Goal: Transaction & Acquisition: Obtain resource

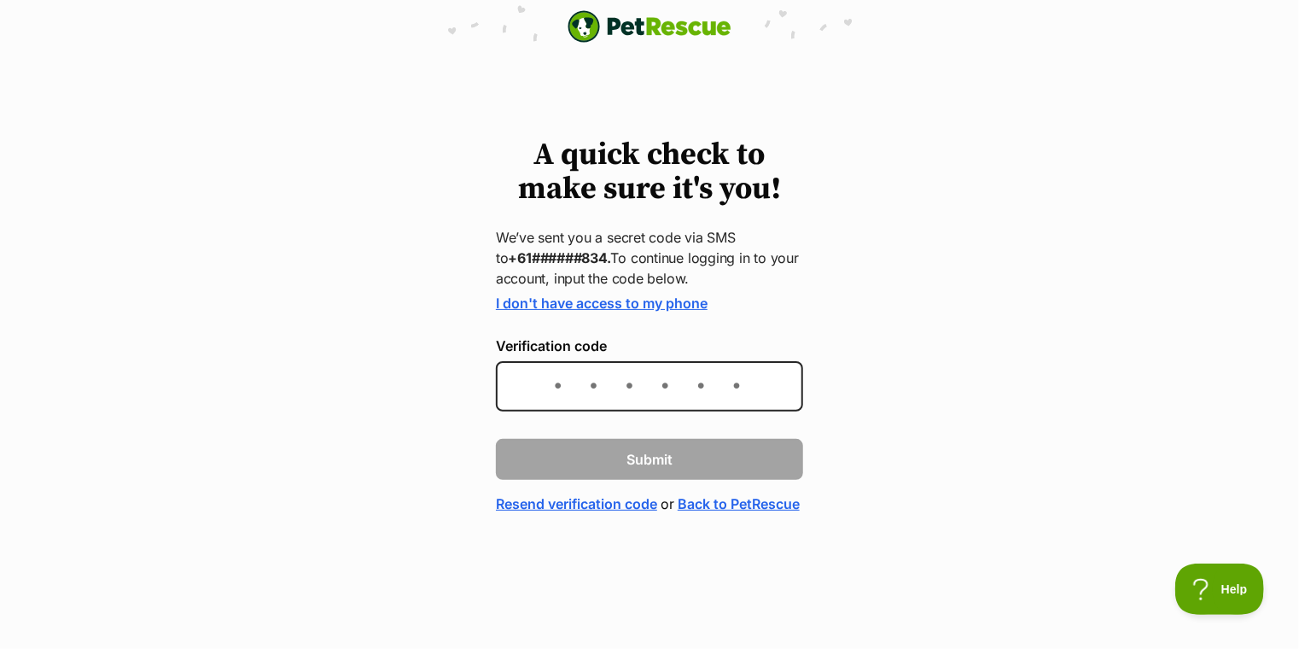
click at [1252, 552] on html "PetRescue home A quick check to make sure it's you! We’ve sent you a secret cod…" at bounding box center [649, 299] width 1299 height 599
click at [1252, 540] on html "PetRescue home A quick check to make sure it's you! We’ve sent you a secret cod…" at bounding box center [649, 299] width 1299 height 599
click at [1252, 514] on div "A quick check to make sure it's you! We’ve sent you a secret code via SMS to +6…" at bounding box center [649, 326] width 1299 height 376
click at [1251, 514] on div "A quick check to make sure it's you! We’ve sent you a secret code via SMS to +6…" at bounding box center [649, 326] width 1299 height 376
click at [1240, 542] on html "PetRescue home A quick check to make sure it's you! We’ve sent you a secret cod…" at bounding box center [649, 299] width 1299 height 599
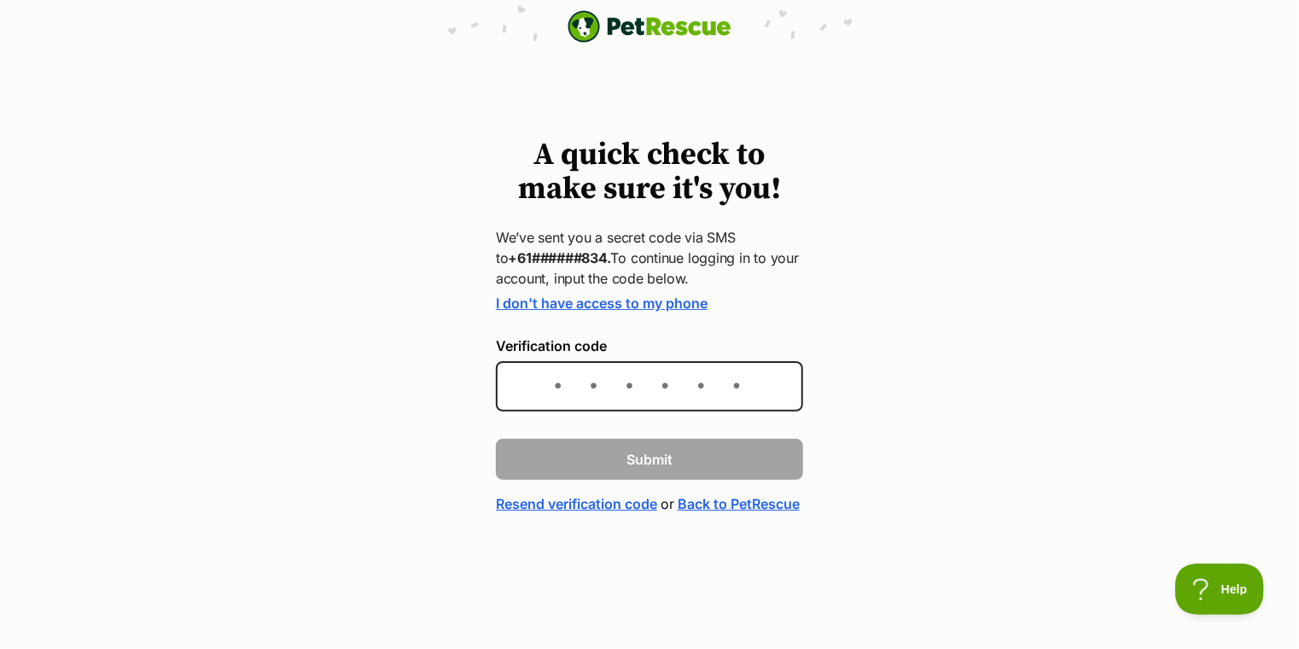
click at [1250, 541] on html "PetRescue home A quick check to make sure it's you! We’ve sent you a secret cod…" at bounding box center [649, 299] width 1299 height 599
click at [1250, 514] on div "A quick check to make sure it's you! We’ve sent you a secret code via SMS to +6…" at bounding box center [649, 326] width 1299 height 376
click at [1251, 514] on div "A quick check to make sure it's you! We’ve sent you a secret code via SMS to +6…" at bounding box center [649, 326] width 1299 height 376
click at [1250, 514] on div "A quick check to make sure it's you! We’ve sent you a secret code via SMS to +6…" at bounding box center [649, 326] width 1299 height 376
click at [1251, 514] on div "A quick check to make sure it's you! We’ve sent you a secret code via SMS to +6…" at bounding box center [649, 326] width 1299 height 376
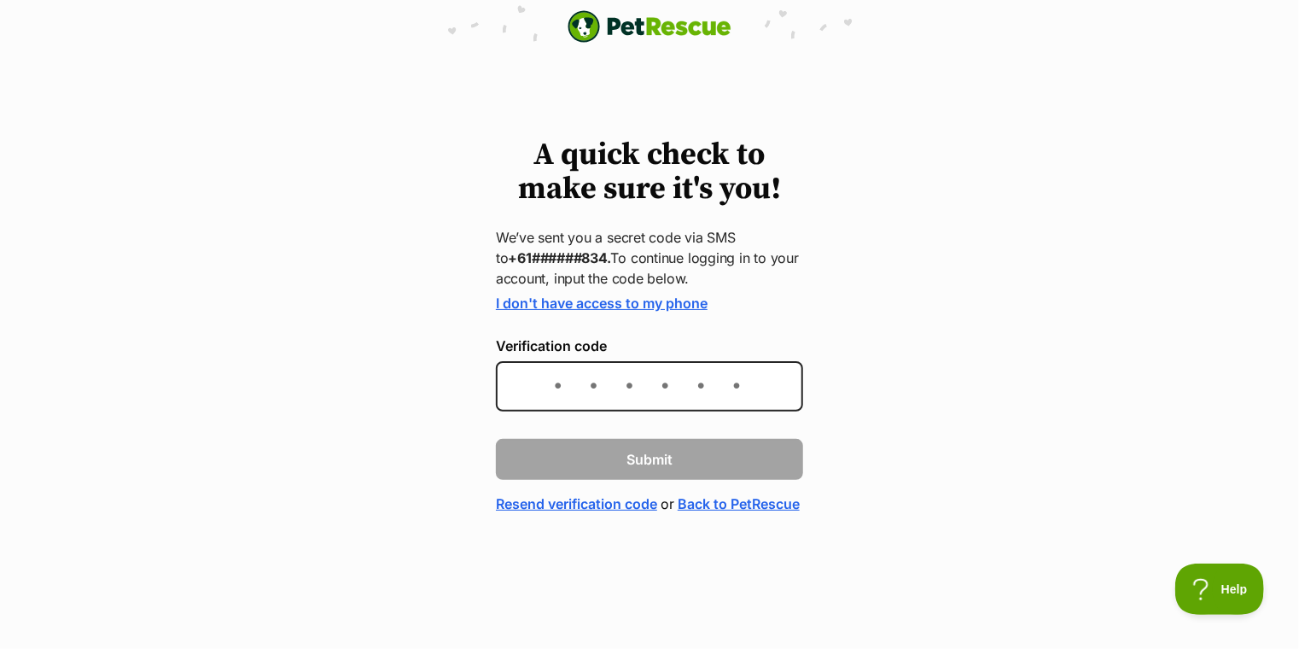
click at [1251, 514] on div "A quick check to make sure it's you! We’ve sent you a secret code via SMS to +6…" at bounding box center [649, 326] width 1299 height 376
click at [1250, 514] on div "A quick check to make sure it's you! We’ve sent you a secret code via SMS to +6…" at bounding box center [649, 326] width 1299 height 376
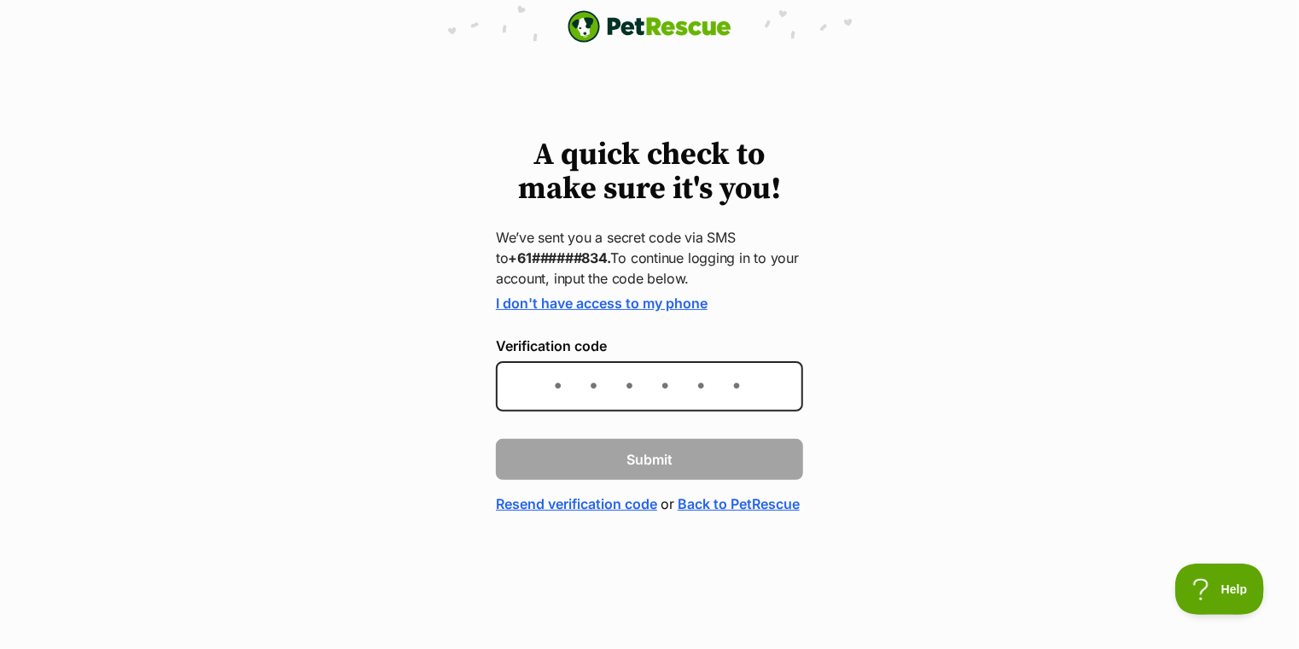
click at [1251, 514] on div "A quick check to make sure it's you! We’ve sent you a secret code via SMS to +6…" at bounding box center [649, 326] width 1299 height 376
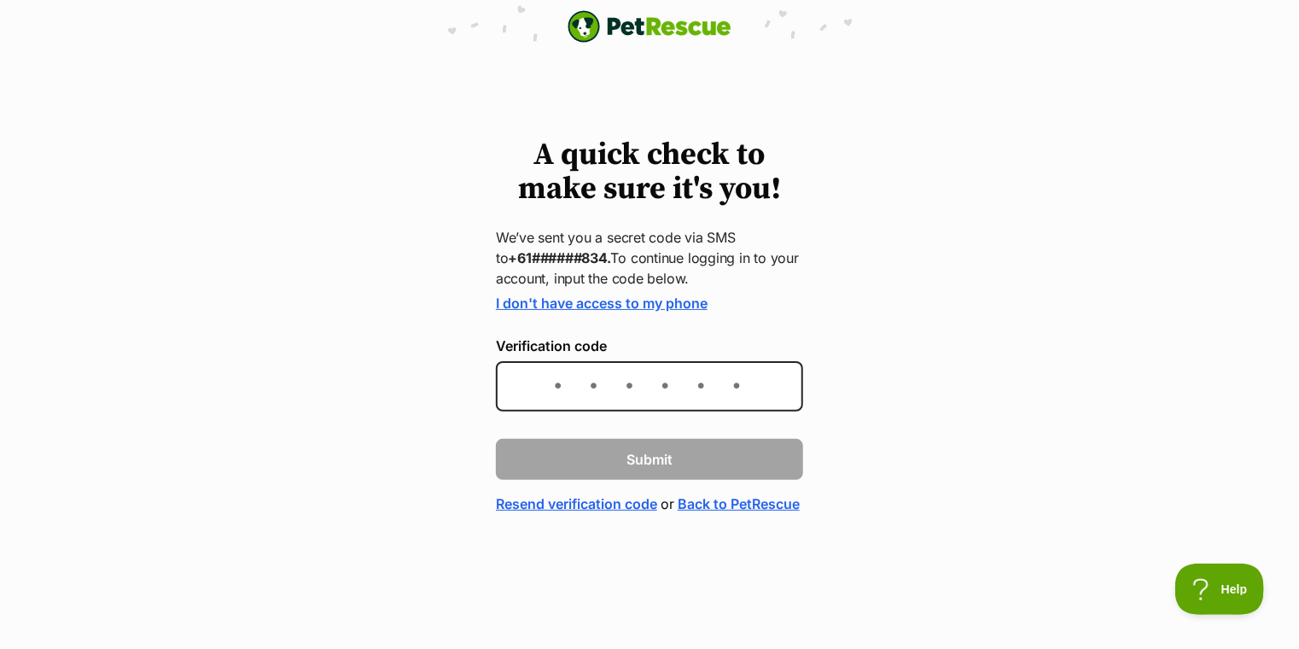
click at [1250, 514] on div "A quick check to make sure it's you! We’ve sent you a secret code via SMS to +6…" at bounding box center [649, 326] width 1299 height 376
click at [1251, 514] on div "A quick check to make sure it's you! We’ve sent you a secret code via SMS to +6…" at bounding box center [649, 326] width 1299 height 376
click at [1250, 514] on div "A quick check to make sure it's you! We’ve sent you a secret code via SMS to +6…" at bounding box center [649, 326] width 1299 height 376
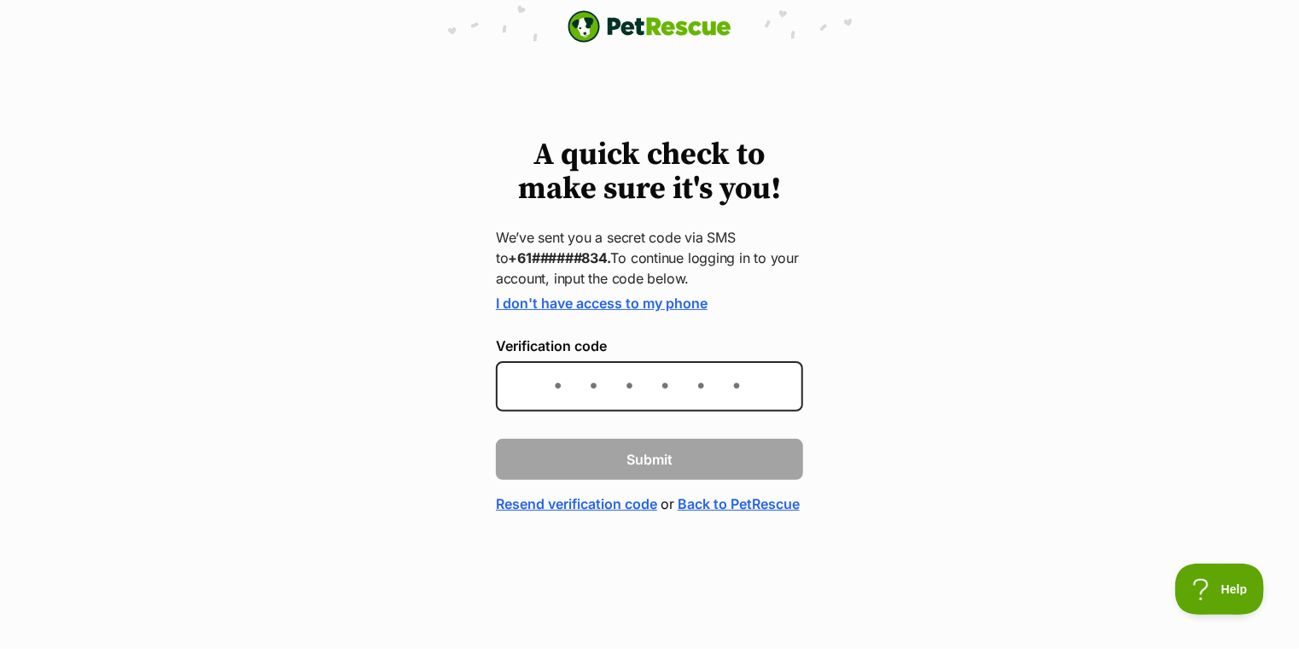
click at [1251, 514] on div "A quick check to make sure it's you! We’ve sent you a secret code via SMS to +6…" at bounding box center [649, 326] width 1299 height 376
click at [1250, 514] on div "A quick check to make sure it's you! We’ve sent you a secret code via SMS to +6…" at bounding box center [649, 326] width 1299 height 376
click at [1251, 514] on div "A quick check to make sure it's you! We’ve sent you a secret code via SMS to +6…" at bounding box center [649, 326] width 1299 height 376
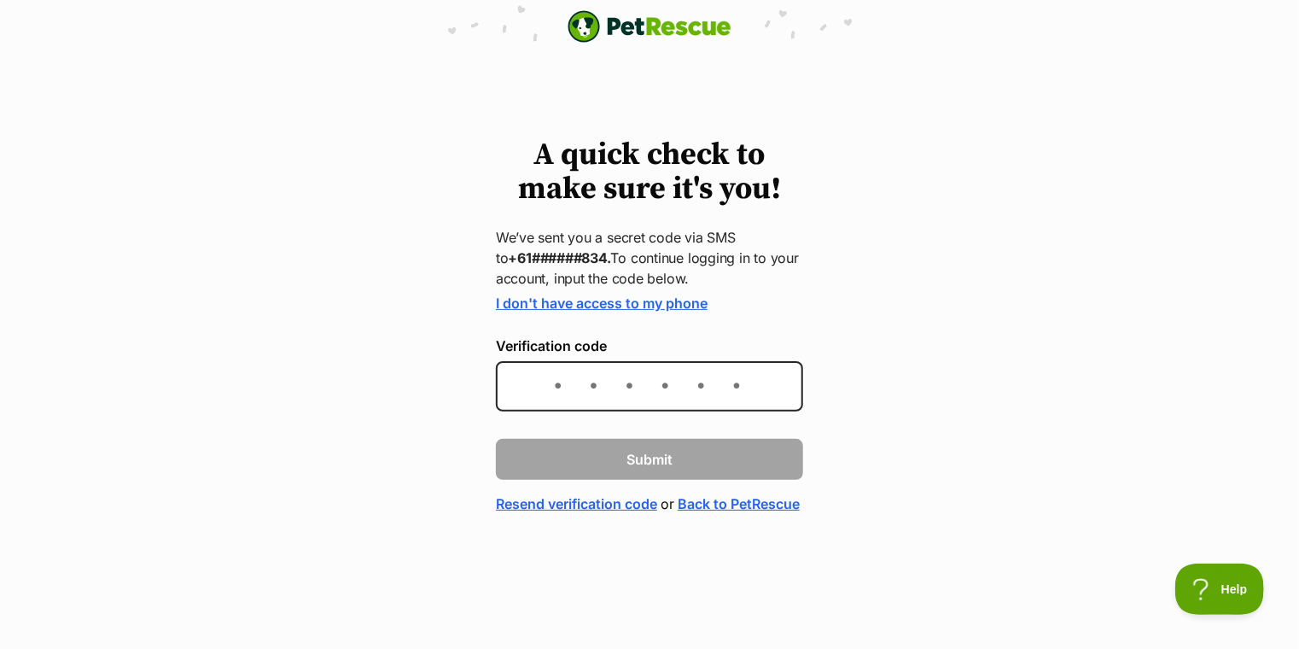
click at [1247, 514] on div "A quick check to make sure it's you! We’ve sent you a secret code via SMS to +6…" at bounding box center [649, 326] width 1299 height 376
click at [1250, 514] on div "A quick check to make sure it's you! We’ve sent you a secret code via SMS to +6…" at bounding box center [649, 326] width 1299 height 376
click at [1251, 514] on div "A quick check to make sure it's you! We’ve sent you a secret code via SMS to +6…" at bounding box center [649, 326] width 1299 height 376
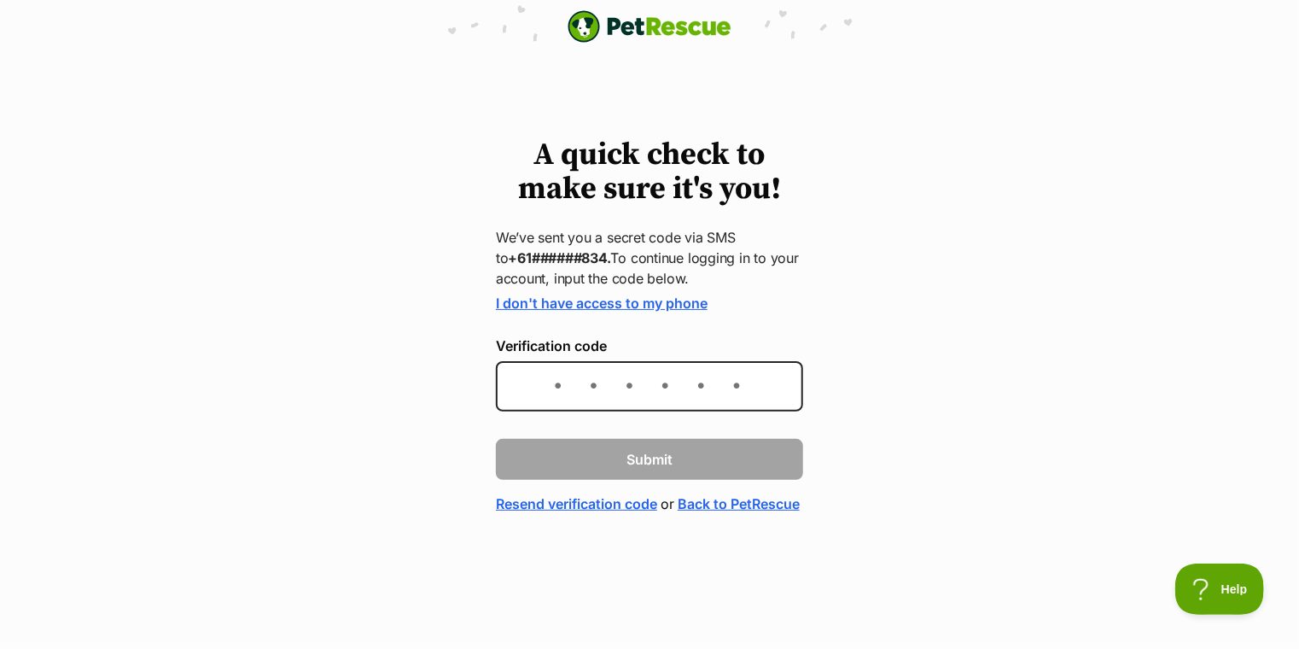
click at [1251, 514] on div "A quick check to make sure it's you! We’ve sent you a secret code via SMS to +6…" at bounding box center [649, 326] width 1299 height 376
click at [1250, 514] on div "A quick check to make sure it's you! We’ve sent you a secret code via SMS to +6…" at bounding box center [649, 326] width 1299 height 376
click at [1251, 542] on html "PetRescue home A quick check to make sure it's you! We’ve sent you a secret cod…" at bounding box center [649, 299] width 1299 height 599
click at [1250, 514] on div "A quick check to make sure it's you! We’ve sent you a secret code via SMS to +6…" at bounding box center [649, 326] width 1299 height 376
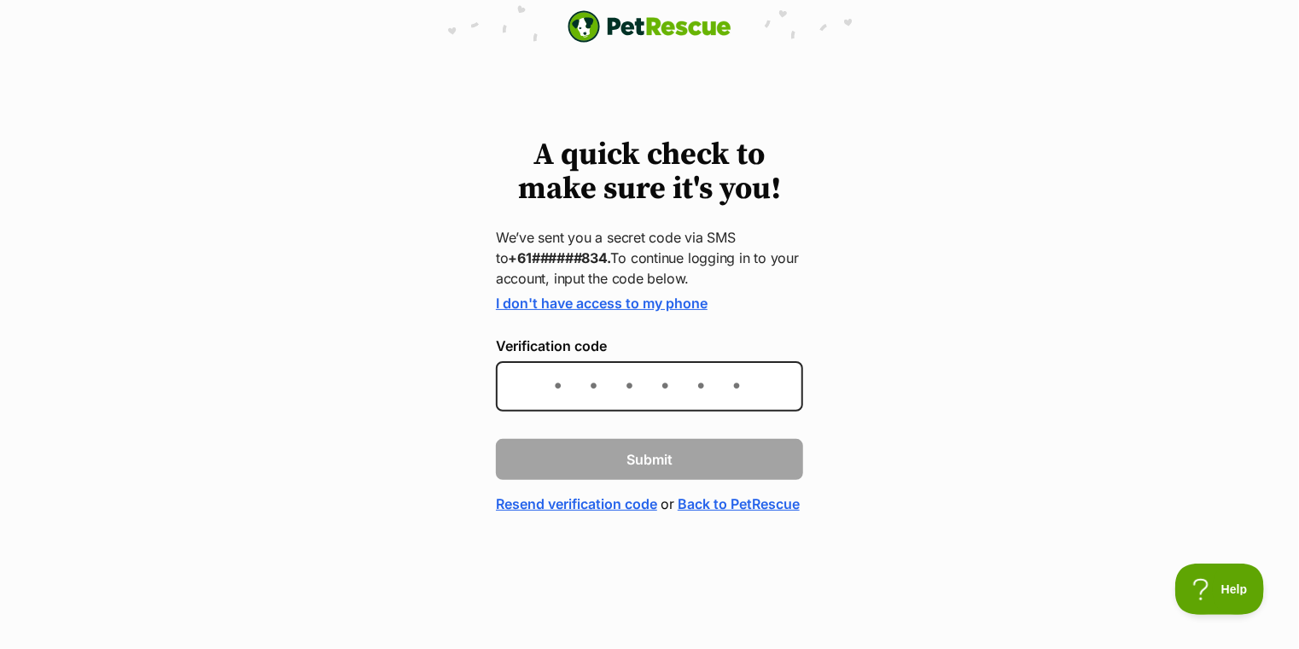
click at [1250, 541] on html "PetRescue home A quick check to make sure it's you! We’ve sent you a secret cod…" at bounding box center [649, 299] width 1299 height 599
click at [556, 377] on input "Verification code" at bounding box center [649, 386] width 307 height 50
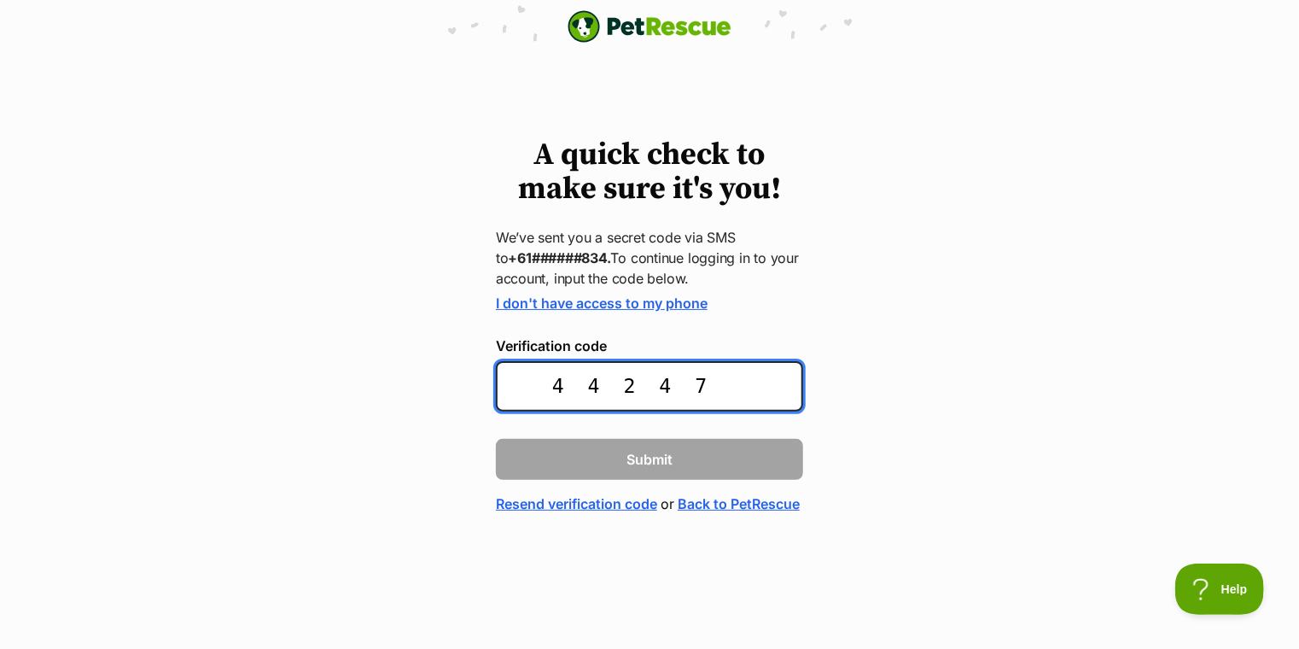
type input "442476"
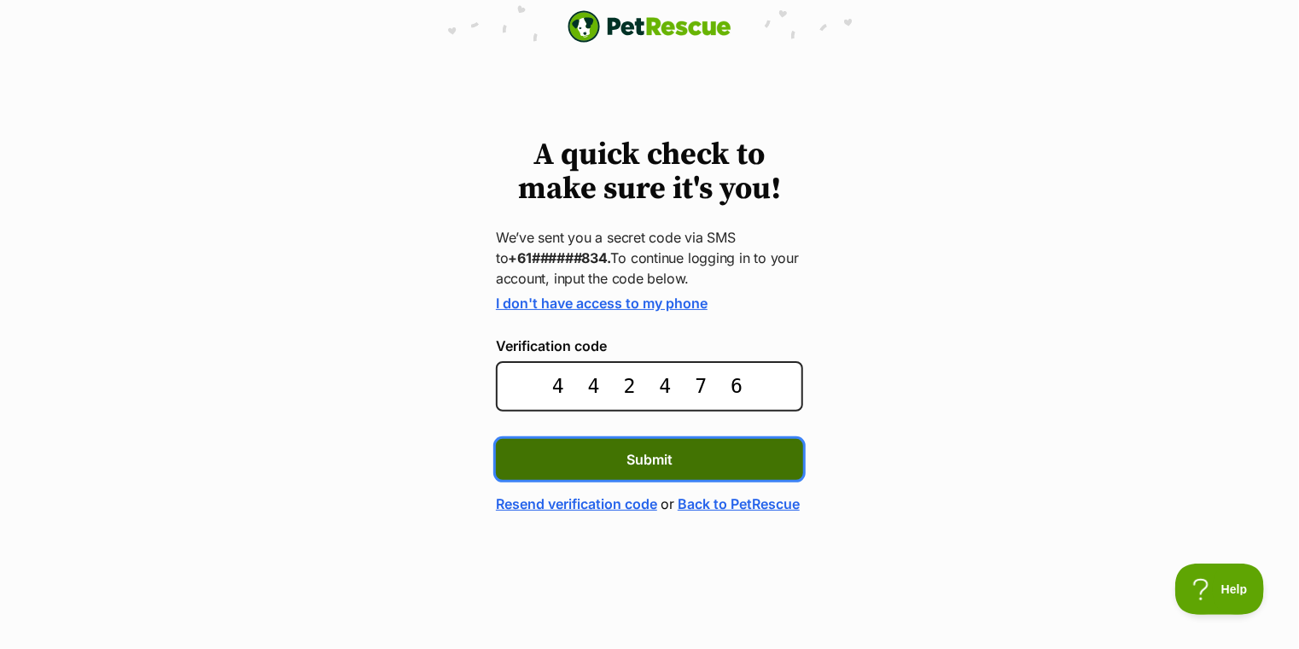
click at [738, 454] on button "Submit" at bounding box center [649, 459] width 307 height 41
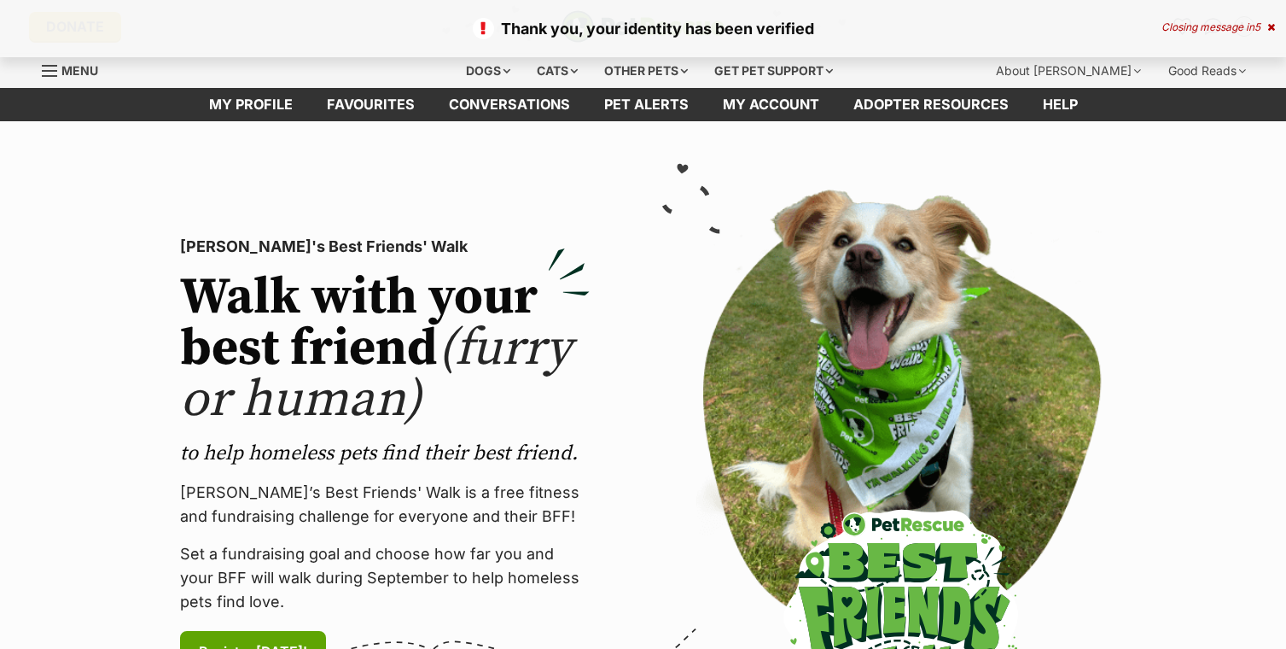
click at [1252, 537] on section "[PERSON_NAME]'s Best Friends' Walk Walk with your best friend (furry or human) …" at bounding box center [643, 454] width 1286 height 667
click at [1251, 535] on section "PetRescue's Best Friends' Walk Walk with your best friend (furry or human) to h…" at bounding box center [643, 454] width 1286 height 667
click at [1251, 533] on section "PetRescue's Best Friends' Walk Walk with your best friend (furry or human) to h…" at bounding box center [643, 454] width 1286 height 667
click at [1251, 534] on section "PetRescue's Best Friends' Walk Walk with your best friend (furry or human) to h…" at bounding box center [643, 454] width 1286 height 667
click at [1251, 533] on section "PetRescue's Best Friends' Walk Walk with your best friend (furry or human) to h…" at bounding box center [643, 454] width 1286 height 667
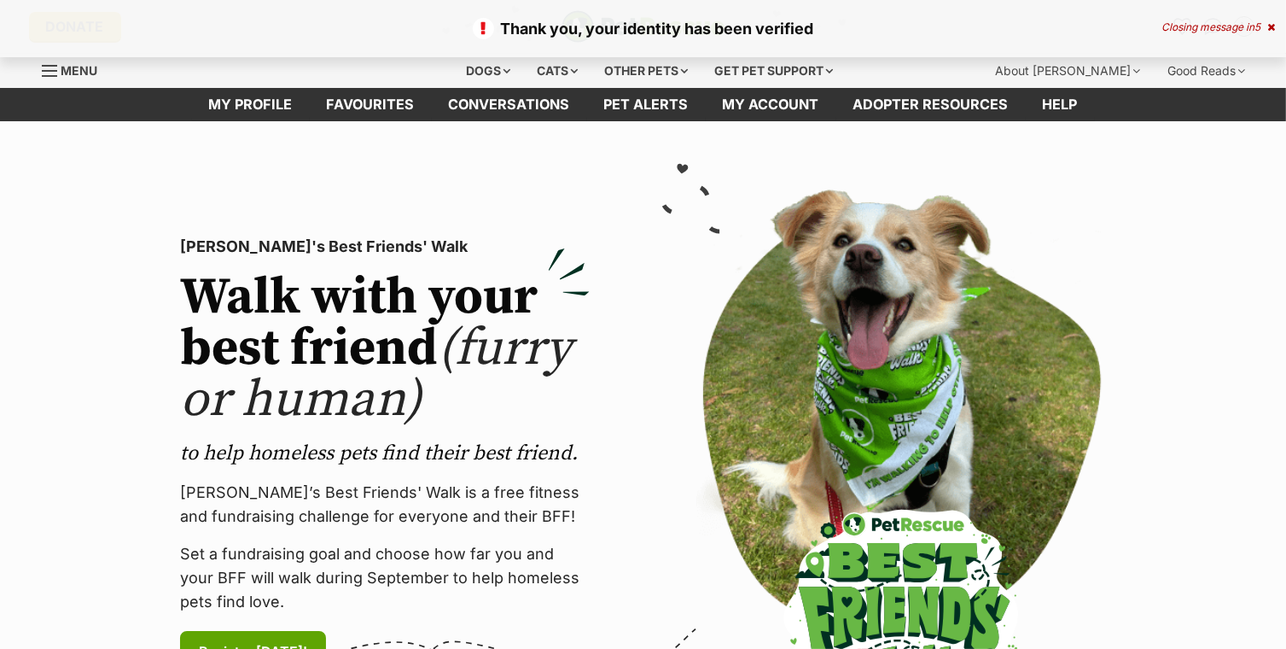
click at [1251, 535] on section "PetRescue's Best Friends' Walk Walk with your best friend (furry or human) to h…" at bounding box center [643, 454] width 1286 height 667
click at [1250, 536] on section "PetRescue's Best Friends' Walk Walk with your best friend (furry or human) to h…" at bounding box center [643, 454] width 1286 height 667
click at [1251, 538] on section "PetRescue's Best Friends' Walk Walk with your best friend (furry or human) to h…" at bounding box center [643, 454] width 1286 height 667
click at [1251, 535] on section "PetRescue's Best Friends' Walk Walk with your best friend (furry or human) to h…" at bounding box center [643, 454] width 1286 height 667
click at [1250, 539] on section "PetRescue's Best Friends' Walk Walk with your best friend (furry or human) to h…" at bounding box center [643, 454] width 1286 height 667
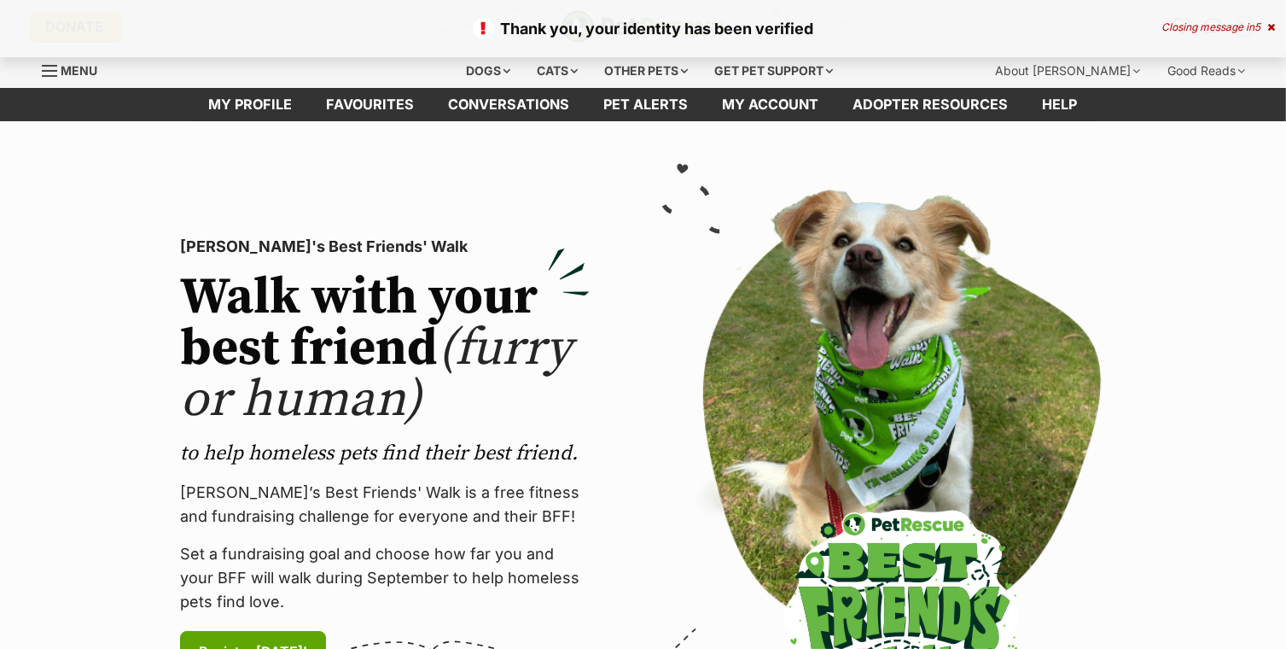
click at [1250, 540] on section "PetRescue's Best Friends' Walk Walk with your best friend (furry or human) to h…" at bounding box center [643, 454] width 1286 height 667
click at [1253, 535] on section "PetRescue's Best Friends' Walk Walk with your best friend (furry or human) to h…" at bounding box center [643, 454] width 1286 height 667
click at [1252, 533] on section "PetRescue's Best Friends' Walk Walk with your best friend (furry or human) to h…" at bounding box center [643, 454] width 1286 height 667
click at [1251, 533] on section "PetRescue's Best Friends' Walk Walk with your best friend (furry or human) to h…" at bounding box center [643, 454] width 1286 height 667
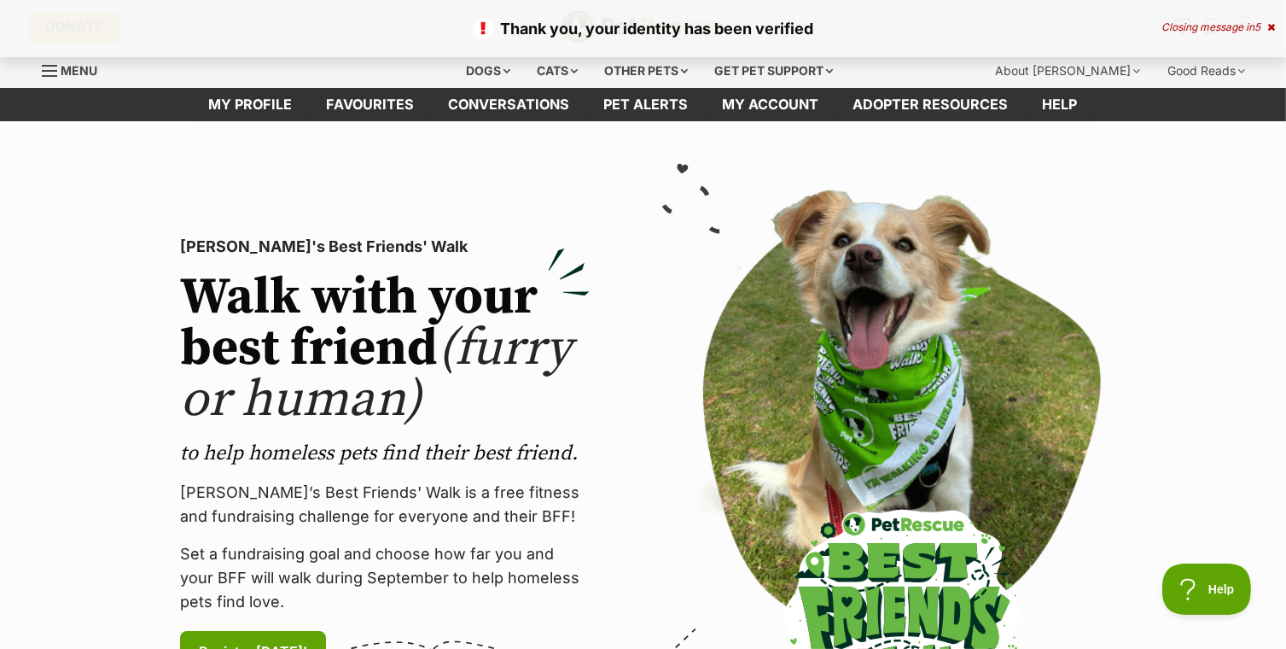
click at [1251, 545] on section "PetRescue's Best Friends' Walk Walk with your best friend (furry or human) to h…" at bounding box center [643, 454] width 1286 height 667
click at [1251, 539] on section "PetRescue's Best Friends' Walk Walk with your best friend (furry or human) to h…" at bounding box center [643, 454] width 1286 height 667
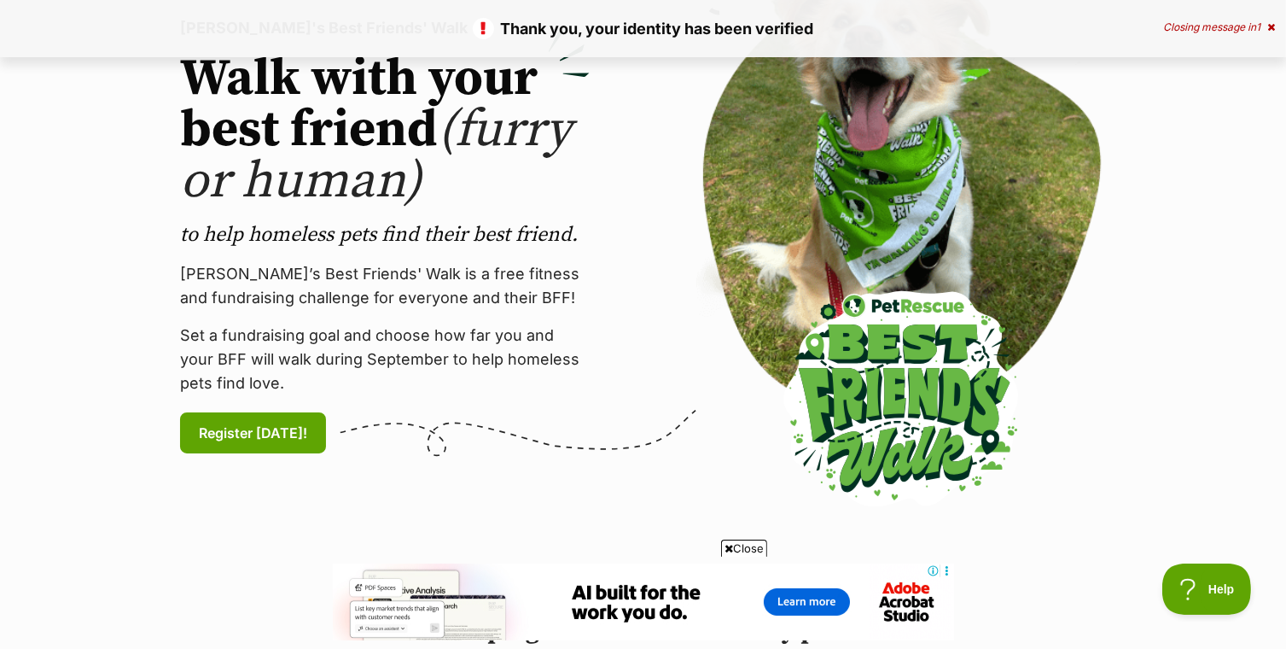
click at [1251, 539] on section "PetRescue's Best Friends' Walk Walk with your best friend (furry or human) to h…" at bounding box center [643, 236] width 1286 height 667
click at [1251, 531] on section "PetRescue's Best Friends' Walk Walk with your best friend (furry or human) to h…" at bounding box center [643, 236] width 1286 height 667
click at [1251, 535] on section "PetRescue's Best Friends' Walk Walk with your best friend (furry or human) to h…" at bounding box center [643, 236] width 1286 height 667
click at [1251, 537] on section "PetRescue's Best Friends' Walk Walk with your best friend (furry or human) to h…" at bounding box center [643, 236] width 1286 height 667
click at [1252, 539] on section "PetRescue's Best Friends' Walk Walk with your best friend (furry or human) to h…" at bounding box center [643, 236] width 1286 height 667
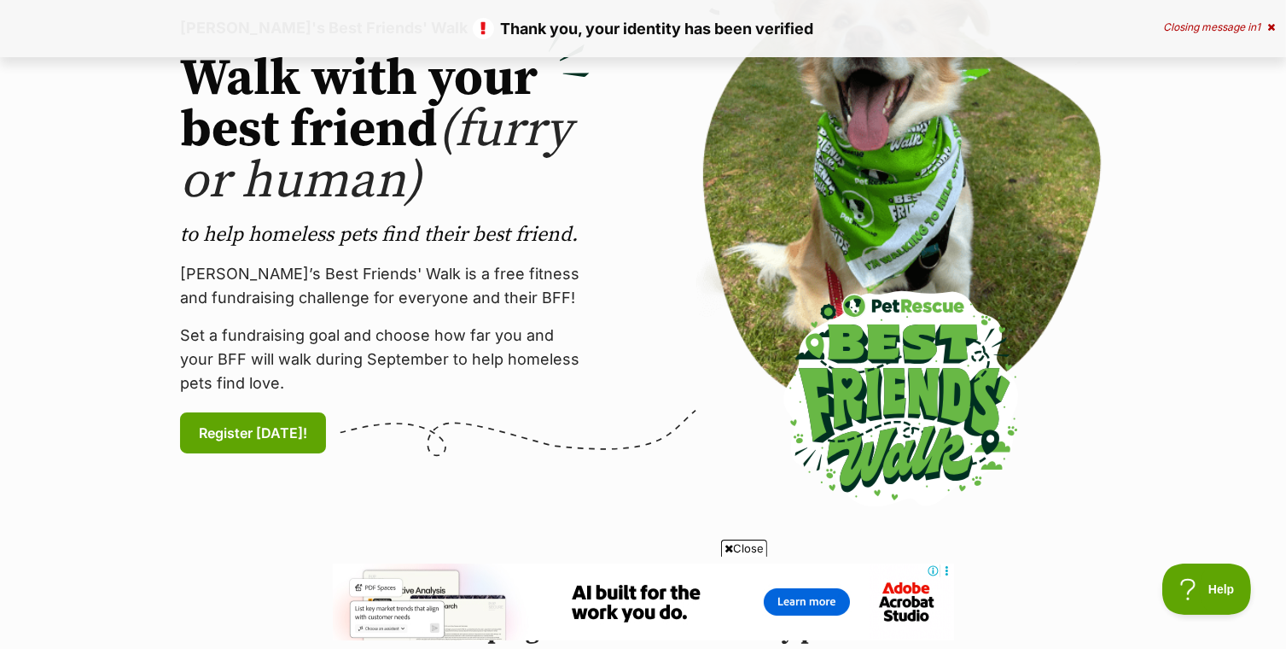
click at [1251, 536] on section "PetRescue's Best Friends' Walk Walk with your best friend (furry or human) to h…" at bounding box center [643, 236] width 1286 height 667
click at [1252, 543] on section "PetRescue's Best Friends' Walk Walk with your best friend (furry or human) to h…" at bounding box center [643, 236] width 1286 height 667
click at [1251, 535] on section "PetRescue's Best Friends' Walk Walk with your best friend (furry or human) to h…" at bounding box center [643, 236] width 1286 height 667
click at [1251, 534] on section "PetRescue's Best Friends' Walk Walk with your best friend (furry or human) to h…" at bounding box center [643, 236] width 1286 height 667
click at [1251, 535] on section "PetRescue's Best Friends' Walk Walk with your best friend (furry or human) to h…" at bounding box center [643, 236] width 1286 height 667
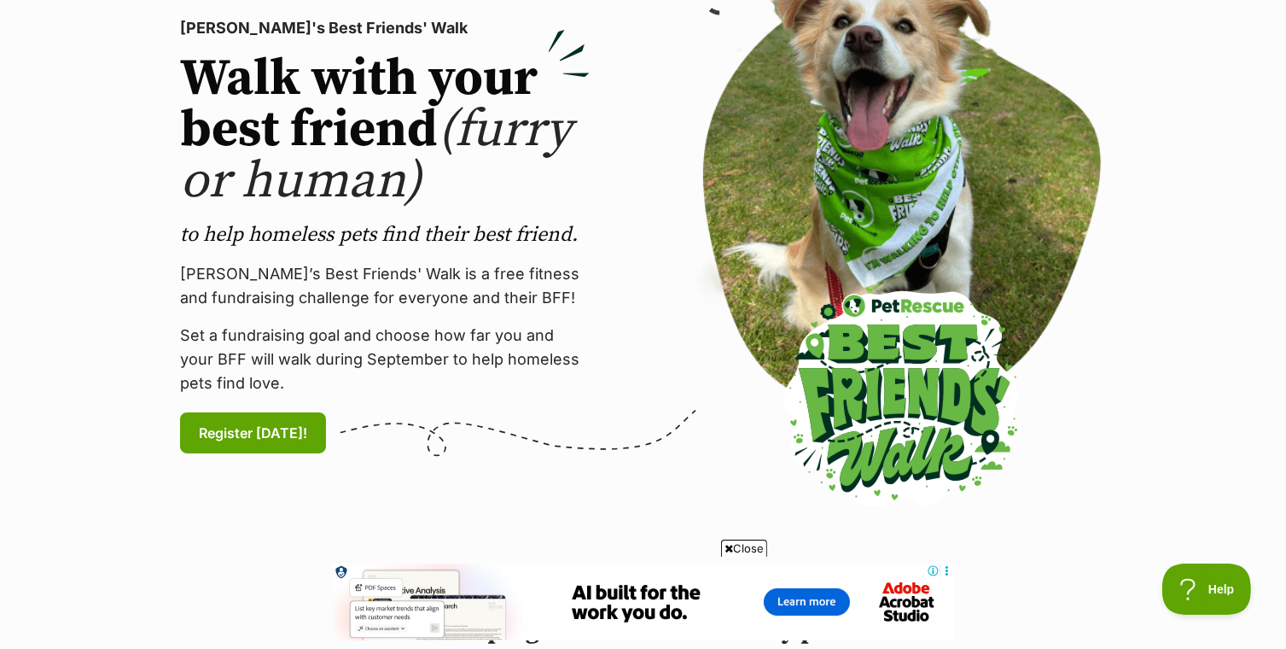
click at [1251, 535] on section "PetRescue's Best Friends' Walk Walk with your best friend (furry or human) to h…" at bounding box center [643, 236] width 1286 height 667
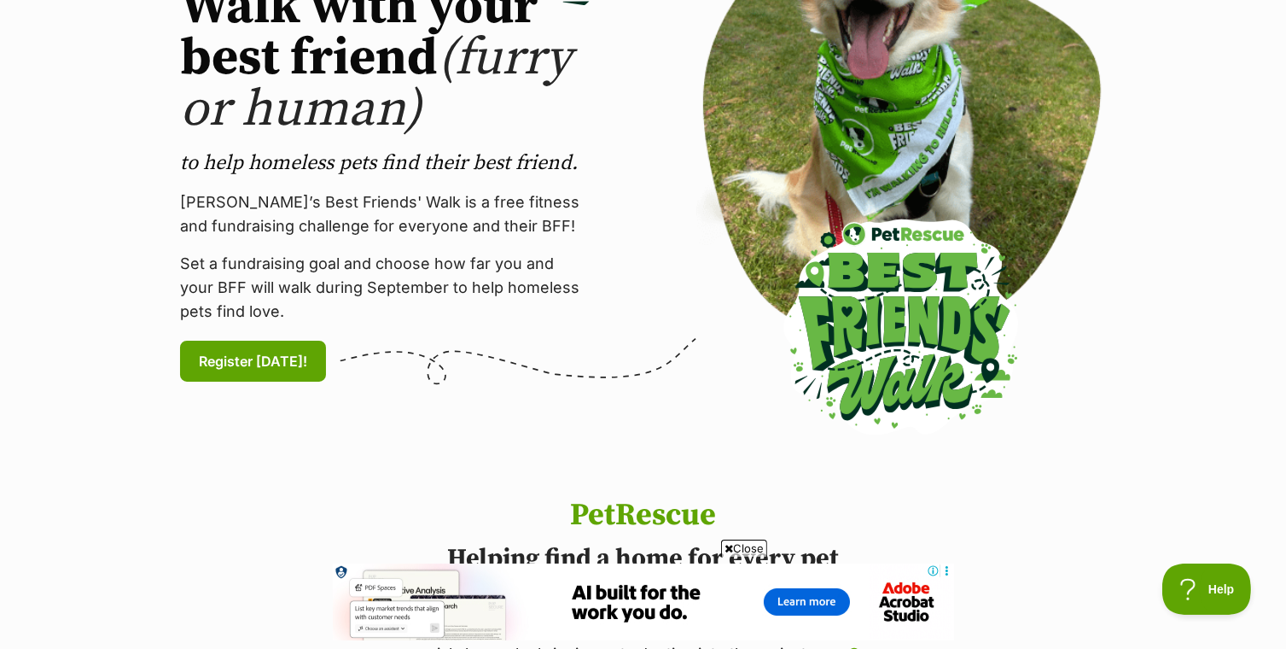
scroll to position [0, 0]
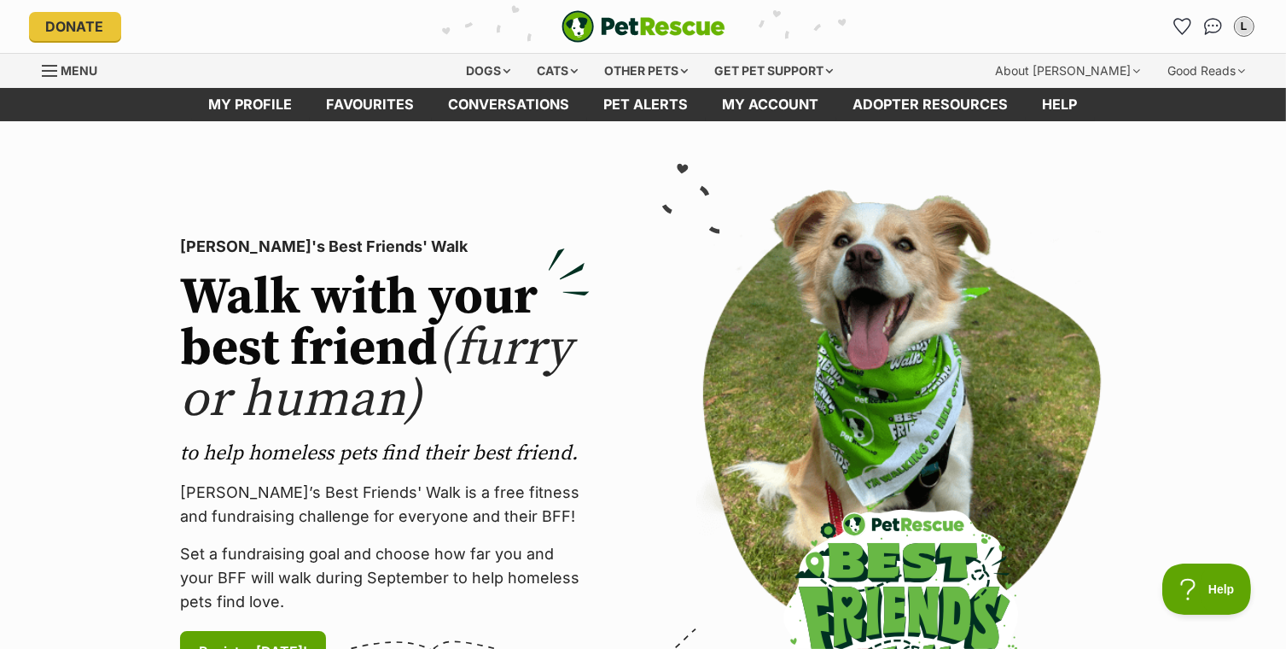
click at [1251, 535] on section "PetRescue's Best Friends' Walk Walk with your best friend (furry or human) to h…" at bounding box center [643, 454] width 1286 height 667
click at [1251, 534] on section "PetRescue's Best Friends' Walk Walk with your best friend (furry or human) to h…" at bounding box center [643, 454] width 1286 height 667
click at [1251, 536] on section "PetRescue's Best Friends' Walk Walk with your best friend (furry or human) to h…" at bounding box center [643, 454] width 1286 height 667
click at [1251, 534] on section "PetRescue's Best Friends' Walk Walk with your best friend (furry or human) to h…" at bounding box center [643, 454] width 1286 height 667
click at [1251, 543] on section "PetRescue's Best Friends' Walk Walk with your best friend (furry or human) to h…" at bounding box center [643, 454] width 1286 height 667
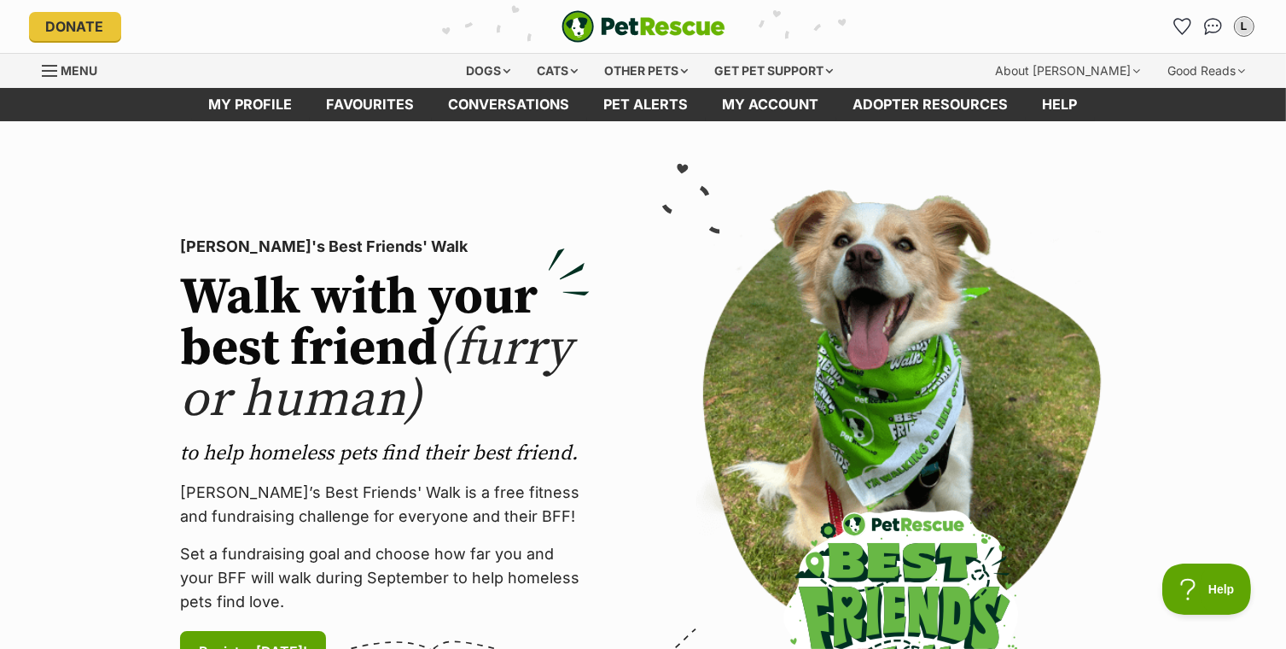
click at [1250, 534] on section "PetRescue's Best Friends' Walk Walk with your best friend (furry or human) to h…" at bounding box center [643, 454] width 1286 height 667
click at [1251, 533] on section "PetRescue's Best Friends' Walk Walk with your best friend (furry or human) to h…" at bounding box center [643, 454] width 1286 height 667
click at [1251, 537] on section "PetRescue's Best Friends' Walk Walk with your best friend (furry or human) to h…" at bounding box center [643, 454] width 1286 height 667
click at [1250, 538] on section "PetRescue's Best Friends' Walk Walk with your best friend (furry or human) to h…" at bounding box center [643, 454] width 1286 height 667
click at [1250, 535] on section "PetRescue's Best Friends' Walk Walk with your best friend (furry or human) to h…" at bounding box center [643, 454] width 1286 height 667
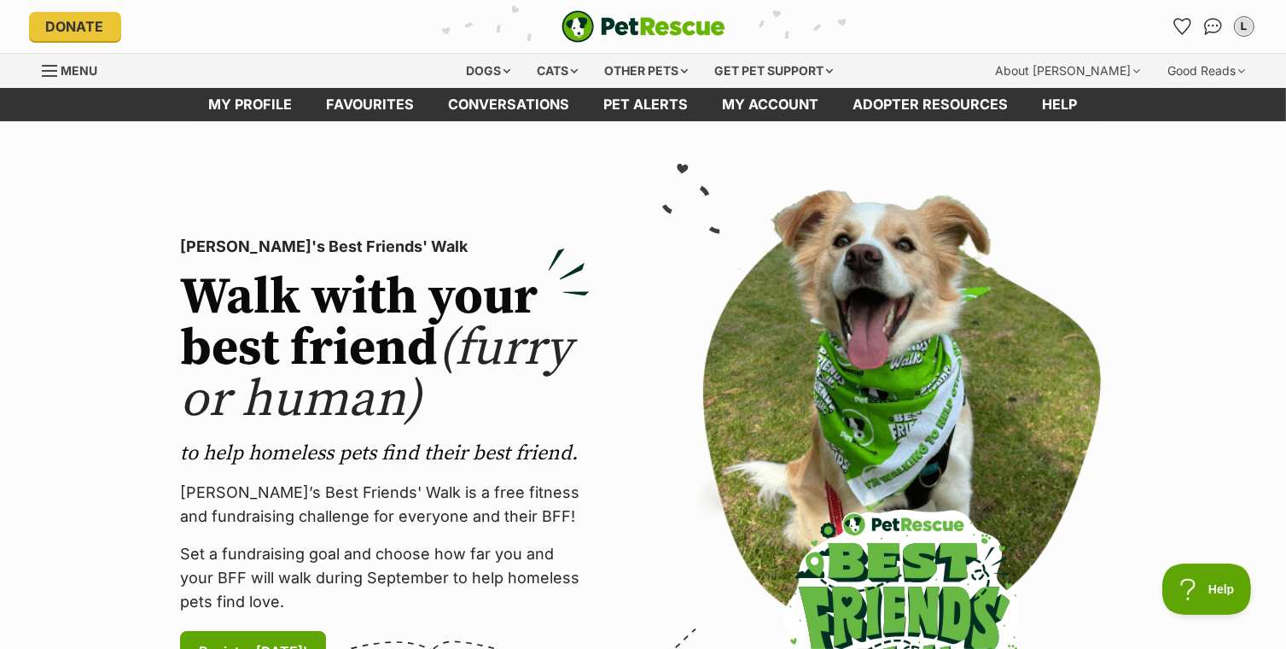
click at [1251, 534] on section "PetRescue's Best Friends' Walk Walk with your best friend (furry or human) to h…" at bounding box center [643, 454] width 1286 height 667
click at [1250, 536] on section "PetRescue's Best Friends' Walk Walk with your best friend (furry or human) to h…" at bounding box center [643, 454] width 1286 height 667
click at [1251, 535] on section "PetRescue's Best Friends' Walk Walk with your best friend (furry or human) to h…" at bounding box center [643, 454] width 1286 height 667
click at [1251, 533] on section "PetRescue's Best Friends' Walk Walk with your best friend (furry or human) to h…" at bounding box center [643, 454] width 1286 height 667
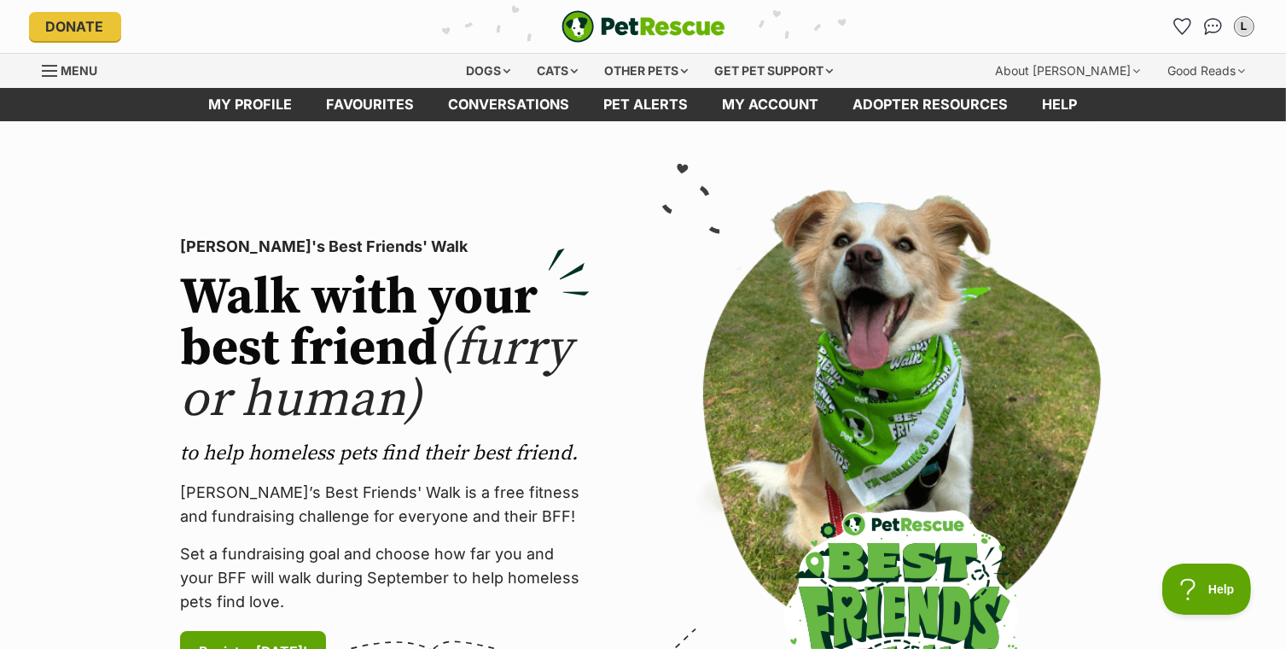
click at [1250, 539] on section "PetRescue's Best Friends' Walk Walk with your best friend (furry or human) to h…" at bounding box center [643, 454] width 1286 height 667
click at [1250, 535] on section "PetRescue's Best Friends' Walk Walk with your best friend (furry or human) to h…" at bounding box center [643, 454] width 1286 height 667
click at [1250, 542] on section "PetRescue's Best Friends' Walk Walk with your best friend (furry or human) to h…" at bounding box center [643, 454] width 1286 height 667
click at [1250, 536] on section "PetRescue's Best Friends' Walk Walk with your best friend (furry or human) to h…" at bounding box center [643, 454] width 1286 height 667
click at [1251, 534] on section "PetRescue's Best Friends' Walk Walk with your best friend (furry or human) to h…" at bounding box center [643, 454] width 1286 height 667
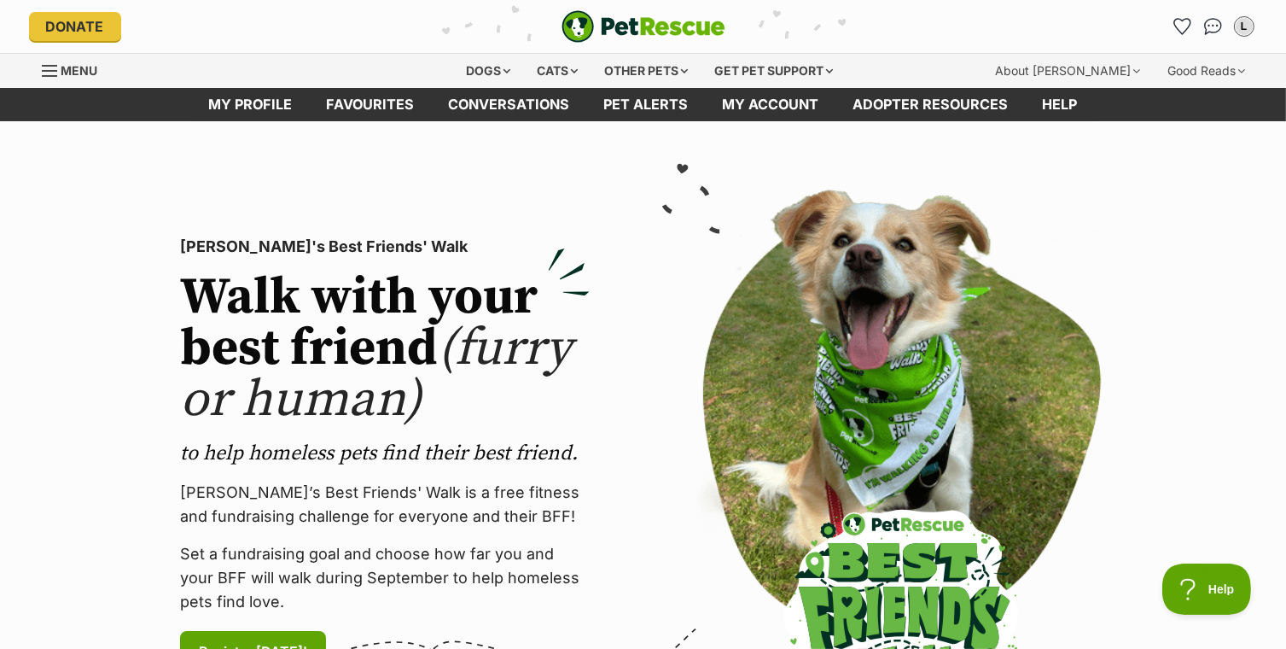
click at [1251, 540] on section "PetRescue's Best Friends' Walk Walk with your best friend (furry or human) to h…" at bounding box center [643, 454] width 1286 height 667
click at [1250, 545] on section "PetRescue's Best Friends' Walk Walk with your best friend (furry or human) to h…" at bounding box center [643, 454] width 1286 height 667
click at [1250, 536] on section "PetRescue's Best Friends' Walk Walk with your best friend (furry or human) to h…" at bounding box center [643, 454] width 1286 height 667
click at [1250, 535] on section "PetRescue's Best Friends' Walk Walk with your best friend (furry or human) to h…" at bounding box center [643, 454] width 1286 height 667
click at [1251, 542] on section "PetRescue's Best Friends' Walk Walk with your best friend (furry or human) to h…" at bounding box center [643, 454] width 1286 height 667
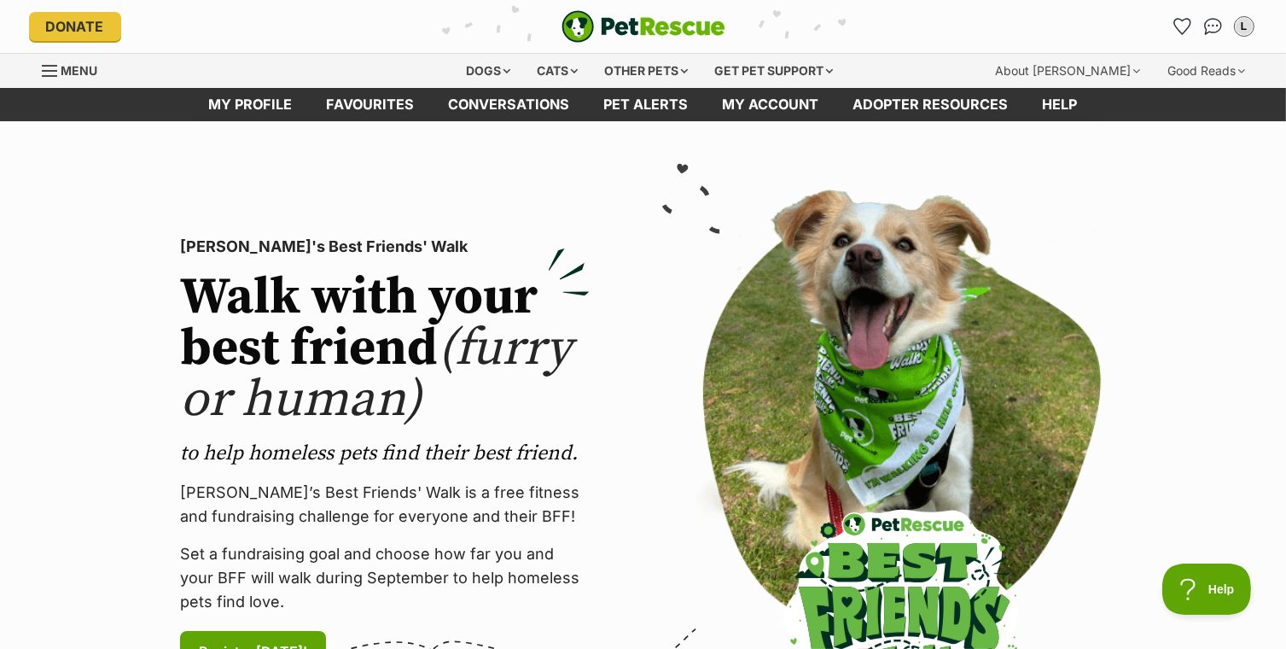
click at [1251, 539] on section "PetRescue's Best Friends' Walk Walk with your best friend (furry or human) to h…" at bounding box center [643, 454] width 1286 height 667
click at [1251, 534] on section "PetRescue's Best Friends' Walk Walk with your best friend (furry or human) to h…" at bounding box center [643, 454] width 1286 height 667
click at [1250, 539] on section "PetRescue's Best Friends' Walk Walk with your best friend (furry or human) to h…" at bounding box center [643, 454] width 1286 height 667
click at [1251, 539] on section "PetRescue's Best Friends' Walk Walk with your best friend (furry or human) to h…" at bounding box center [643, 454] width 1286 height 667
click at [1250, 537] on section "PetRescue's Best Friends' Walk Walk with your best friend (furry or human) to h…" at bounding box center [643, 454] width 1286 height 667
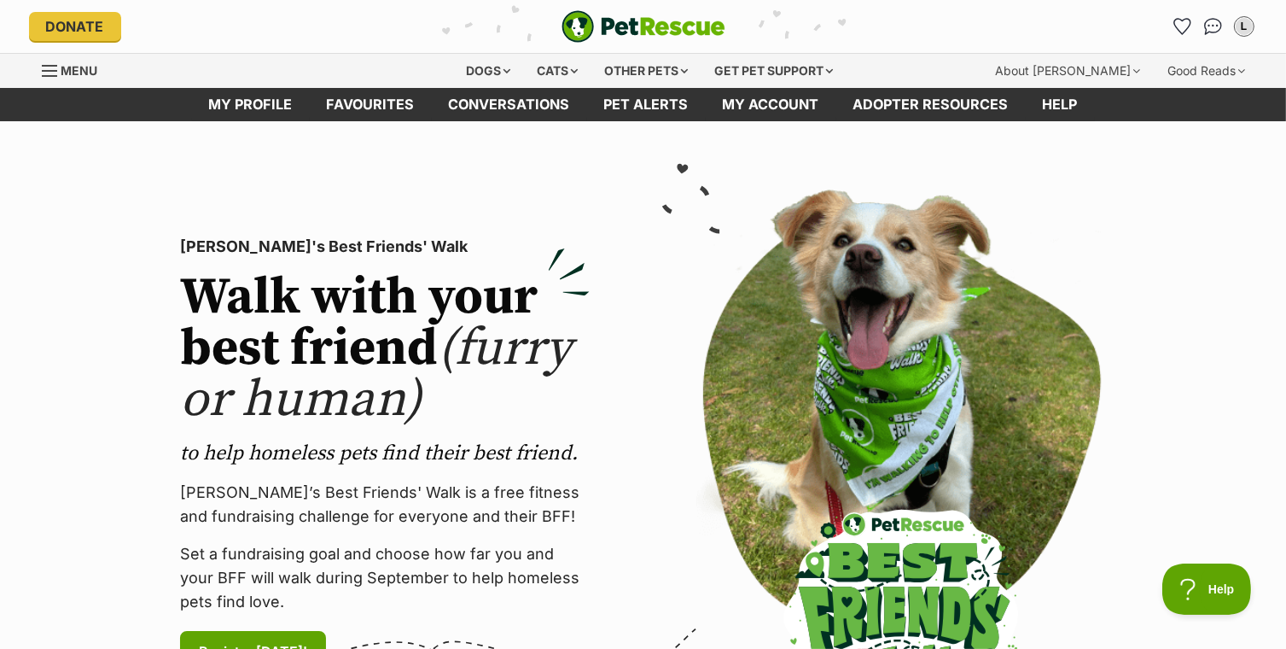
click at [1251, 534] on section "PetRescue's Best Friends' Walk Walk with your best friend (furry or human) to h…" at bounding box center [643, 454] width 1286 height 667
click at [1250, 537] on section "PetRescue's Best Friends' Walk Walk with your best friend (furry or human) to h…" at bounding box center [643, 454] width 1286 height 667
click at [1251, 537] on section "PetRescue's Best Friends' Walk Walk with your best friend (furry or human) to h…" at bounding box center [643, 454] width 1286 height 667
click at [1251, 552] on section "PetRescue's Best Friends' Walk Walk with your best friend (furry or human) to h…" at bounding box center [643, 454] width 1286 height 667
click at [1251, 537] on section "PetRescue's Best Friends' Walk Walk with your best friend (furry or human) to h…" at bounding box center [643, 454] width 1286 height 667
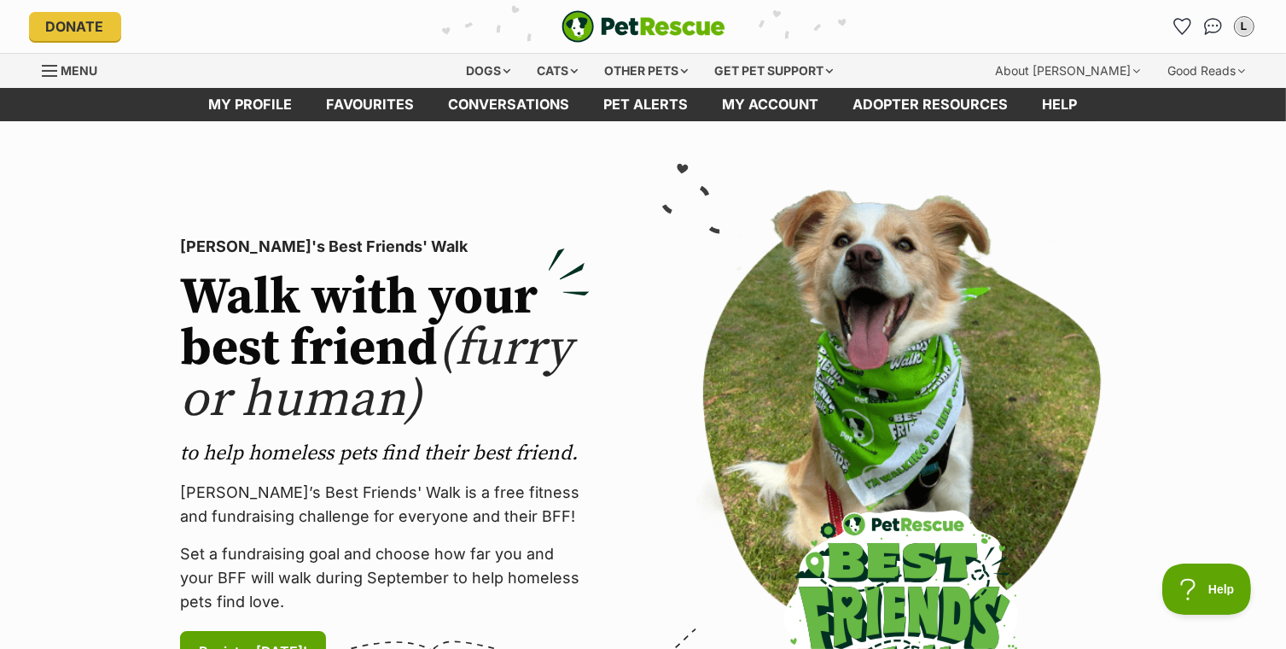
click at [1251, 538] on section "PetRescue's Best Friends' Walk Walk with your best friend (furry or human) to h…" at bounding box center [643, 454] width 1286 height 667
click at [1250, 539] on section "PetRescue's Best Friends' Walk Walk with your best friend (furry or human) to h…" at bounding box center [643, 454] width 1286 height 667
click at [1250, 538] on section "PetRescue's Best Friends' Walk Walk with your best friend (furry or human) to h…" at bounding box center [643, 454] width 1286 height 667
click at [1251, 535] on section "PetRescue's Best Friends' Walk Walk with your best friend (furry or human) to h…" at bounding box center [643, 454] width 1286 height 667
click at [1250, 540] on section "PetRescue's Best Friends' Walk Walk with your best friend (furry or human) to h…" at bounding box center [643, 454] width 1286 height 667
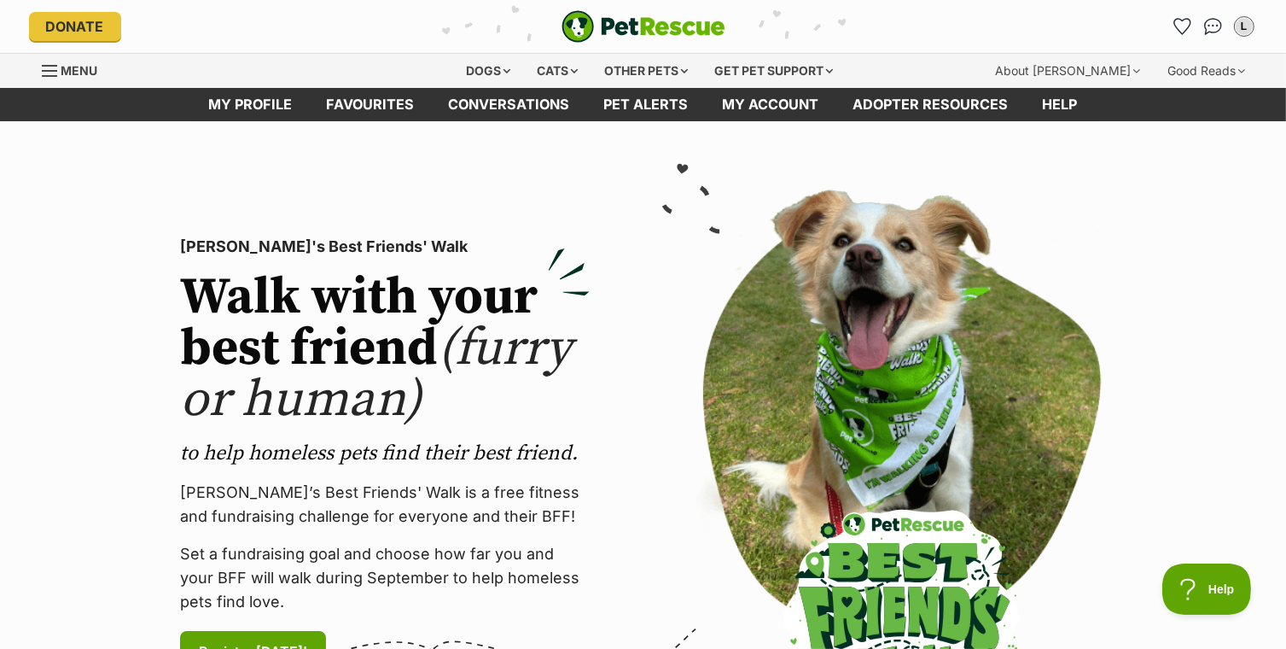
click at [1250, 539] on section "PetRescue's Best Friends' Walk Walk with your best friend (furry or human) to h…" at bounding box center [643, 454] width 1286 height 667
click at [1250, 535] on section "PetRescue's Best Friends' Walk Walk with your best friend (furry or human) to h…" at bounding box center [643, 454] width 1286 height 667
click at [1251, 533] on section "PetRescue's Best Friends' Walk Walk with your best friend (furry or human) to h…" at bounding box center [643, 454] width 1286 height 667
click at [1251, 534] on section "PetRescue's Best Friends' Walk Walk with your best friend (furry or human) to h…" at bounding box center [643, 454] width 1286 height 667
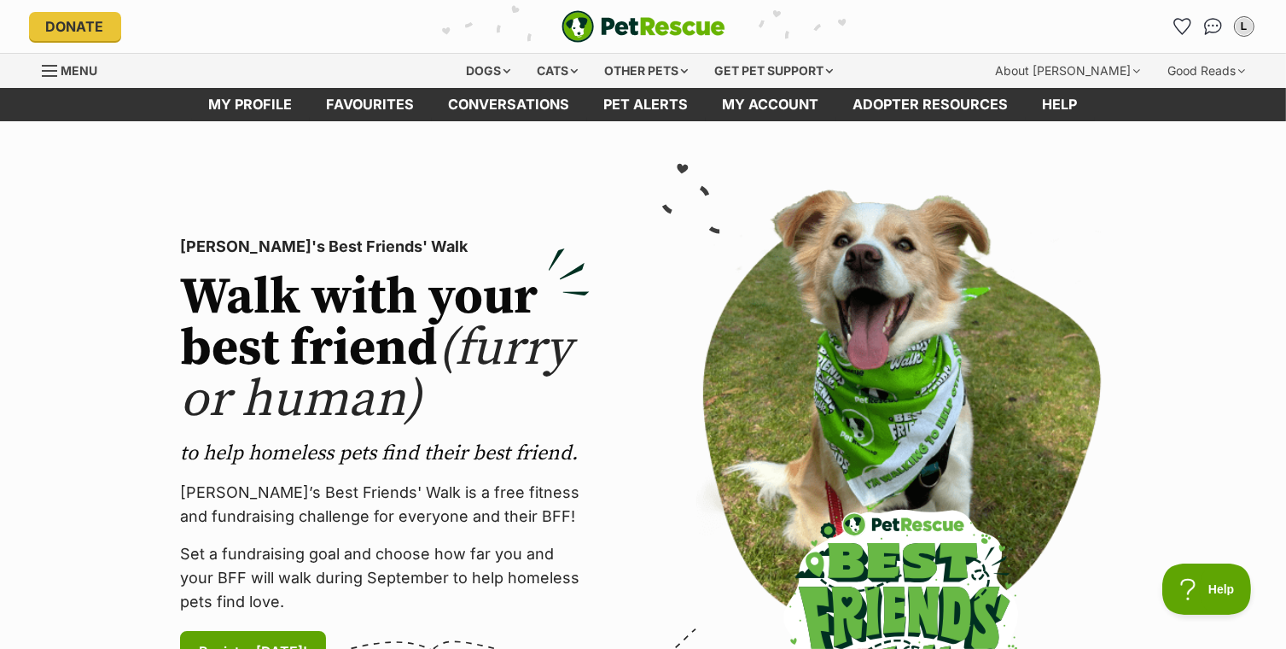
click at [1251, 533] on section "PetRescue's Best Friends' Walk Walk with your best friend (furry or human) to h…" at bounding box center [643, 454] width 1286 height 667
click at [1251, 536] on section "PetRescue's Best Friends' Walk Walk with your best friend (furry or human) to h…" at bounding box center [643, 454] width 1286 height 667
click at [1251, 534] on section "PetRescue's Best Friends' Walk Walk with your best friend (furry or human) to h…" at bounding box center [643, 454] width 1286 height 667
click at [1251, 537] on section "PetRescue's Best Friends' Walk Walk with your best friend (furry or human) to h…" at bounding box center [643, 454] width 1286 height 667
click at [1251, 534] on section "PetRescue's Best Friends' Walk Walk with your best friend (furry or human) to h…" at bounding box center [643, 454] width 1286 height 667
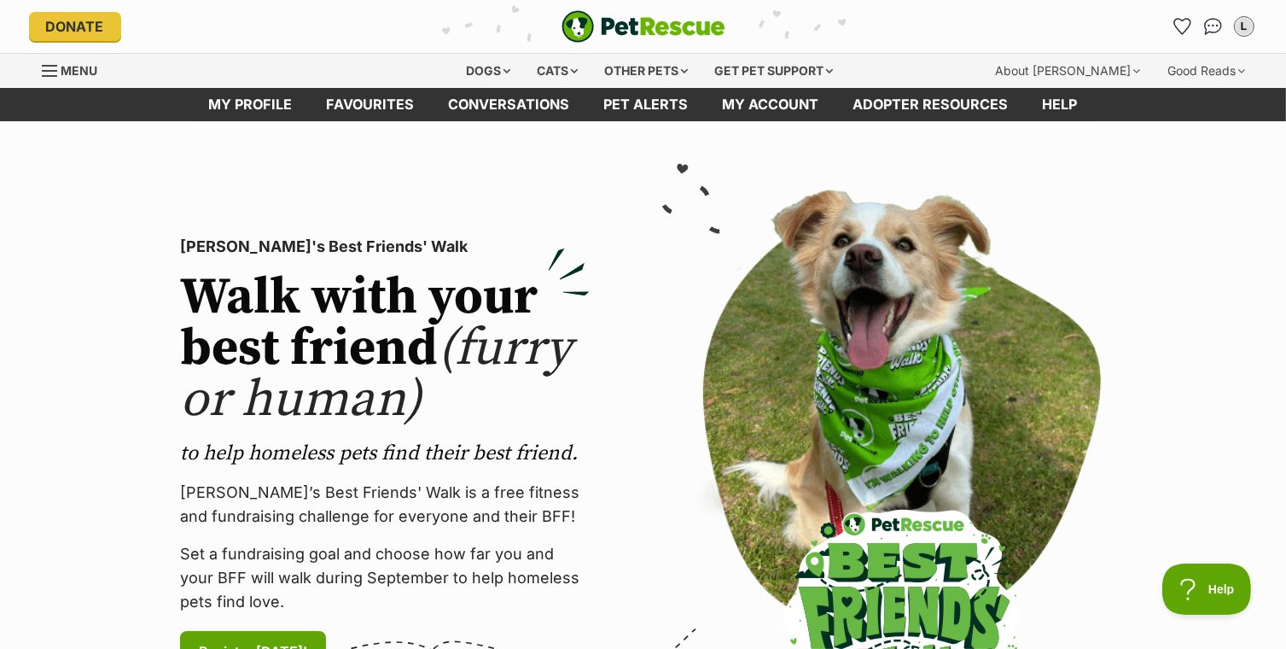
click at [1251, 533] on section "PetRescue's Best Friends' Walk Walk with your best friend (furry or human) to h…" at bounding box center [643, 454] width 1286 height 667
click at [1251, 536] on section "PetRescue's Best Friends' Walk Walk with your best friend (furry or human) to h…" at bounding box center [643, 454] width 1286 height 667
click at [1250, 534] on section "PetRescue's Best Friends' Walk Walk with your best friend (furry or human) to h…" at bounding box center [643, 454] width 1286 height 667
click at [1251, 533] on section "PetRescue's Best Friends' Walk Walk with your best friend (furry or human) to h…" at bounding box center [643, 454] width 1286 height 667
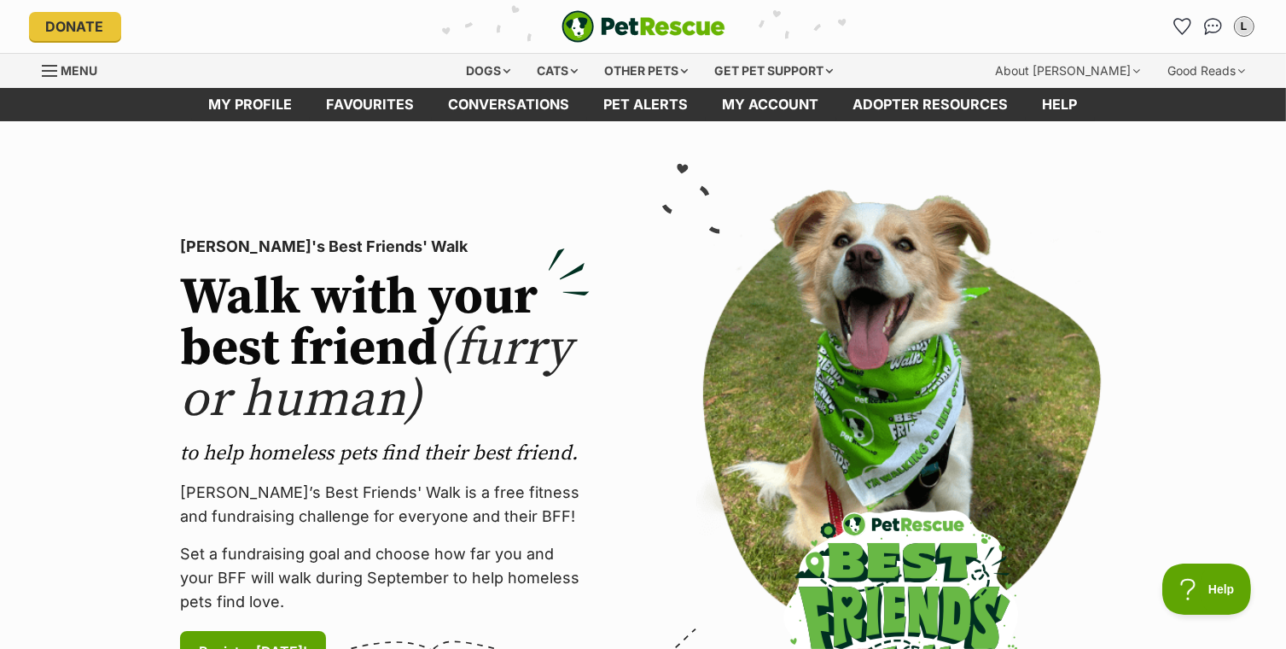
click at [1251, 533] on section "PetRescue's Best Friends' Walk Walk with your best friend (furry or human) to h…" at bounding box center [643, 454] width 1286 height 667
click at [1251, 540] on section "PetRescue's Best Friends' Walk Walk with your best friend (furry or human) to h…" at bounding box center [643, 454] width 1286 height 667
click at [1251, 537] on section "PetRescue's Best Friends' Walk Walk with your best friend (furry or human) to h…" at bounding box center [643, 454] width 1286 height 667
click at [1251, 535] on section "PetRescue's Best Friends' Walk Walk with your best friend (furry or human) to h…" at bounding box center [643, 454] width 1286 height 667
click at [1250, 535] on section "PetRescue's Best Friends' Walk Walk with your best friend (furry or human) to h…" at bounding box center [643, 454] width 1286 height 667
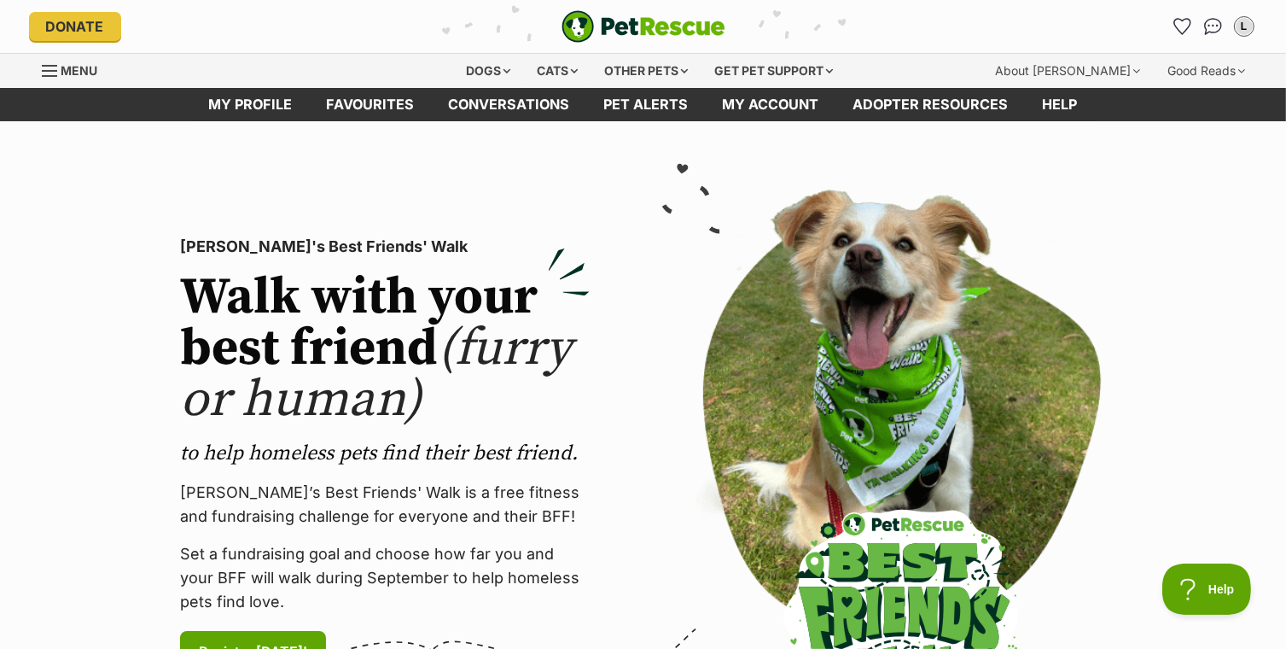
click at [1251, 536] on section "PetRescue's Best Friends' Walk Walk with your best friend (furry or human) to h…" at bounding box center [643, 454] width 1286 height 667
click at [1251, 534] on section "PetRescue's Best Friends' Walk Walk with your best friend (furry or human) to h…" at bounding box center [643, 454] width 1286 height 667
click at [1245, 533] on section "PetRescue's Best Friends' Walk Walk with your best friend (furry or human) to h…" at bounding box center [643, 454] width 1286 height 667
click at [1249, 536] on section "PetRescue's Best Friends' Walk Walk with your best friend (furry or human) to h…" at bounding box center [643, 454] width 1286 height 667
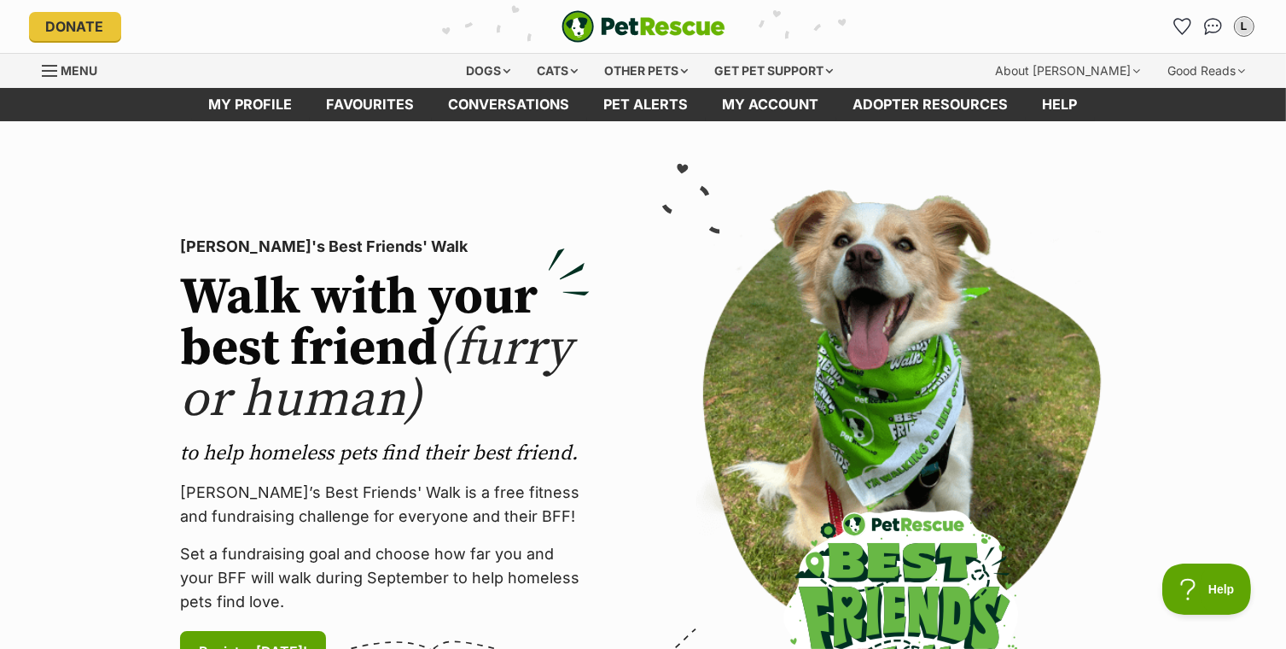
click at [1250, 537] on section "PetRescue's Best Friends' Walk Walk with your best friend (furry or human) to h…" at bounding box center [643, 454] width 1286 height 667
click at [1251, 535] on section "PetRescue's Best Friends' Walk Walk with your best friend (furry or human) to h…" at bounding box center [643, 454] width 1286 height 667
click at [1250, 533] on section "PetRescue's Best Friends' Walk Walk with your best friend (furry or human) to h…" at bounding box center [643, 454] width 1286 height 667
click at [1250, 532] on section "PetRescue's Best Friends' Walk Walk with your best friend (furry or human) to h…" at bounding box center [643, 454] width 1286 height 667
click at [1250, 543] on section "PetRescue's Best Friends' Walk Walk with your best friend (furry or human) to h…" at bounding box center [643, 454] width 1286 height 667
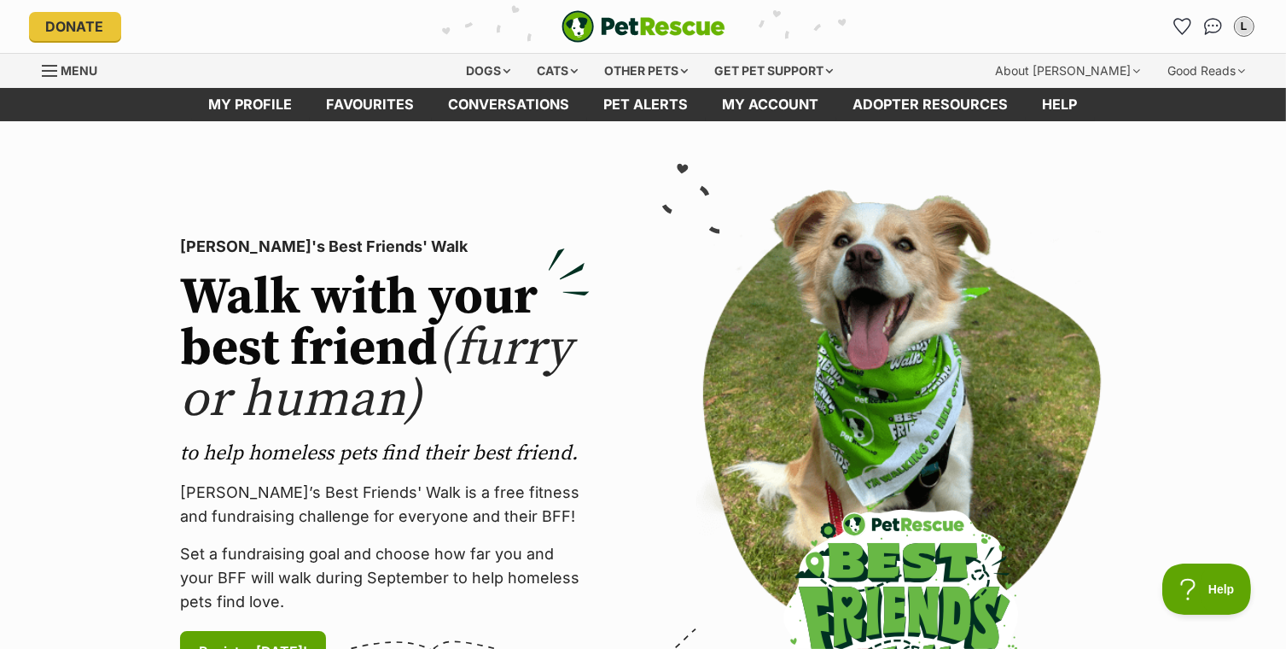
click at [1251, 535] on section "PetRescue's Best Friends' Walk Walk with your best friend (furry or human) to h…" at bounding box center [643, 454] width 1286 height 667
click at [1251, 534] on section "PetRescue's Best Friends' Walk Walk with your best friend (furry or human) to h…" at bounding box center [643, 454] width 1286 height 667
click at [1251, 533] on section "PetRescue's Best Friends' Walk Walk with your best friend (furry or human) to h…" at bounding box center [643, 454] width 1286 height 667
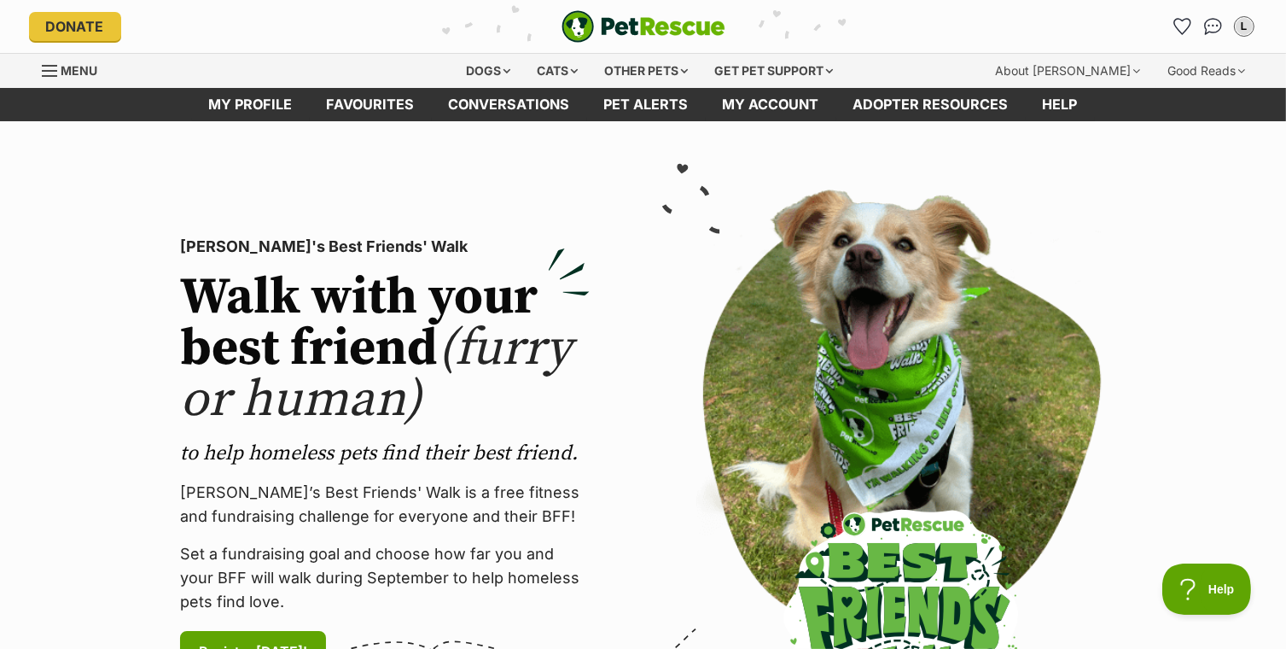
click at [1250, 541] on section "PetRescue's Best Friends' Walk Walk with your best friend (furry or human) to h…" at bounding box center [643, 454] width 1286 height 667
click at [1251, 536] on section "PetRescue's Best Friends' Walk Walk with your best friend (furry or human) to h…" at bounding box center [643, 454] width 1286 height 667
click at [1250, 539] on section "PetRescue's Best Friends' Walk Walk with your best friend (furry or human) to h…" at bounding box center [643, 454] width 1286 height 667
click at [1250, 535] on section "PetRescue's Best Friends' Walk Walk with your best friend (furry or human) to h…" at bounding box center [643, 454] width 1286 height 667
click at [1253, 535] on section "PetRescue's Best Friends' Walk Walk with your best friend (furry or human) to h…" at bounding box center [643, 454] width 1286 height 667
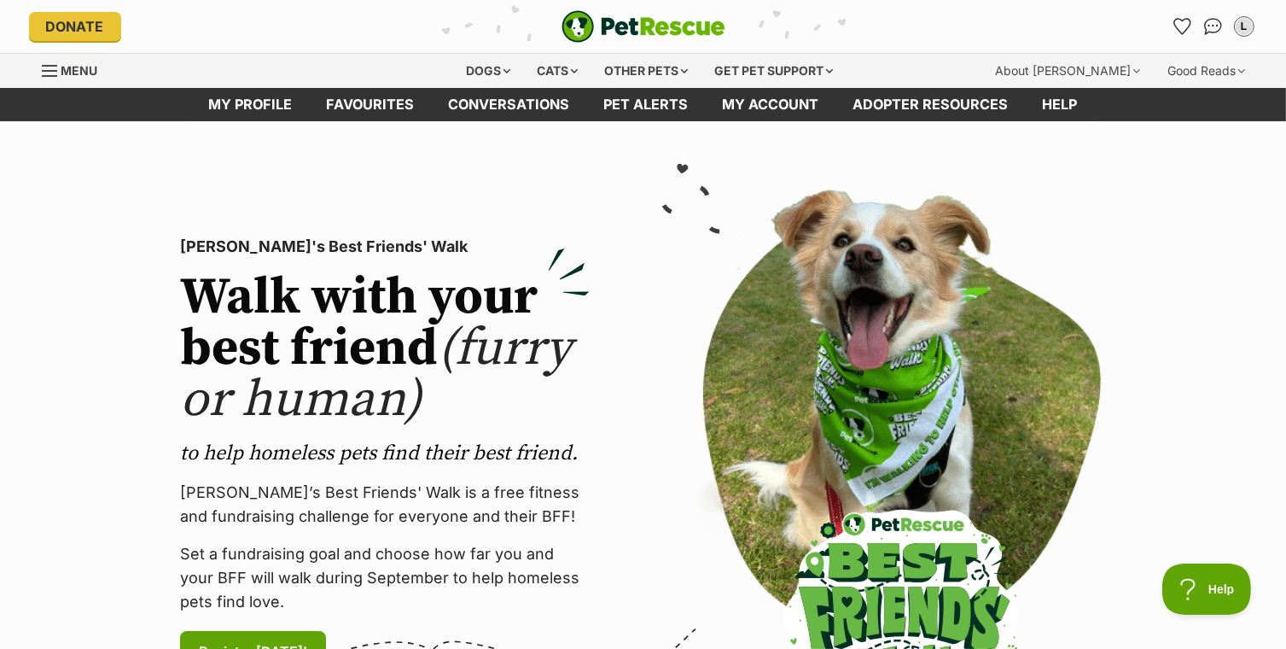
click at [1251, 533] on section "PetRescue's Best Friends' Walk Walk with your best friend (furry or human) to h…" at bounding box center [643, 454] width 1286 height 667
click at [1251, 543] on section "PetRescue's Best Friends' Walk Walk with your best friend (furry or human) to h…" at bounding box center [643, 454] width 1286 height 667
click at [1251, 535] on section "PetRescue's Best Friends' Walk Walk with your best friend (furry or human) to h…" at bounding box center [643, 454] width 1286 height 667
click at [1251, 533] on section "PetRescue's Best Friends' Walk Walk with your best friend (furry or human) to h…" at bounding box center [643, 454] width 1286 height 667
click at [1250, 536] on section "PetRescue's Best Friends' Walk Walk with your best friend (furry or human) to h…" at bounding box center [643, 454] width 1286 height 667
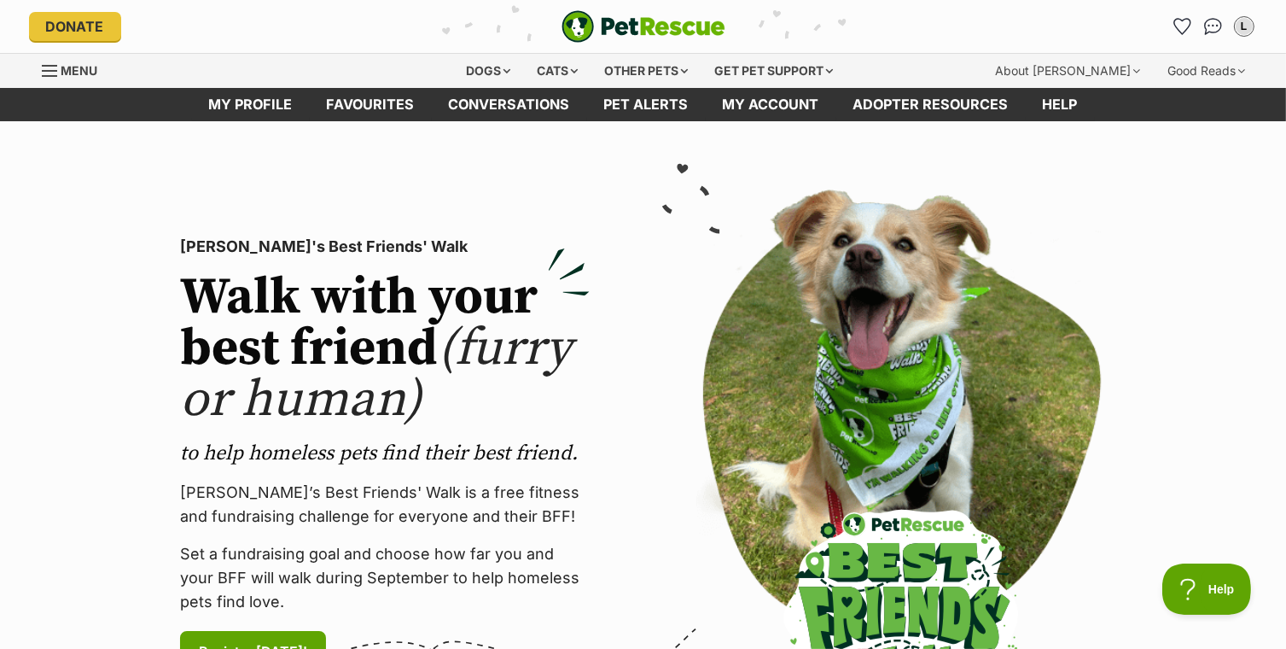
click at [1251, 536] on section "PetRescue's Best Friends' Walk Walk with your best friend (furry or human) to h…" at bounding box center [643, 454] width 1286 height 667
click at [1251, 538] on section "PetRescue's Best Friends' Walk Walk with your best friend (furry or human) to h…" at bounding box center [643, 454] width 1286 height 667
click at [1250, 535] on section "PetRescue's Best Friends' Walk Walk with your best friend (furry or human) to h…" at bounding box center [643, 454] width 1286 height 667
click at [1250, 537] on section "PetRescue's Best Friends' Walk Walk with your best friend (furry or human) to h…" at bounding box center [643, 454] width 1286 height 667
click at [1251, 536] on section "PetRescue's Best Friends' Walk Walk with your best friend (furry or human) to h…" at bounding box center [643, 454] width 1286 height 667
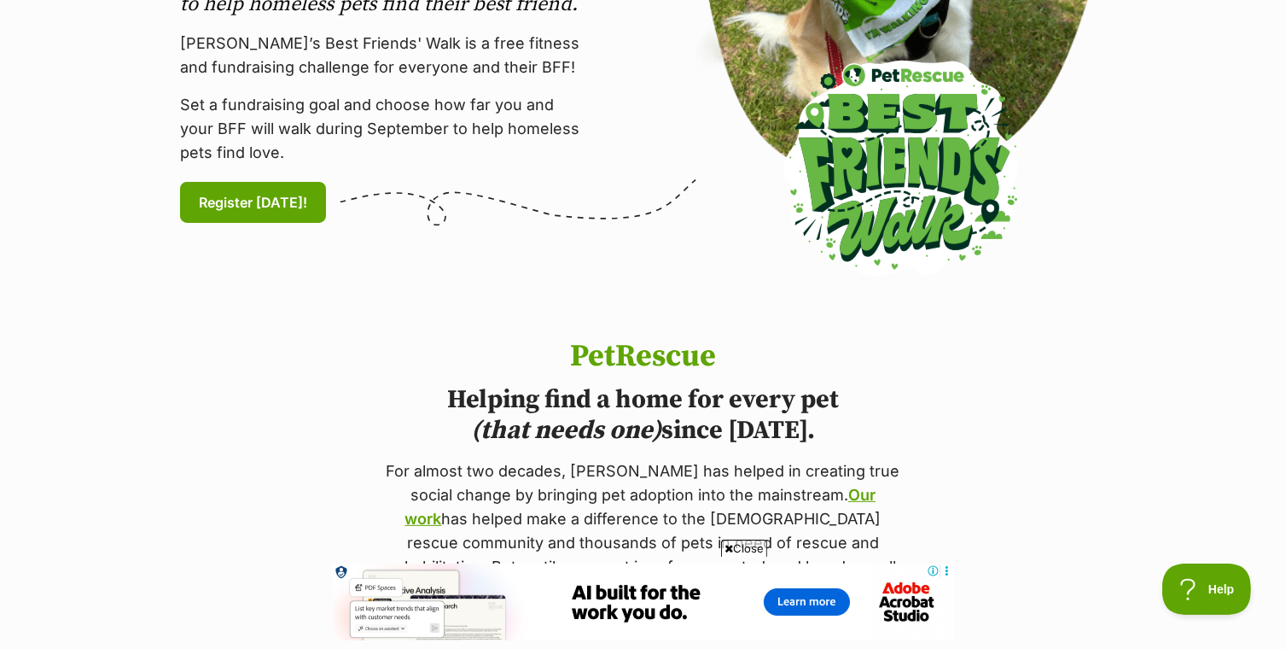
click at [1251, 536] on section "PetRescue Helping find a home for every pet (that needs one) since 2004. For al…" at bounding box center [643, 517] width 1286 height 355
click at [1250, 535] on section "PetRescue Helping find a home for every pet (that needs one) since 2004. For al…" at bounding box center [643, 517] width 1286 height 355
click at [1250, 540] on section "PetRescue Helping find a home for every pet (that needs one) since 2004. For al…" at bounding box center [643, 517] width 1286 height 355
click at [1251, 538] on section "PetRescue Helping find a home for every pet (that needs one) since 2004. For al…" at bounding box center [643, 517] width 1286 height 355
click at [1250, 539] on section "PetRescue Helping find a home for every pet (that needs one) since 2004. For al…" at bounding box center [643, 517] width 1286 height 355
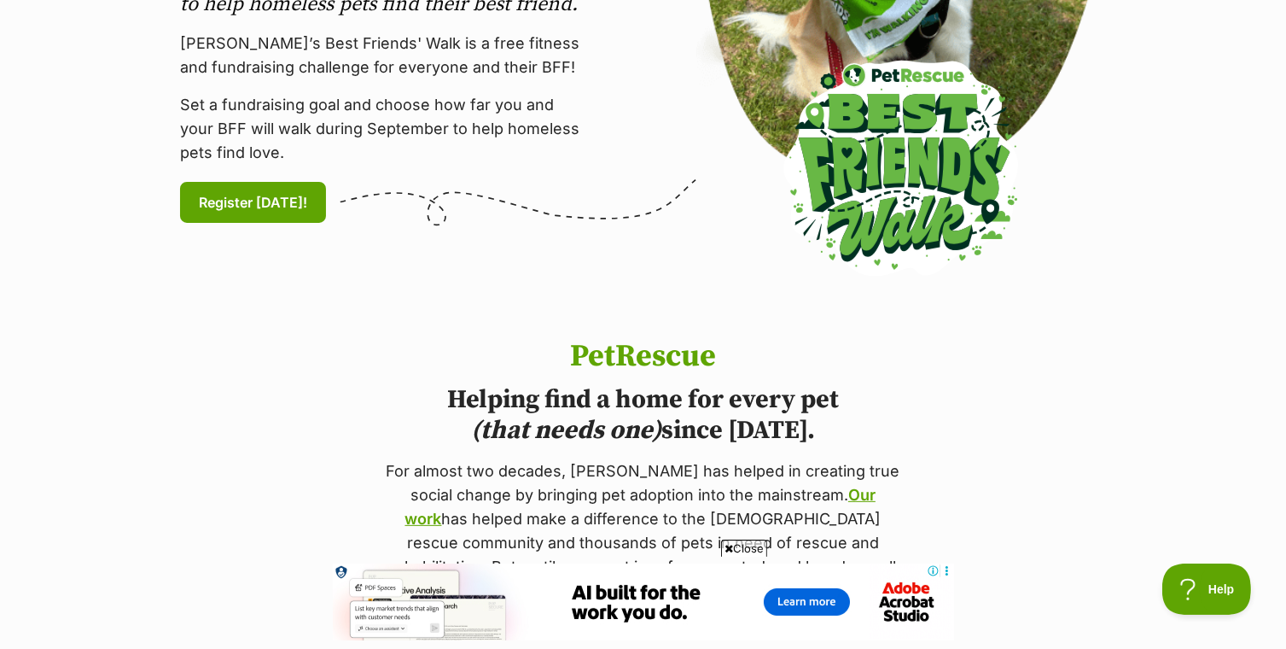
click at [1250, 534] on section "PetRescue Helping find a home for every pet (that needs one) since 2004. For al…" at bounding box center [643, 517] width 1286 height 355
click at [1250, 533] on section "PetRescue Helping find a home for every pet (that needs one) since 2004. For al…" at bounding box center [643, 517] width 1286 height 355
click at [1251, 534] on section "PetRescue Helping find a home for every pet (that needs one) since 2004. For al…" at bounding box center [643, 517] width 1286 height 355
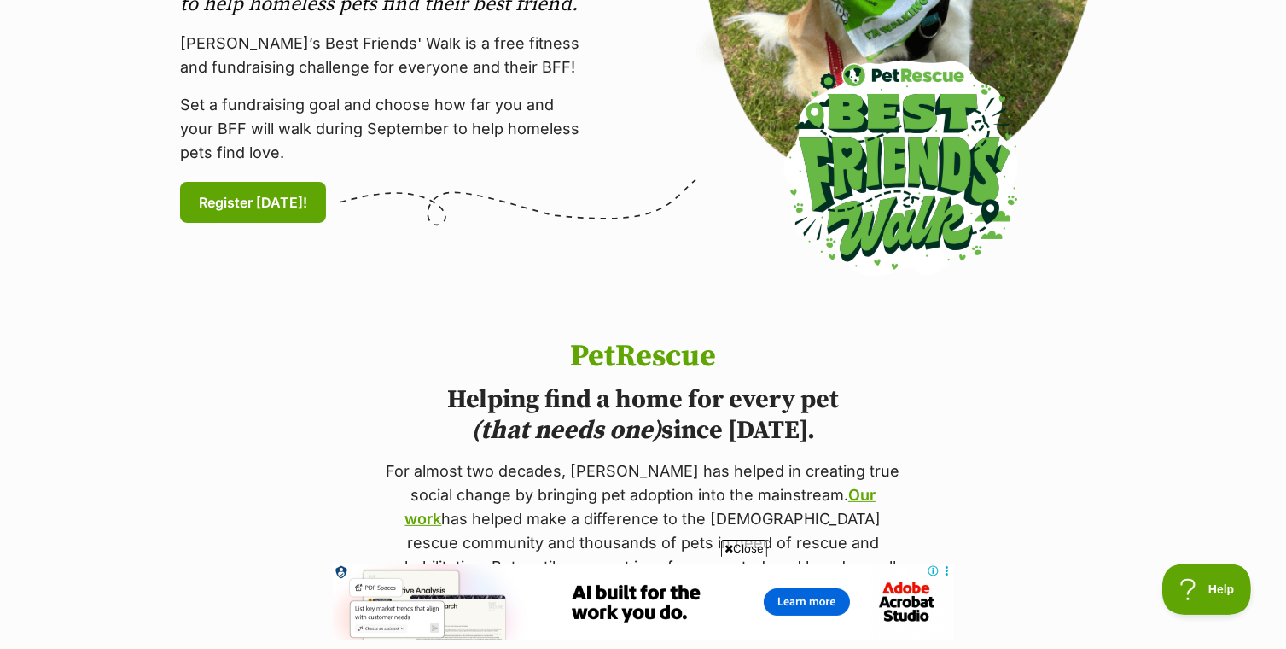
click at [1251, 533] on section "PetRescue Helping find a home for every pet (that needs one) since 2004. For al…" at bounding box center [643, 517] width 1286 height 355
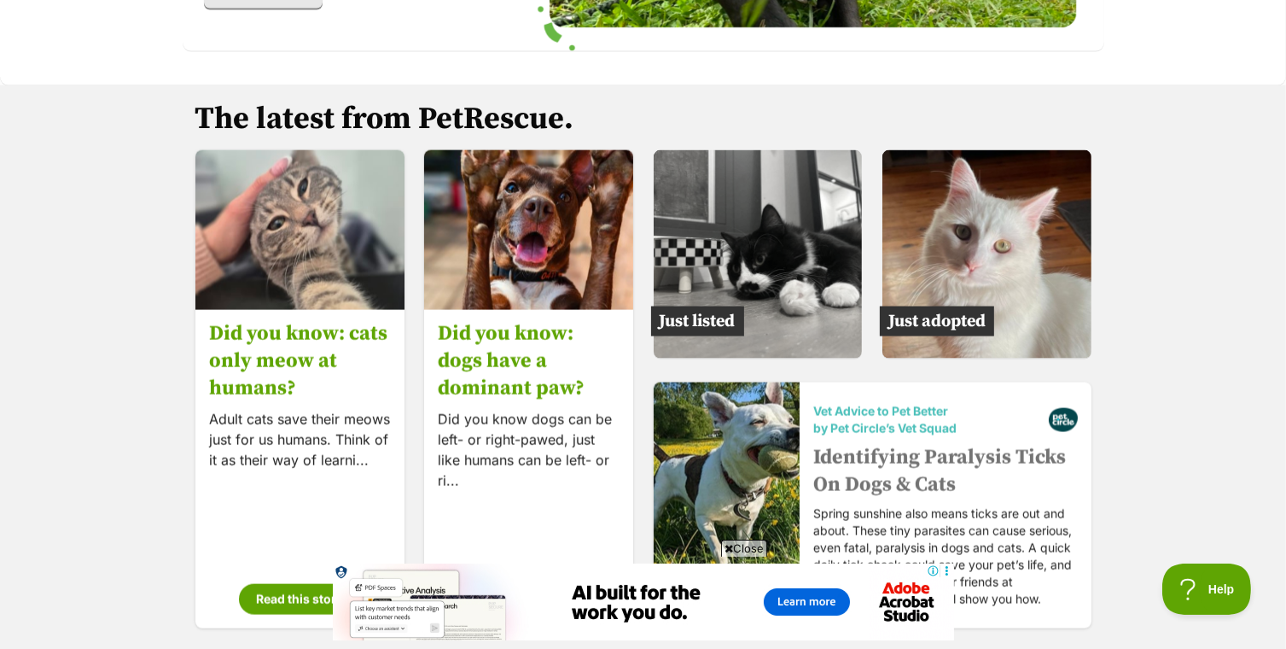
scroll to position [2557, 0]
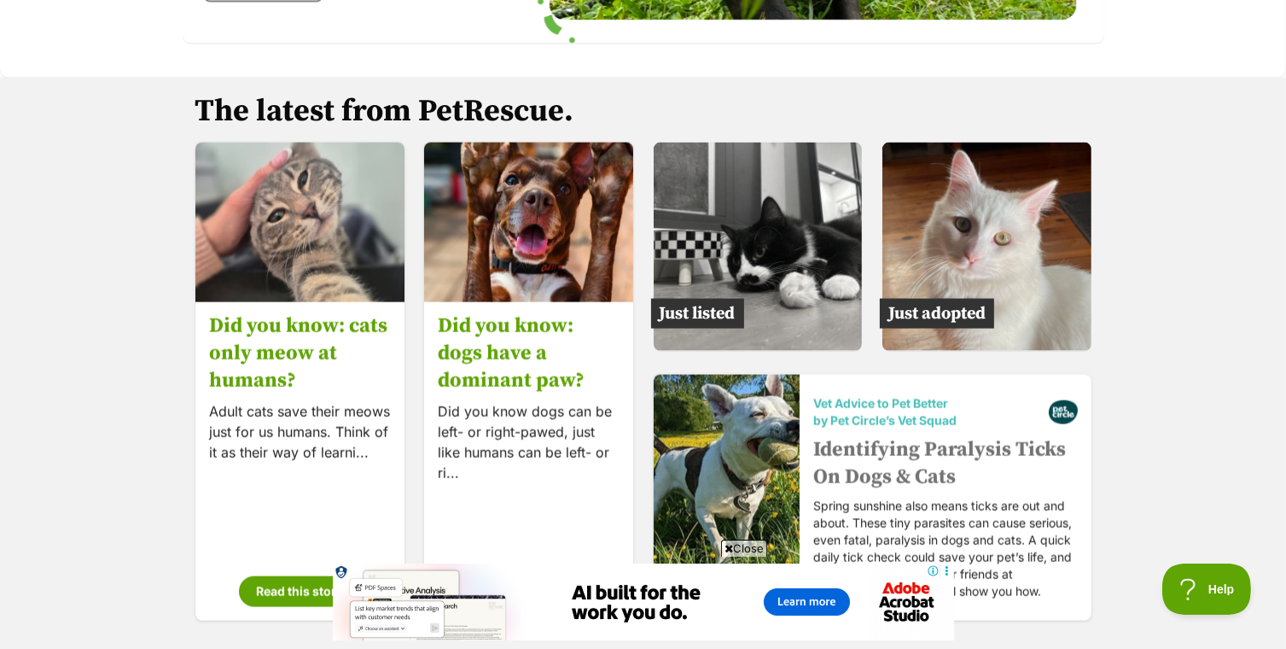
click at [1253, 535] on section "The latest from PetRescue. Did you know: cats only meow at humans? Adult cats s…" at bounding box center [643, 411] width 1286 height 666
click at [1252, 535] on section "The latest from PetRescue. Did you know: cats only meow at humans? Adult cats s…" at bounding box center [643, 411] width 1286 height 666
click at [1251, 536] on section "The latest from PetRescue. Did you know: cats only meow at humans? Adult cats s…" at bounding box center [643, 411] width 1286 height 666
click at [1251, 534] on section "The latest from PetRescue. Did you know: cats only meow at humans? Adult cats s…" at bounding box center [643, 411] width 1286 height 666
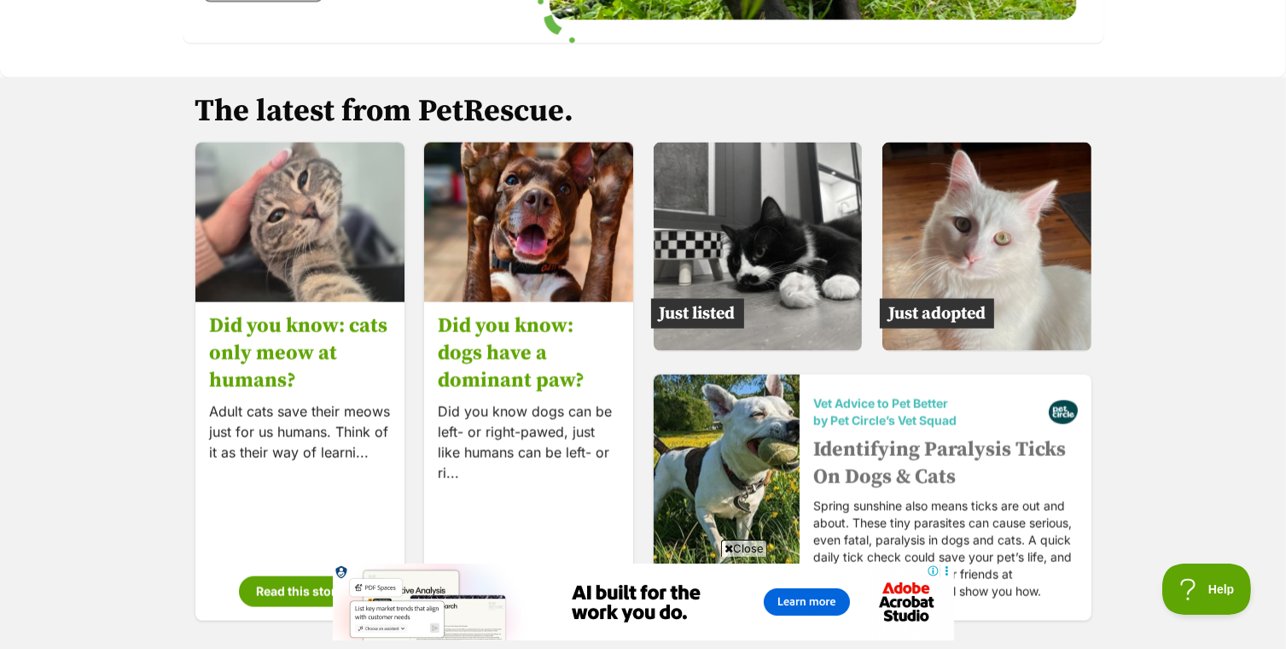
click at [1251, 538] on section "The latest from PetRescue. Did you know: cats only meow at humans? Adult cats s…" at bounding box center [643, 411] width 1286 height 666
click at [1251, 540] on section "The latest from PetRescue. Did you know: cats only meow at humans? Adult cats s…" at bounding box center [643, 411] width 1286 height 666
click at [1251, 535] on section "The latest from PetRescue. Did you know: cats only meow at humans? Adult cats s…" at bounding box center [643, 411] width 1286 height 666
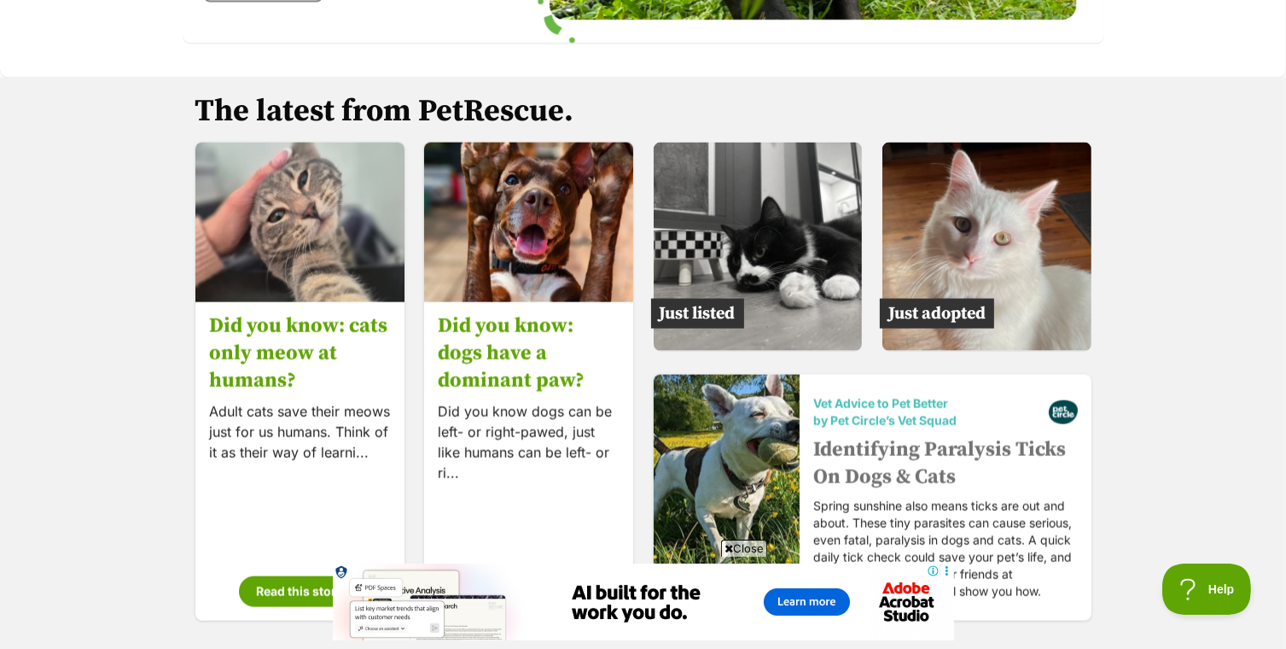
click at [1251, 535] on section "The latest from PetRescue. Did you know: cats only meow at humans? Adult cats s…" at bounding box center [643, 411] width 1286 height 666
click at [1251, 534] on section "The latest from PetRescue. Did you know: cats only meow at humans? Adult cats s…" at bounding box center [643, 411] width 1286 height 666
click at [1251, 533] on section "The latest from PetRescue. Did you know: cats only meow at humans? Adult cats s…" at bounding box center [643, 411] width 1286 height 666
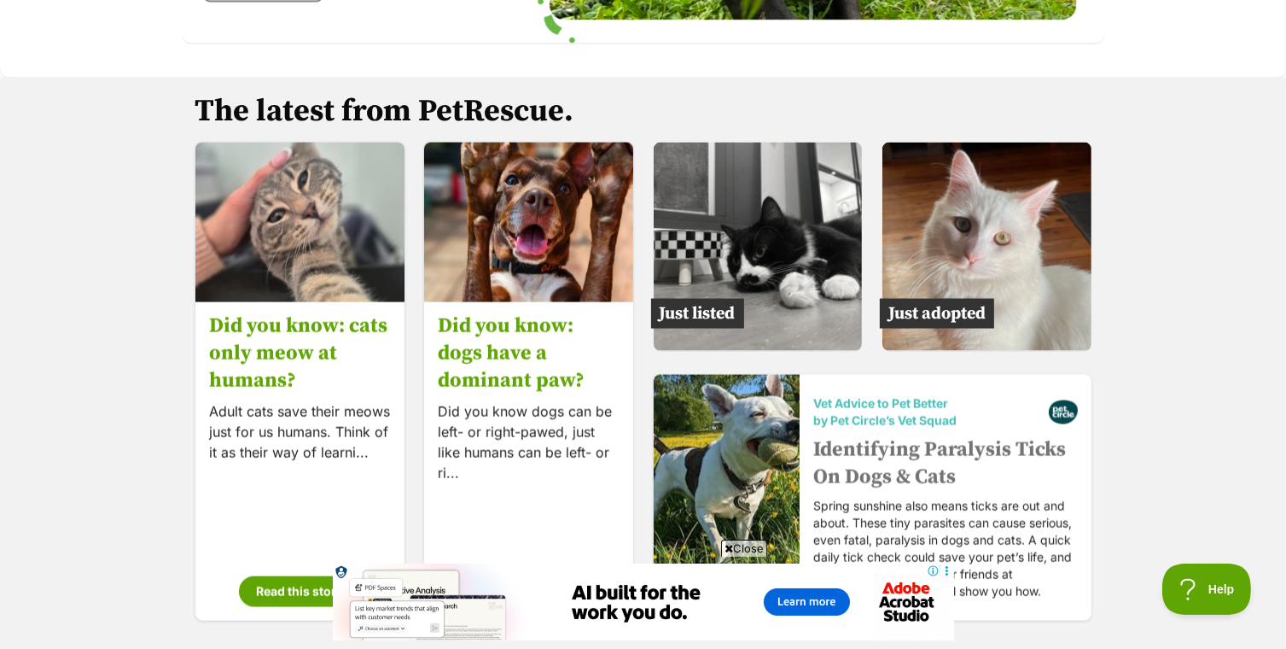
click at [1251, 533] on section "The latest from PetRescue. Did you know: cats only meow at humans? Adult cats s…" at bounding box center [643, 411] width 1286 height 666
click at [1251, 543] on section "The latest from PetRescue. Did you know: cats only meow at humans? Adult cats s…" at bounding box center [643, 411] width 1286 height 666
click at [1251, 539] on section "The latest from PetRescue. Did you know: cats only meow at humans? Adult cats s…" at bounding box center [643, 411] width 1286 height 666
click at [1251, 533] on section "The latest from PetRescue. Did you know: cats only meow at humans? Adult cats s…" at bounding box center [643, 411] width 1286 height 666
click at [1251, 544] on section "The latest from PetRescue. Did you know: cats only meow at humans? Adult cats s…" at bounding box center [643, 411] width 1286 height 666
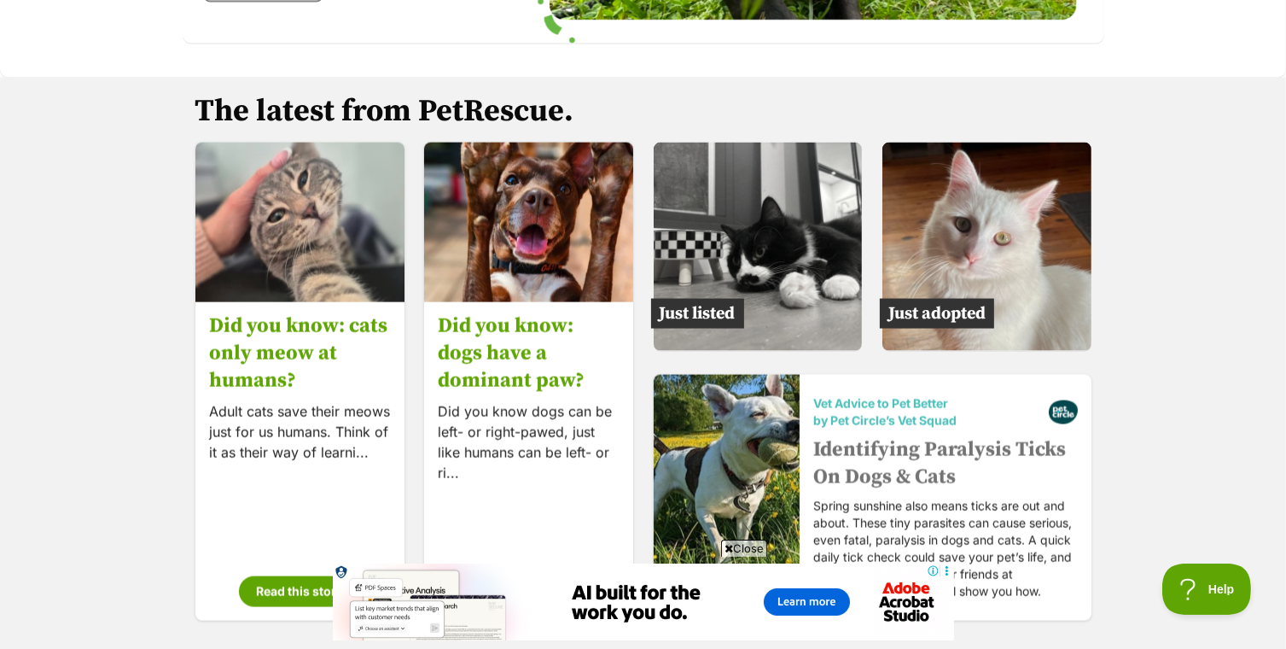
click at [1251, 537] on section "The latest from PetRescue. Did you know: cats only meow at humans? Adult cats s…" at bounding box center [643, 411] width 1286 height 666
click at [1252, 542] on section "The latest from PetRescue. Did you know: cats only meow at humans? Adult cats s…" at bounding box center [643, 411] width 1286 height 666
click at [1251, 540] on section "The latest from PetRescue. Did you know: cats only meow at humans? Adult cats s…" at bounding box center [643, 411] width 1286 height 666
click at [1251, 538] on section "The latest from PetRescue. Did you know: cats only meow at humans? Adult cats s…" at bounding box center [643, 411] width 1286 height 666
click at [1251, 534] on section "The latest from PetRescue. Did you know: cats only meow at humans? Adult cats s…" at bounding box center [643, 411] width 1286 height 666
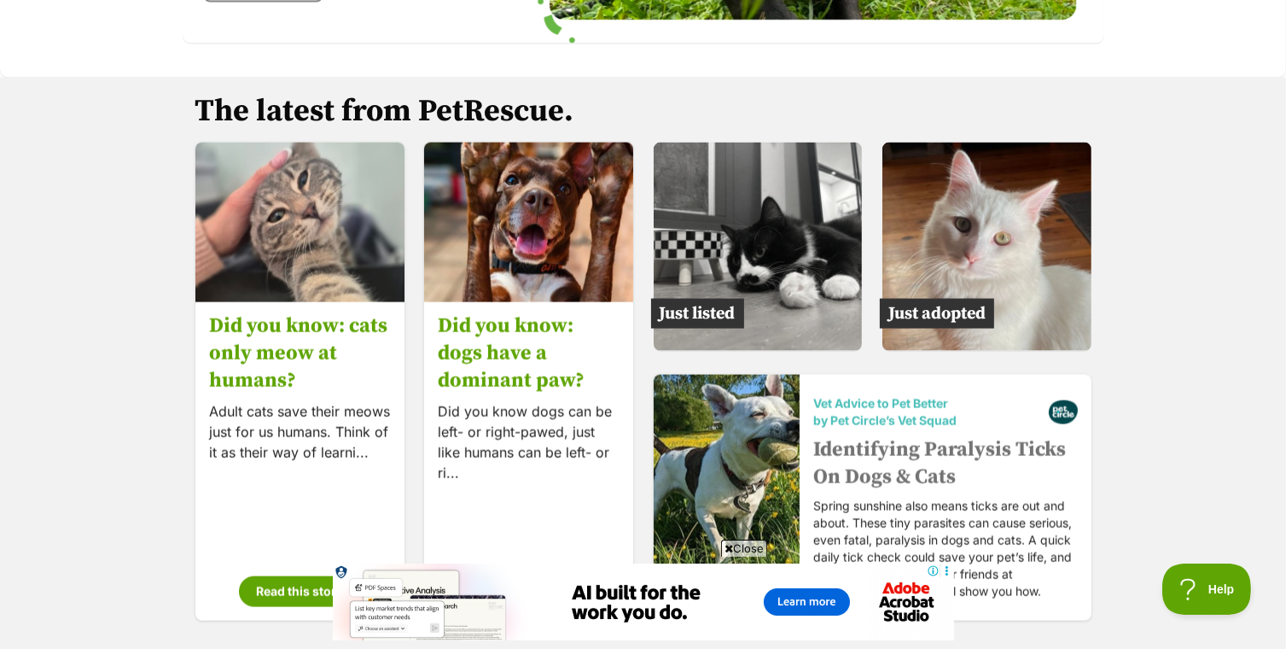
click at [1251, 539] on section "The latest from PetRescue. Did you know: cats only meow at humans? Adult cats s…" at bounding box center [643, 411] width 1286 height 666
click at [1251, 533] on section "The latest from PetRescue. Did you know: cats only meow at humans? Adult cats s…" at bounding box center [643, 411] width 1286 height 666
click at [1251, 539] on section "The latest from PetRescue. Did you know: cats only meow at humans? Adult cats s…" at bounding box center [643, 411] width 1286 height 666
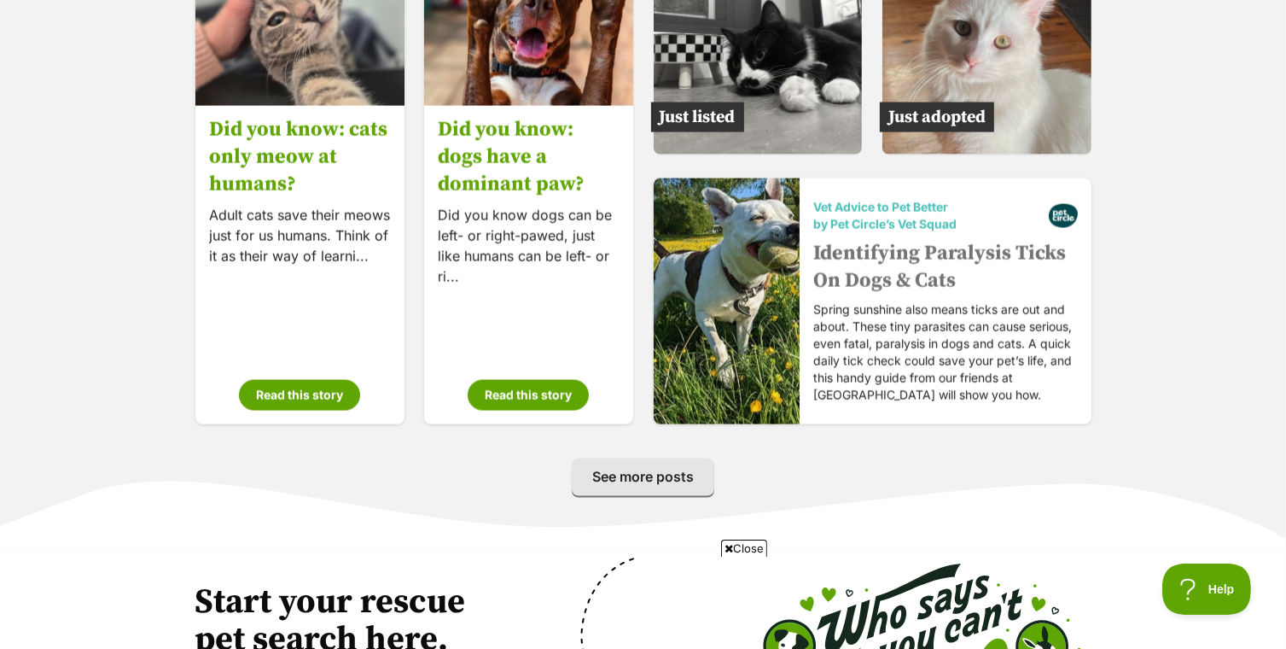
scroll to position [0, 0]
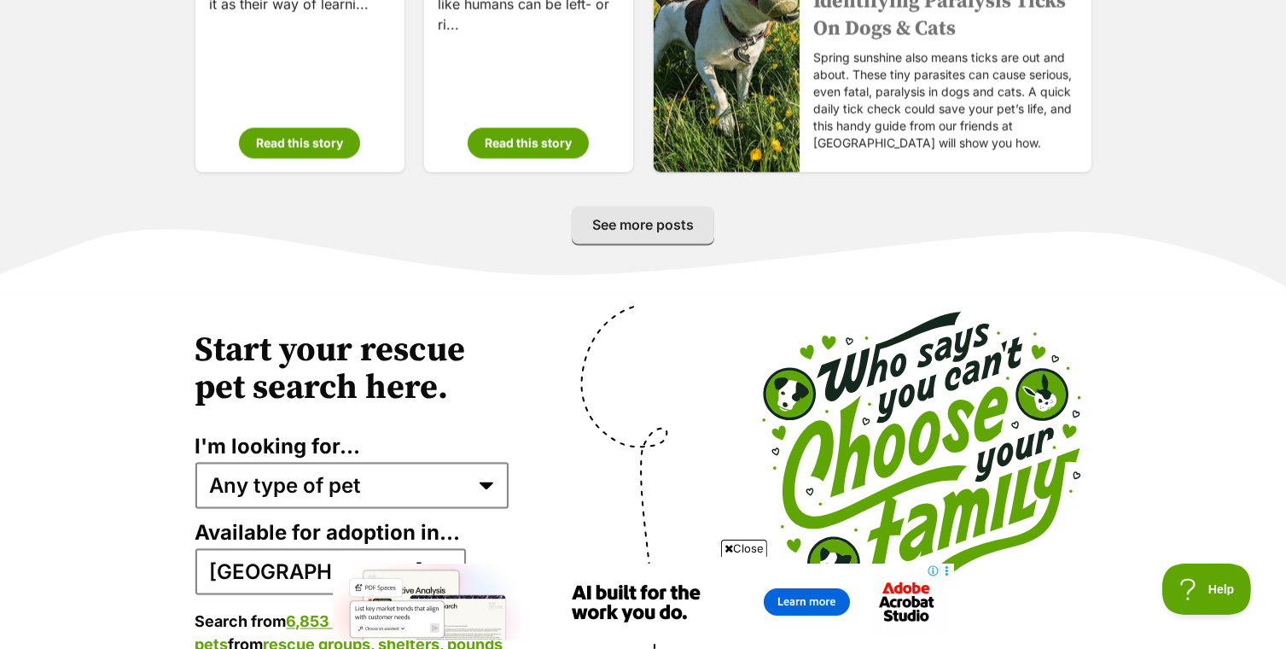
click at [1246, 538] on section "Start your rescue pet search here. I'm looking for... Any type of pet Dogs Cats…" at bounding box center [643, 544] width 1286 height 498
click at [1250, 534] on section "Start your rescue pet search here. I'm looking for... Any type of pet Dogs Cats…" at bounding box center [643, 544] width 1286 height 498
click at [1251, 537] on section "Start your rescue pet search here. I'm looking for... Any type of pet Dogs Cats…" at bounding box center [643, 544] width 1286 height 498
click at [1250, 539] on section "Start your rescue pet search here. I'm looking for... Any type of pet Dogs Cats…" at bounding box center [643, 544] width 1286 height 498
click at [1251, 538] on section "Start your rescue pet search here. I'm looking for... Any type of pet Dogs Cats…" at bounding box center [643, 544] width 1286 height 498
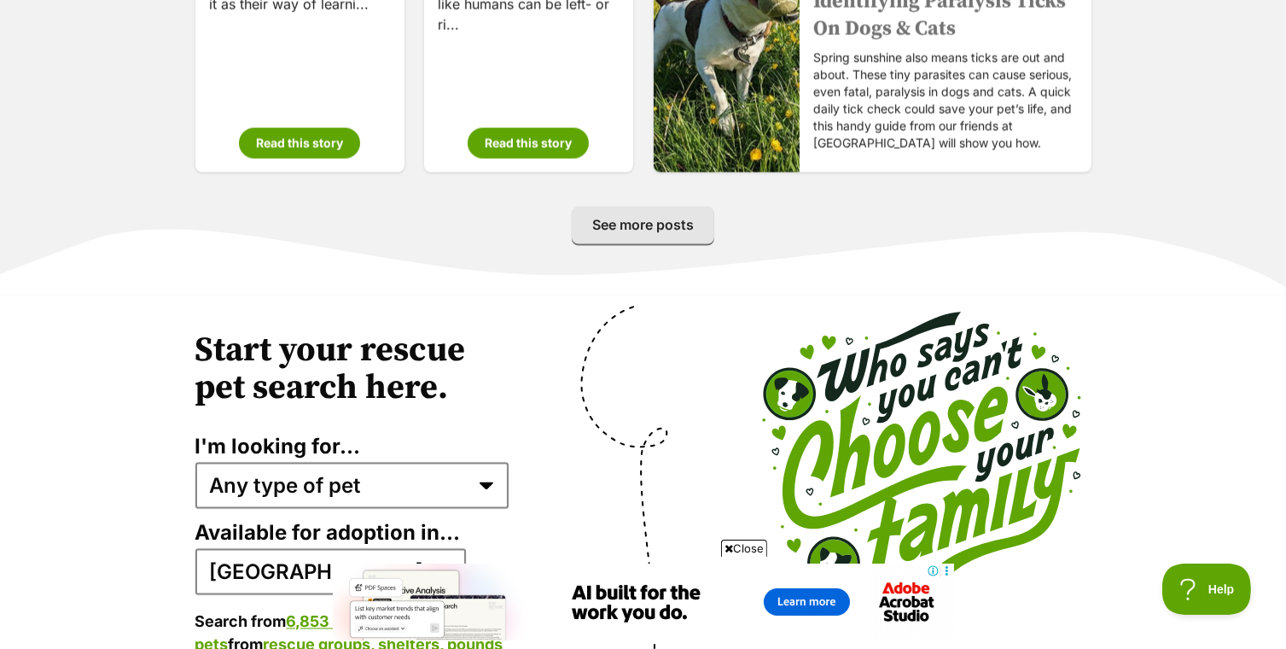
click at [1251, 540] on section "Start your rescue pet search here. I'm looking for... Any type of pet Dogs Cats…" at bounding box center [643, 544] width 1286 height 498
click at [1250, 534] on section "Start your rescue pet search here. I'm looking for... Any type of pet Dogs Cats…" at bounding box center [643, 544] width 1286 height 498
click at [1251, 538] on section "Start your rescue pet search here. I'm looking for... Any type of pet Dogs Cats…" at bounding box center [643, 544] width 1286 height 498
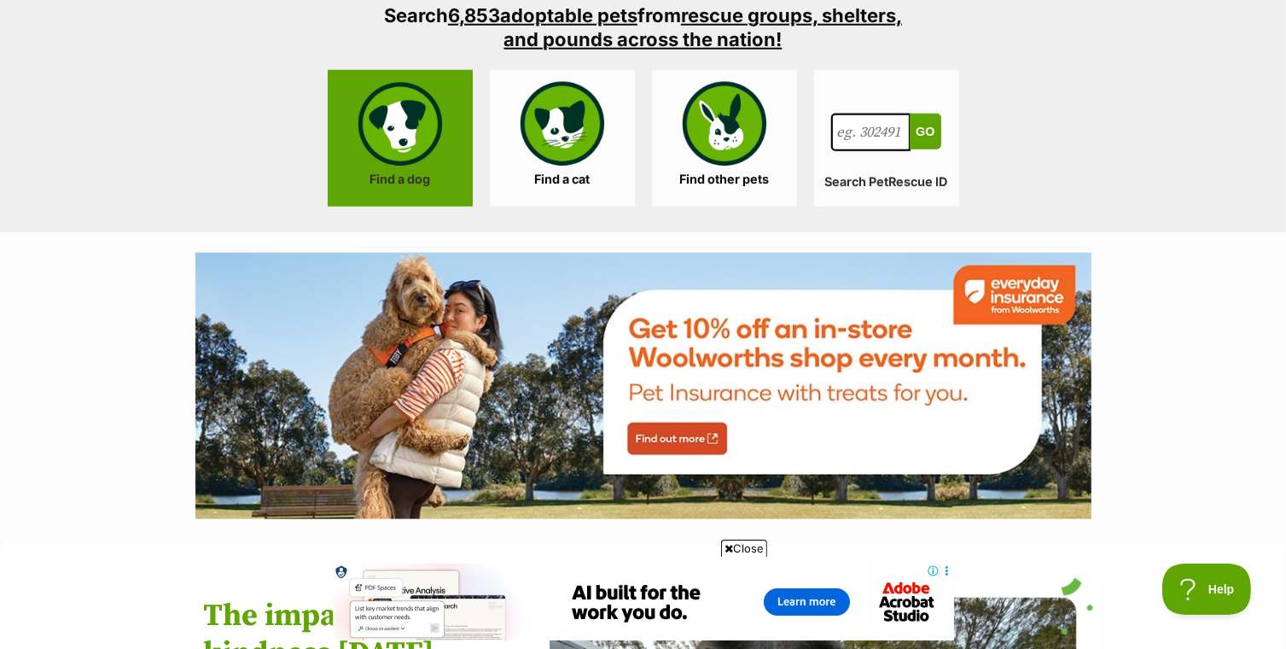
click at [405, 133] on link "Find a dog" at bounding box center [400, 138] width 145 height 137
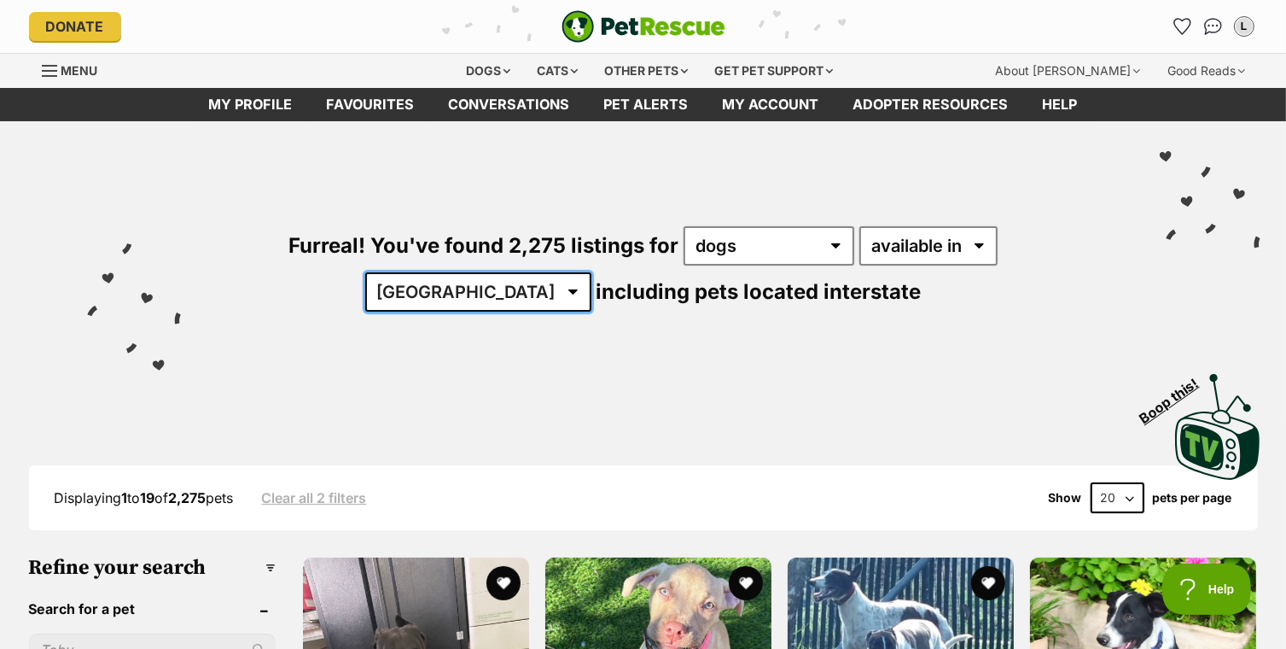
click at [591, 272] on select "Australia ACT NSW NT QLD SA TAS VIC WA" at bounding box center [478, 291] width 226 height 39
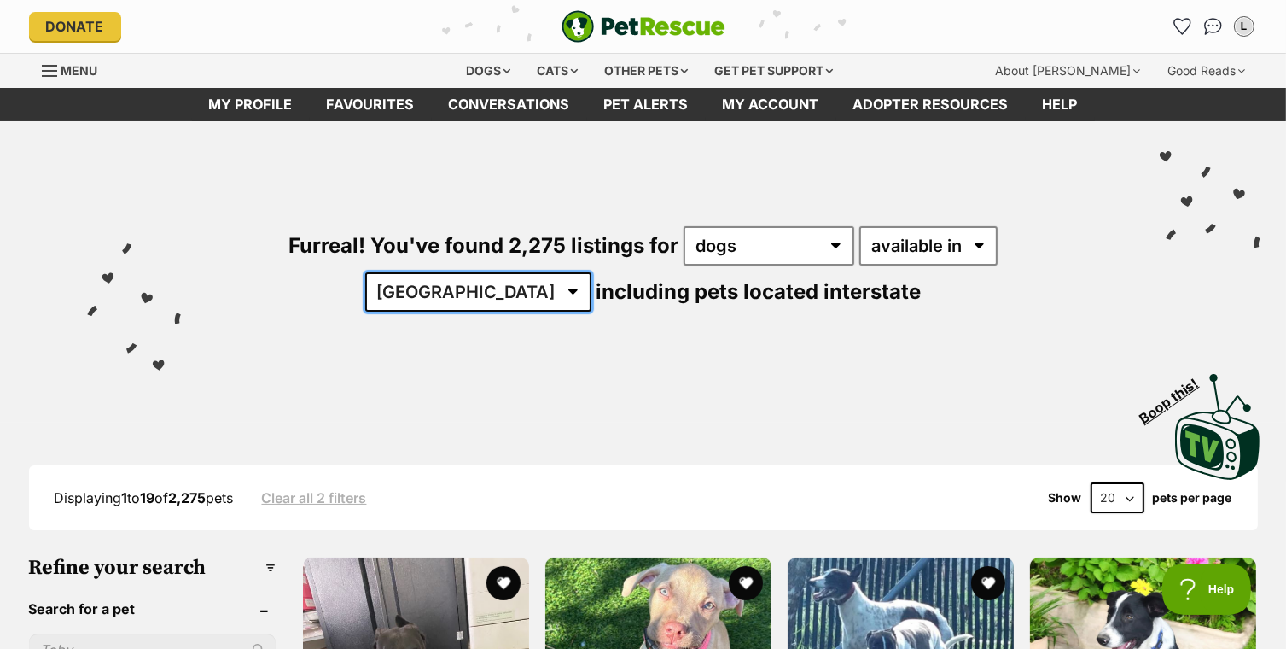
click at [591, 272] on select "Australia ACT NSW NT QLD SA TAS VIC WA" at bounding box center [478, 291] width 226 height 39
select select "VIC"
click at [591, 272] on select "Australia ACT NSW NT QLD SA TAS VIC WA" at bounding box center [478, 291] width 226 height 39
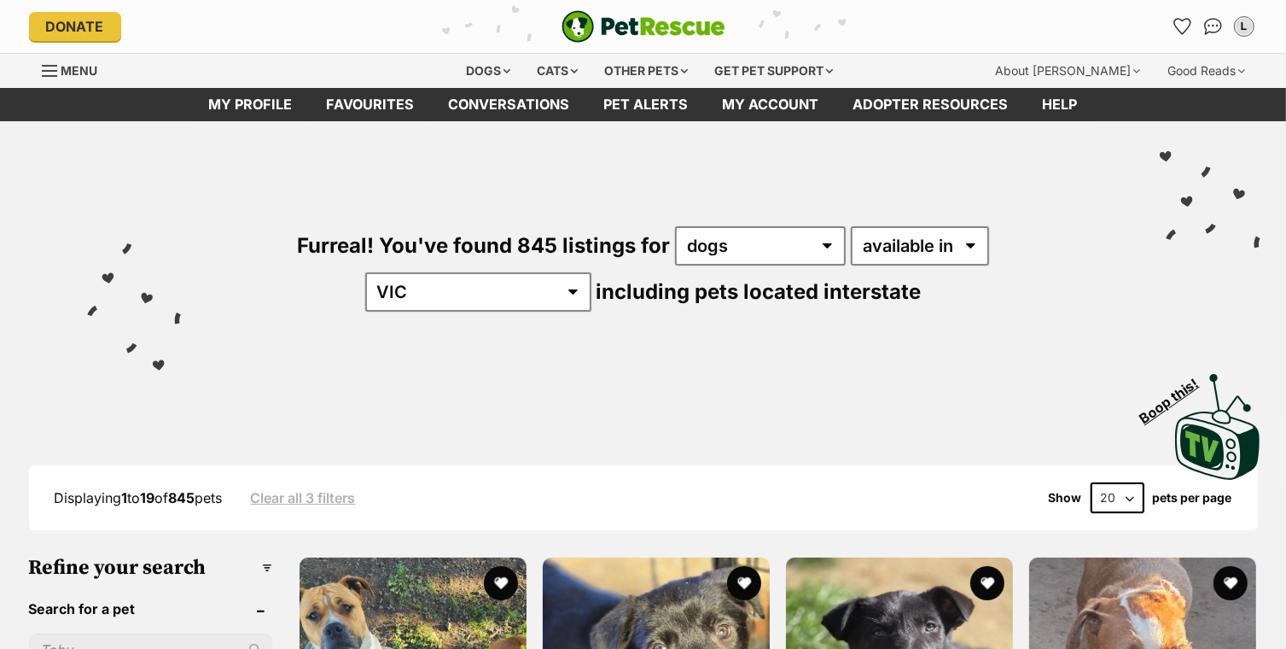
drag, startPoint x: 0, startPoint y: 0, endPoint x: 1251, endPoint y: 544, distance: 1364.3
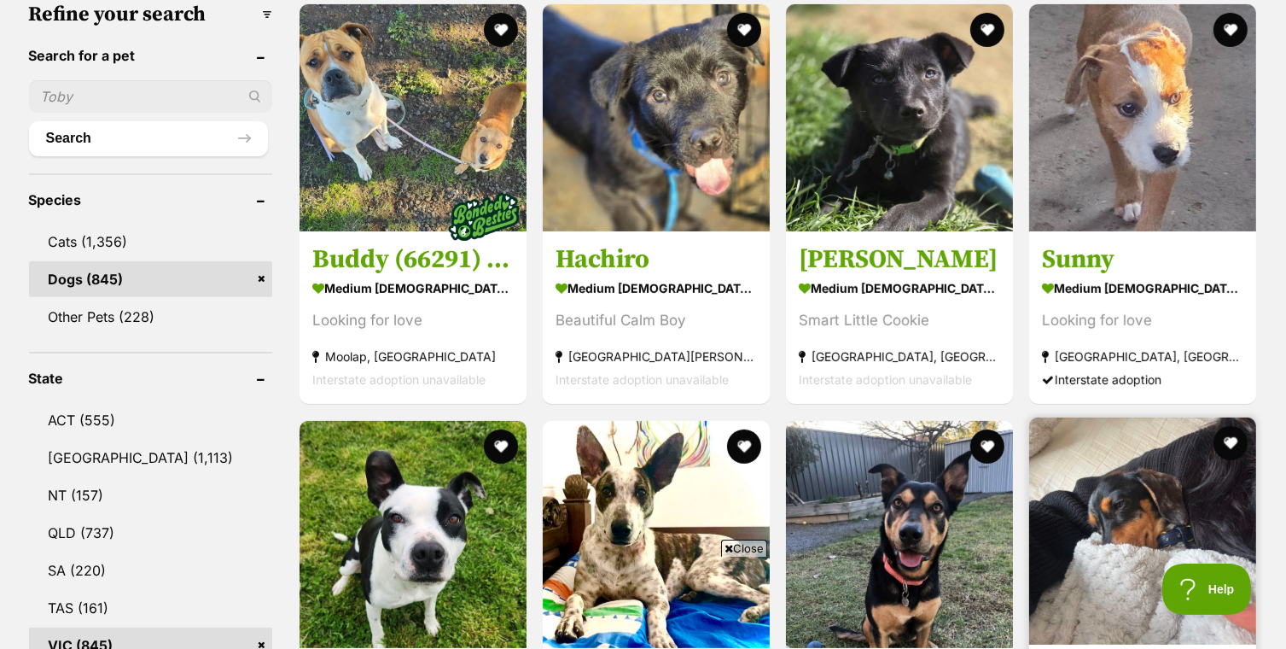
click at [1251, 552] on img at bounding box center [1142, 530] width 227 height 227
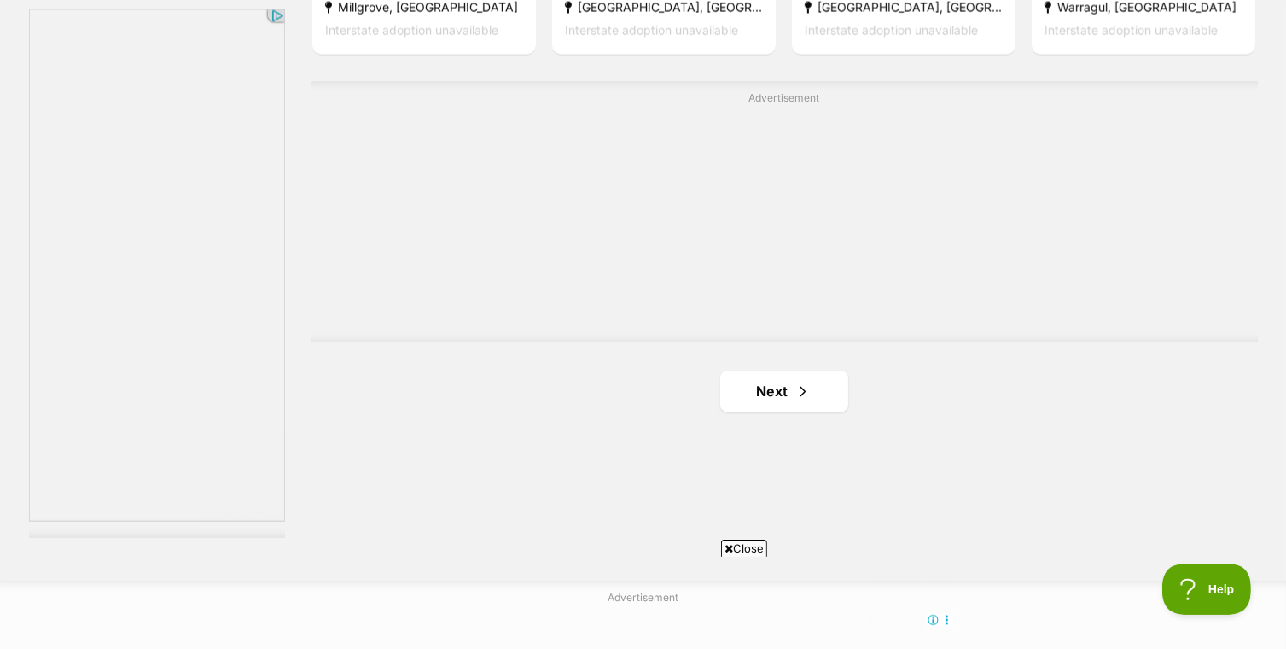
click at [1250, 613] on div at bounding box center [643, 651] width 1286 height 77
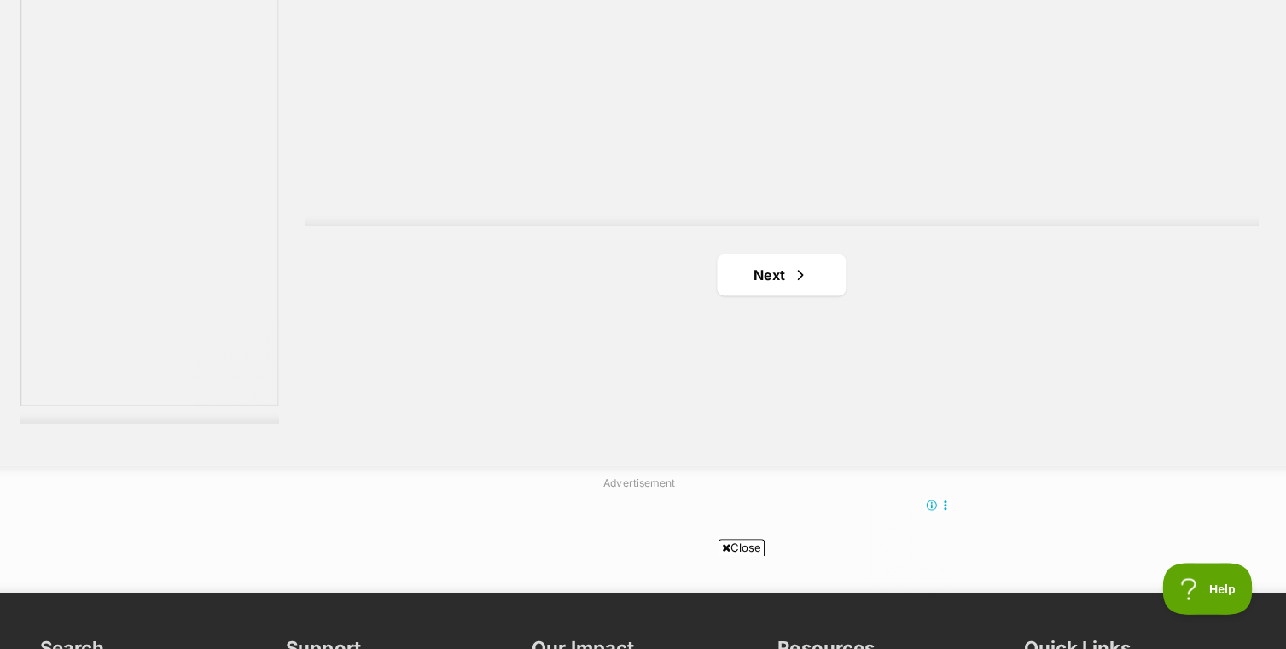
click at [1250, 541] on div at bounding box center [643, 536] width 1286 height 77
click at [1250, 538] on div at bounding box center [643, 536] width 1286 height 77
click at [1250, 540] on div at bounding box center [643, 536] width 1286 height 77
click at [1250, 535] on div at bounding box center [643, 536] width 1286 height 77
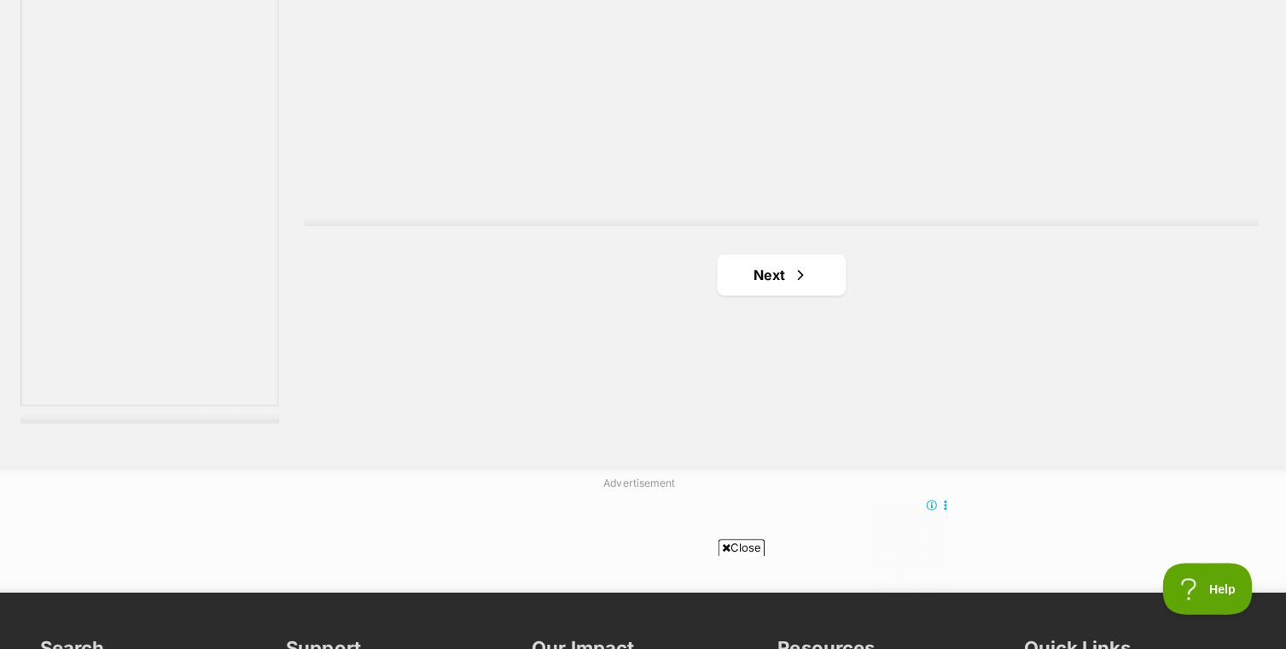
click at [1250, 534] on div at bounding box center [643, 536] width 1286 height 77
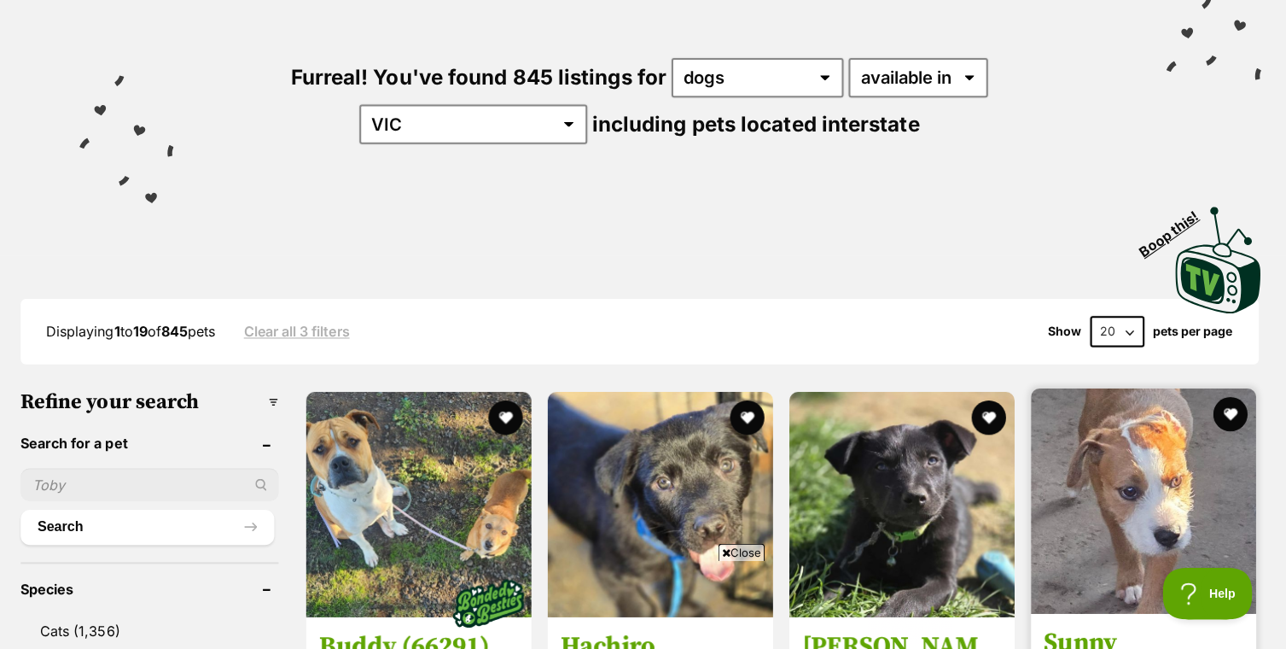
scroll to position [130, 0]
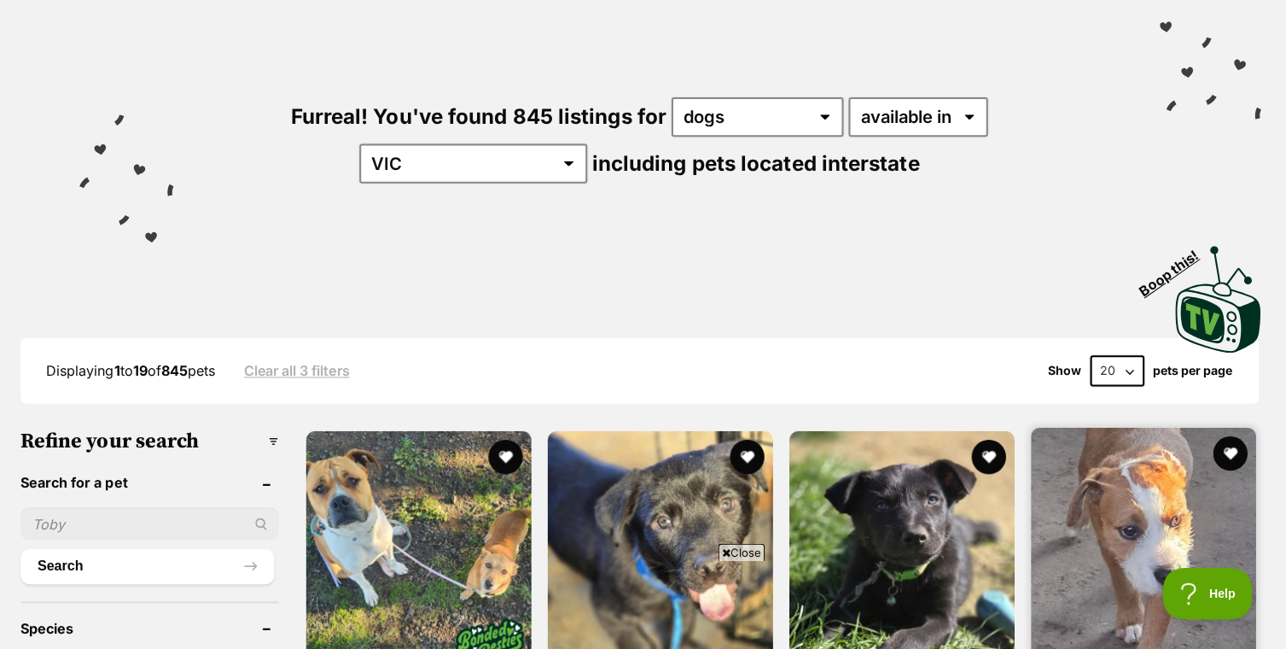
click at [1250, 528] on img at bounding box center [1144, 536] width 224 height 224
click at [1250, 532] on img at bounding box center [1144, 536] width 224 height 224
click at [1250, 534] on img at bounding box center [1144, 536] width 224 height 224
click at [1250, 535] on img at bounding box center [1144, 536] width 224 height 224
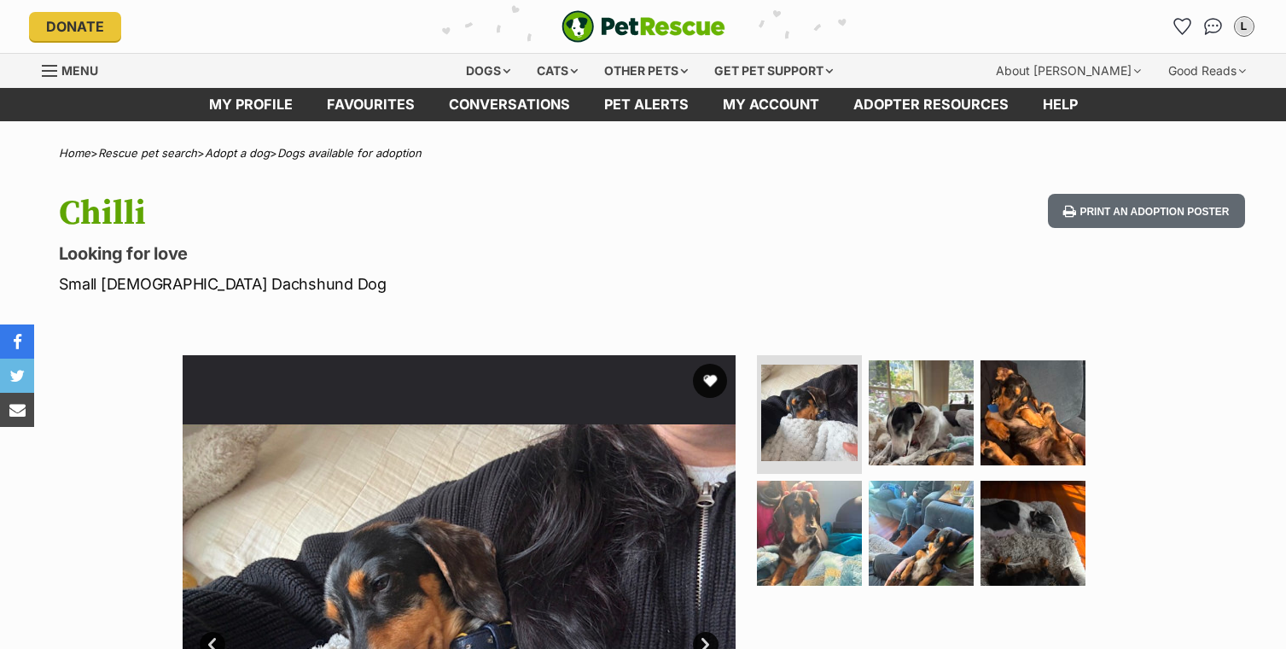
click at [1248, 539] on div "Available 1 of 6 images 1 of 6 images 1 of 6 images 1 of 6 images 1 of 6 images…" at bounding box center [643, 618] width 1286 height 579
click at [1250, 541] on div "Available 1 of 6 images 1 of 6 images 1 of 6 images 1 of 6 images 1 of 6 images…" at bounding box center [643, 618] width 1286 height 579
click at [1251, 540] on div "Available 1 of 6 images 1 of 6 images 1 of 6 images 1 of 6 images 1 of 6 images…" at bounding box center [643, 618] width 1286 height 579
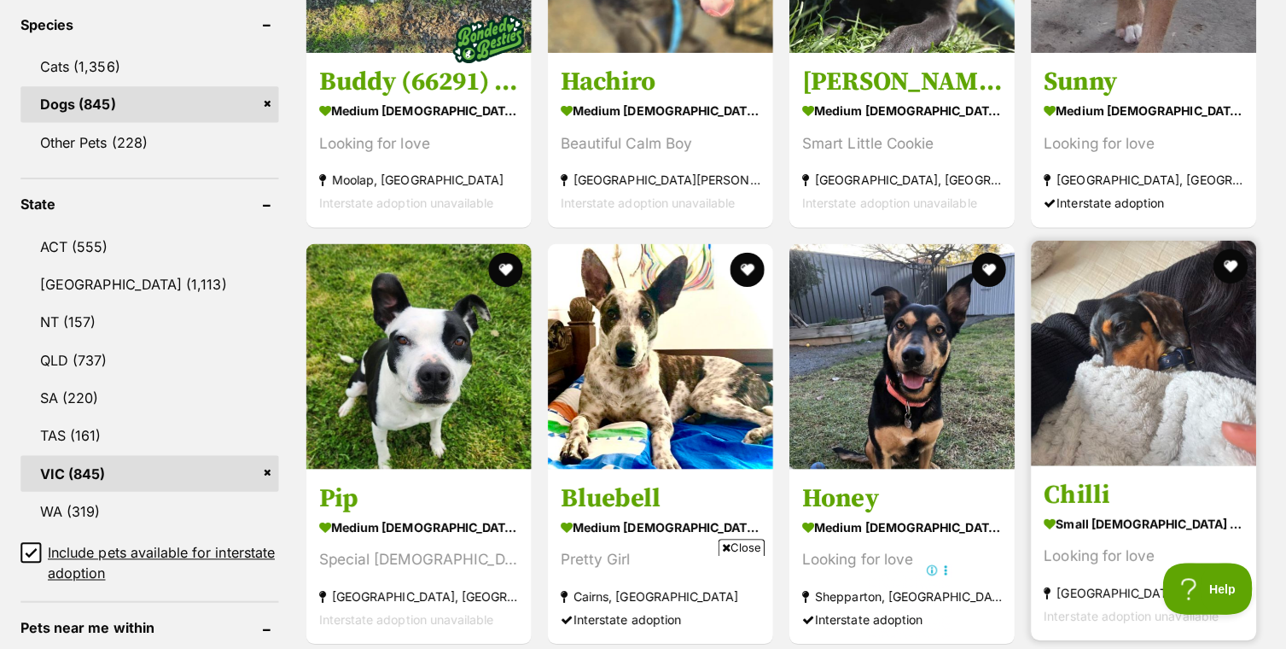
click at [1250, 548] on link "Chilli small [DEMOGRAPHIC_DATA] Dog Looking for love [GEOGRAPHIC_DATA], [GEOGRA…" at bounding box center [1144, 553] width 224 height 173
click at [1250, 536] on link "Chilli small female Dog Looking for love Keysborough, VIC Interstate adoption u…" at bounding box center [1144, 553] width 224 height 173
click at [1250, 538] on link "Chilli small female Dog Looking for love Keysborough, VIC Interstate adoption u…" at bounding box center [1144, 553] width 224 height 173
click at [1252, 527] on link "Chilli small [DEMOGRAPHIC_DATA] Dog Looking for love [GEOGRAPHIC_DATA], [GEOGRA…" at bounding box center [1144, 553] width 224 height 173
click at [1250, 537] on link "Chilli small [DEMOGRAPHIC_DATA] Dog Looking for love [GEOGRAPHIC_DATA], [GEOGRA…" at bounding box center [1144, 553] width 224 height 173
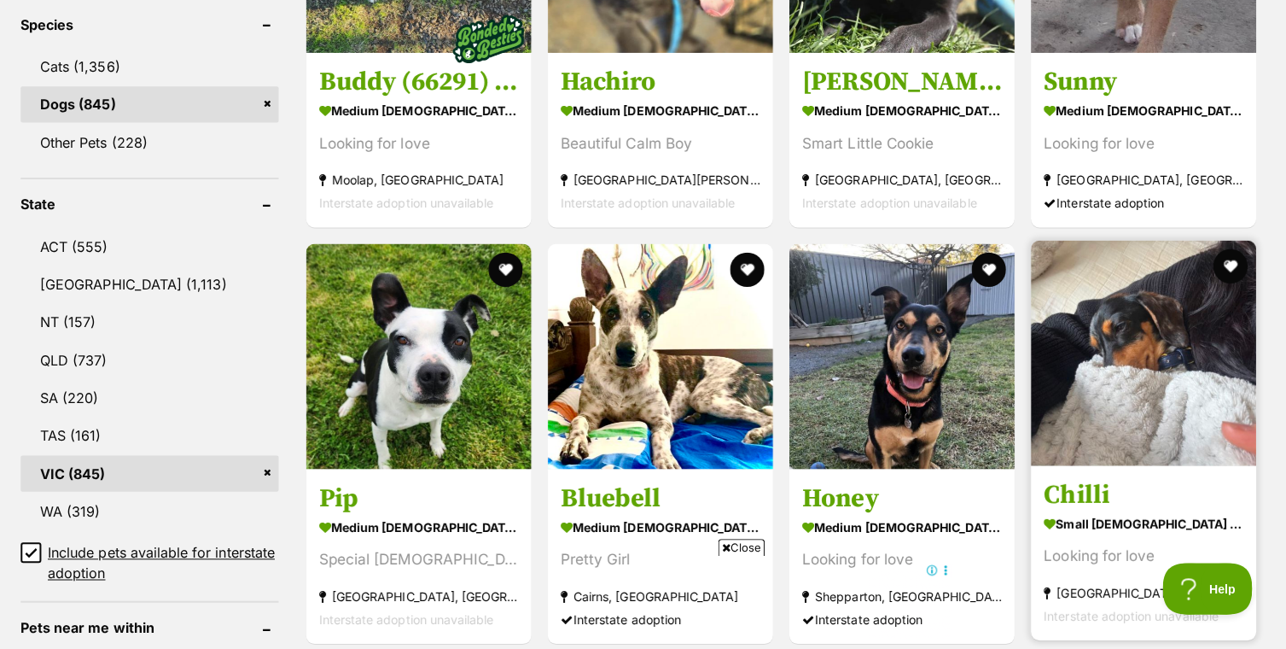
click at [1250, 535] on link "Chilli small [DEMOGRAPHIC_DATA] Dog Looking for love [GEOGRAPHIC_DATA], [GEOGRA…" at bounding box center [1144, 553] width 224 height 173
click at [1250, 539] on link "Chilli small [DEMOGRAPHIC_DATA] Dog Looking for love [GEOGRAPHIC_DATA], [GEOGRA…" at bounding box center [1144, 553] width 224 height 173
click at [1250, 535] on link "Chilli small [DEMOGRAPHIC_DATA] Dog Looking for love [GEOGRAPHIC_DATA], [GEOGRA…" at bounding box center [1144, 553] width 224 height 173
click at [1250, 533] on link "Chilli small [DEMOGRAPHIC_DATA] Dog Looking for love [GEOGRAPHIC_DATA], [GEOGRA…" at bounding box center [1144, 553] width 224 height 173
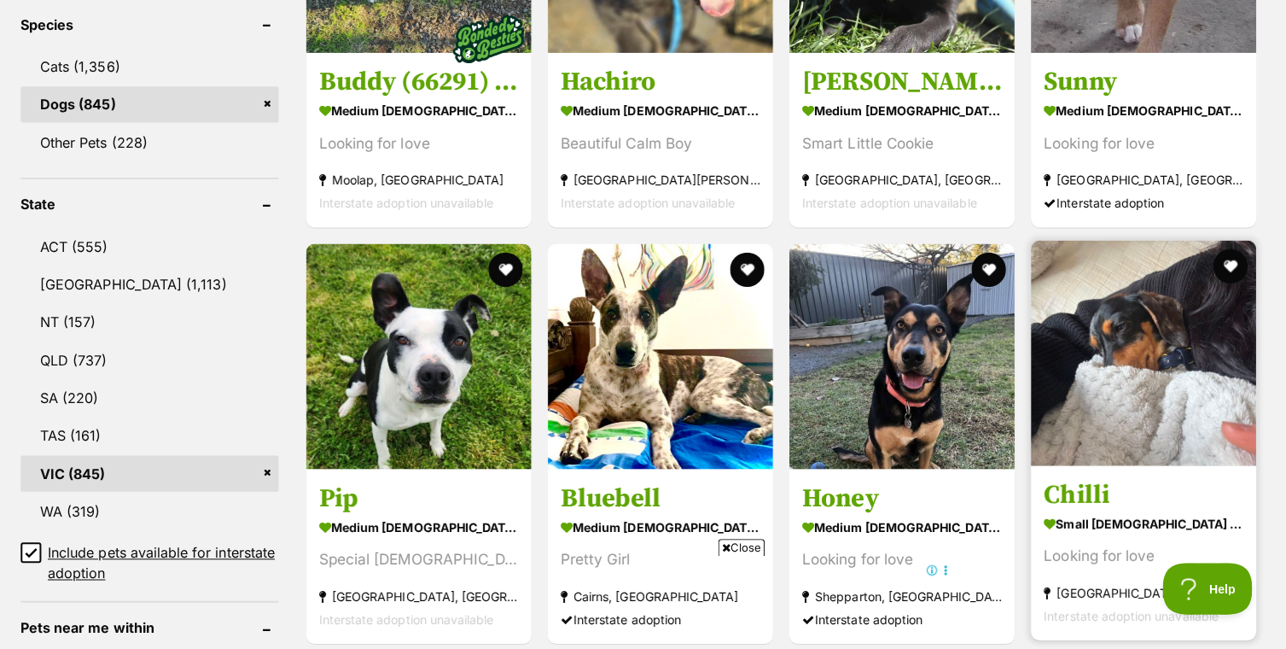
click at [1250, 541] on link "Chilli small [DEMOGRAPHIC_DATA] Dog Looking for love [GEOGRAPHIC_DATA], [GEOGRA…" at bounding box center [1144, 553] width 224 height 173
click at [1250, 539] on link "Chilli small [DEMOGRAPHIC_DATA] Dog Looking for love [GEOGRAPHIC_DATA], [GEOGRA…" at bounding box center [1144, 553] width 224 height 173
click at [1250, 537] on link "Chilli small [DEMOGRAPHIC_DATA] Dog Looking for love [GEOGRAPHIC_DATA], [GEOGRA…" at bounding box center [1144, 553] width 224 height 173
click at [1250, 541] on link "Chilli small [DEMOGRAPHIC_DATA] Dog Looking for love [GEOGRAPHIC_DATA], [GEOGRA…" at bounding box center [1144, 553] width 224 height 173
click at [1250, 535] on link "Chilli small [DEMOGRAPHIC_DATA] Dog Looking for love [GEOGRAPHIC_DATA], [GEOGRA…" at bounding box center [1144, 553] width 224 height 173
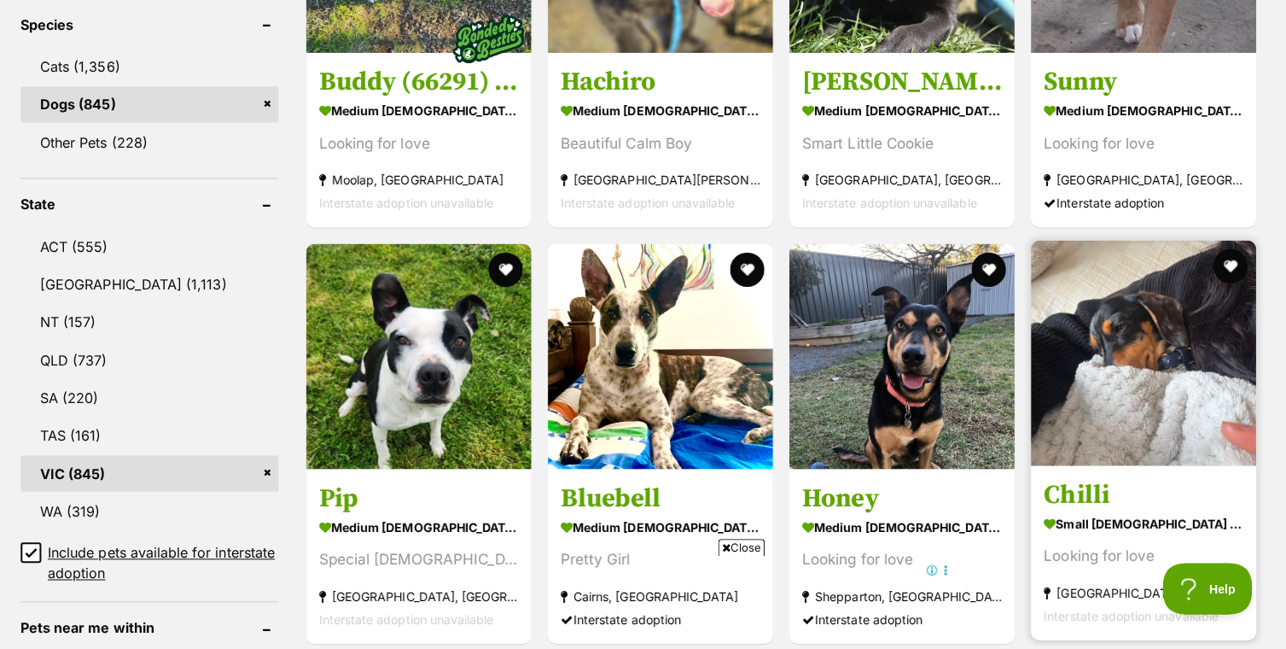
click at [1250, 543] on link "Chilli small female Dog Looking for love Keysborough, VIC Interstate adoption u…" at bounding box center [1144, 553] width 224 height 173
click at [1250, 535] on link "Chilli small female Dog Looking for love Keysborough, VIC Interstate adoption u…" at bounding box center [1144, 553] width 224 height 173
click at [1250, 543] on link "Chilli small female Dog Looking for love Keysborough, VIC Interstate adoption u…" at bounding box center [1144, 553] width 224 height 173
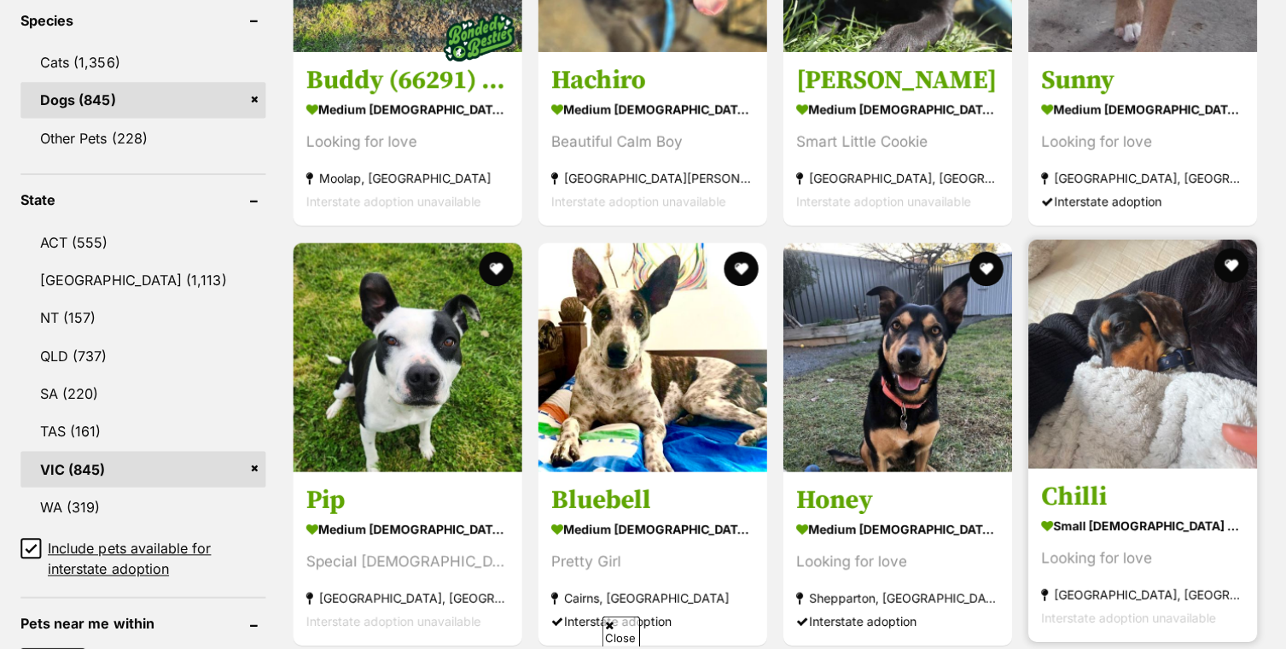
click at [1249, 533] on link "Chilli small [DEMOGRAPHIC_DATA] Dog Looking for love [GEOGRAPHIC_DATA], [GEOGRA…" at bounding box center [1142, 555] width 227 height 173
click at [1249, 537] on link "Chilli small [DEMOGRAPHIC_DATA] Dog Looking for love [GEOGRAPHIC_DATA], [GEOGRA…" at bounding box center [1142, 555] width 227 height 173
click at [1250, 539] on link "Chilli small [DEMOGRAPHIC_DATA] Dog Looking for love [GEOGRAPHIC_DATA], [GEOGRA…" at bounding box center [1142, 555] width 227 height 173
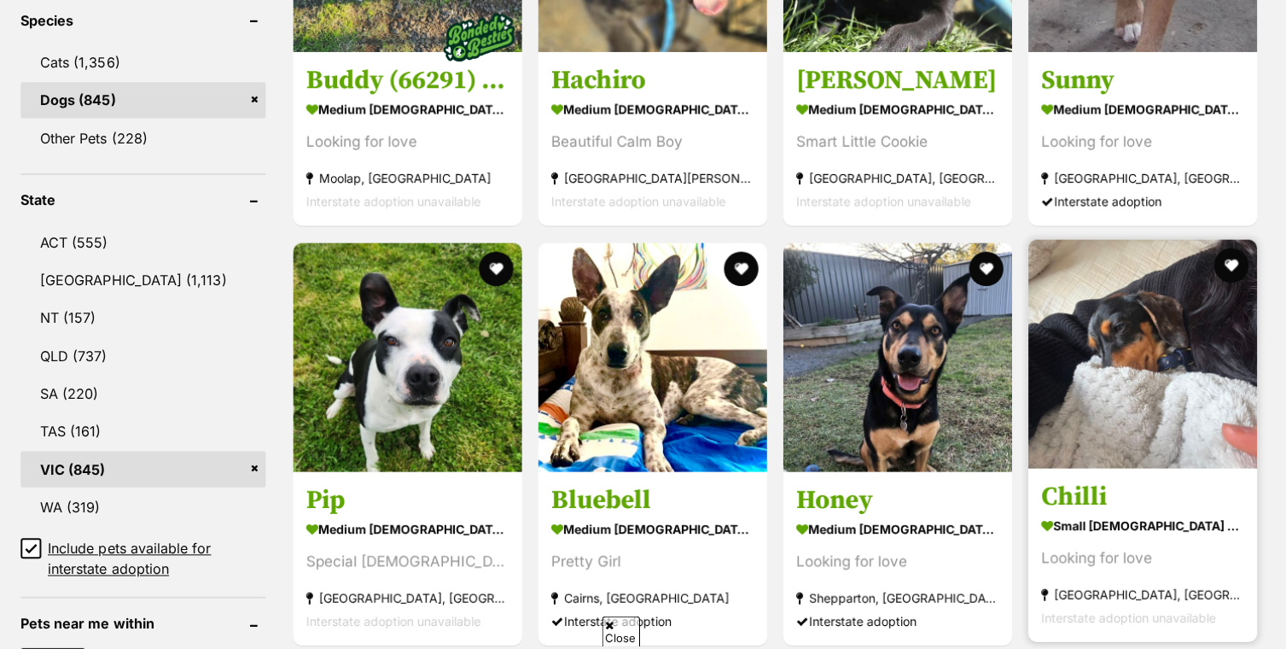
click at [1250, 534] on link "Chilli small [DEMOGRAPHIC_DATA] Dog Looking for love [GEOGRAPHIC_DATA], [GEOGRA…" at bounding box center [1142, 555] width 227 height 173
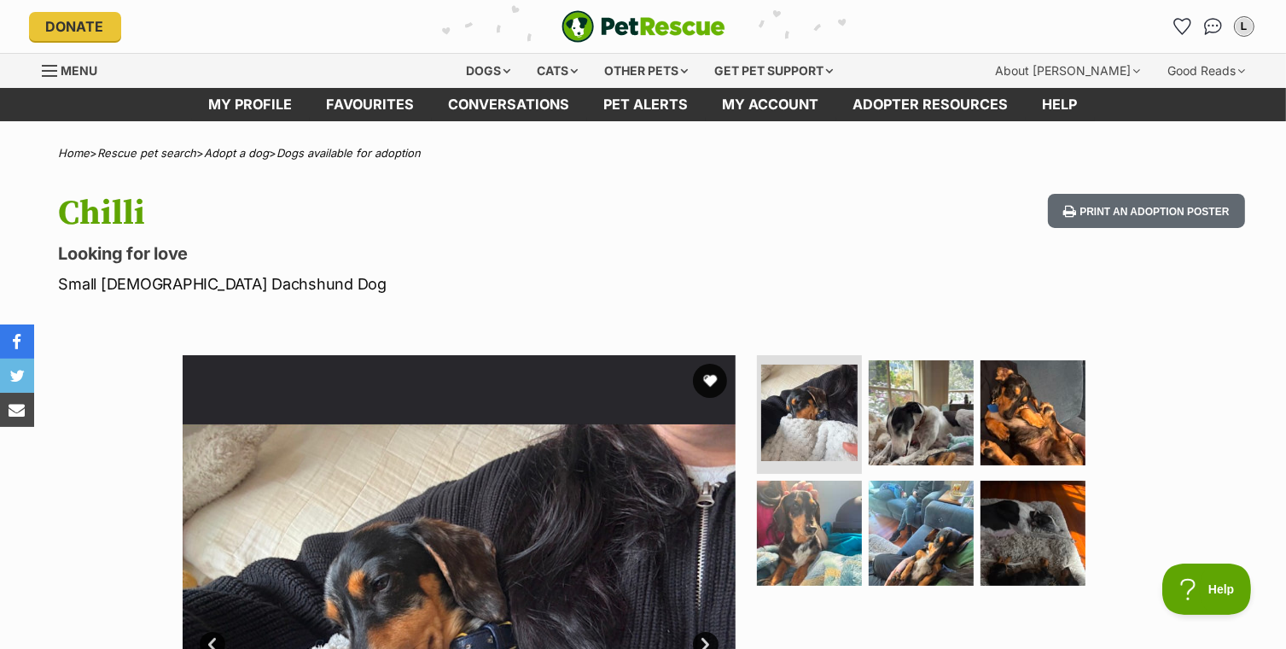
click at [1250, 533] on div "Available 1 of 6 images 1 of 6 images 1 of 6 images 1 of 6 images 1 of 6 images…" at bounding box center [643, 618] width 1286 height 579
click at [1250, 539] on div "Available 1 of 6 images 1 of 6 images 1 of 6 images 1 of 6 images 1 of 6 images…" at bounding box center [643, 618] width 1286 height 579
click at [1250, 535] on div "Available 1 of 6 images 1 of 6 images 1 of 6 images 1 of 6 images 1 of 6 images…" at bounding box center [643, 618] width 1286 height 579
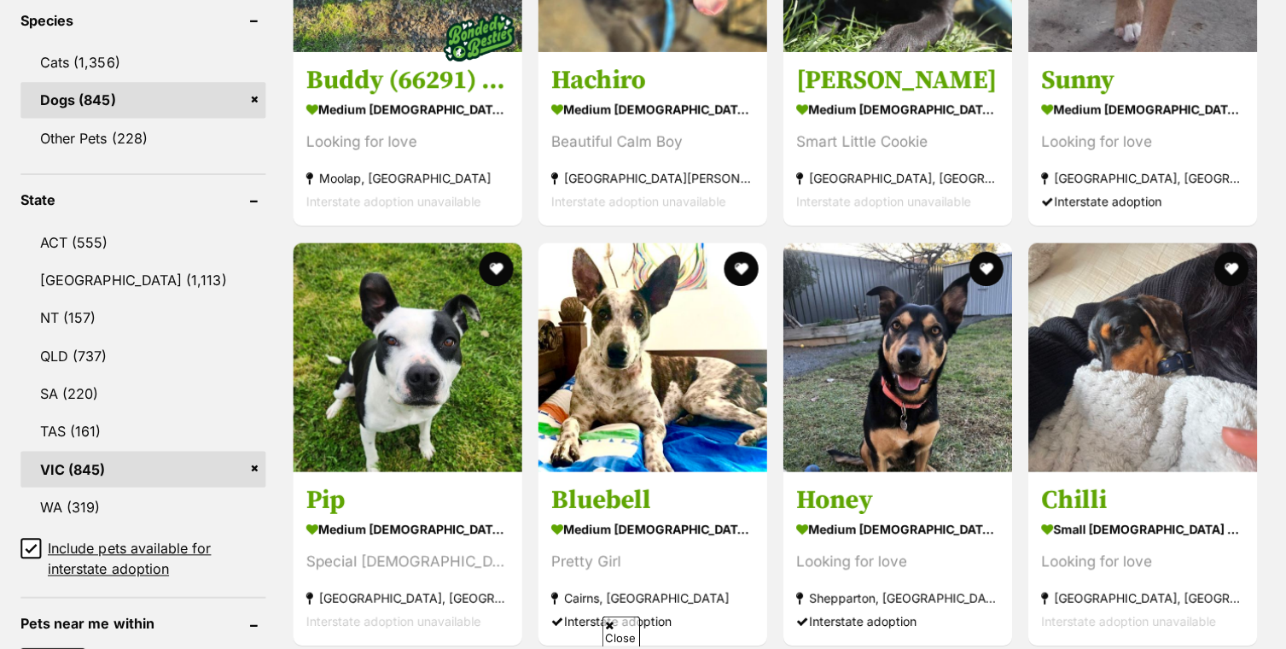
scroll to position [728, 0]
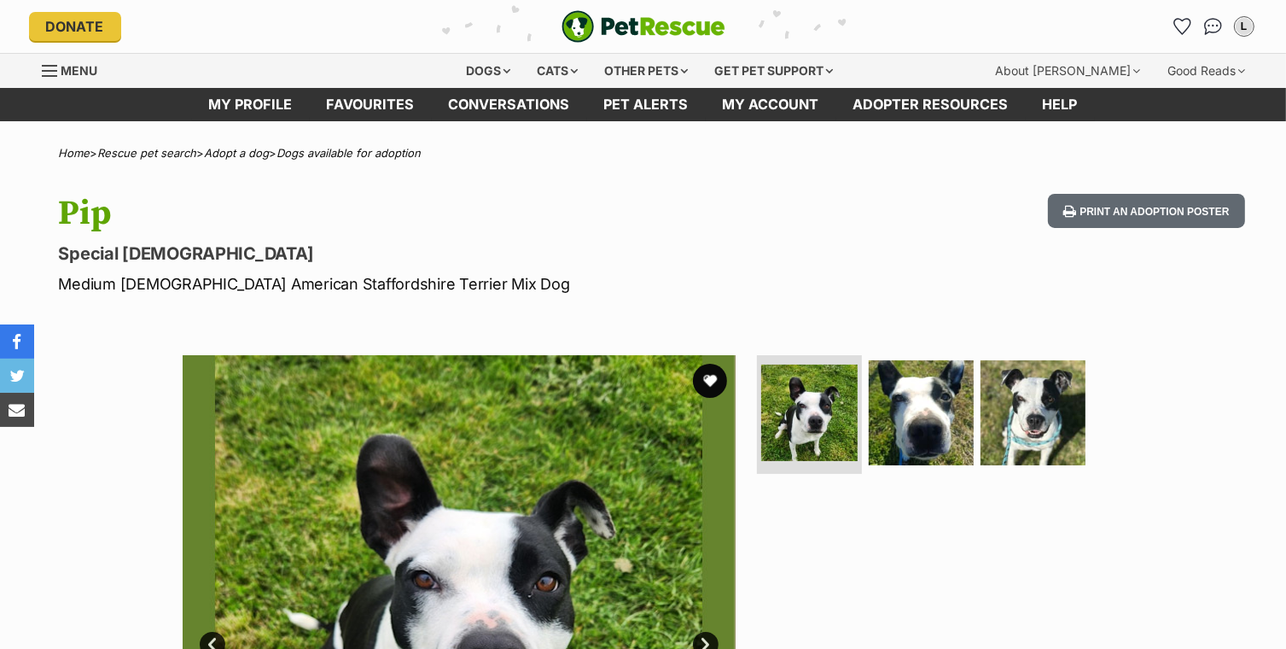
click at [1250, 535] on div "Available 1 of 3 images 1 of 3 images 1 of 3 images Next Prev 1 2 3" at bounding box center [643, 618] width 1286 height 579
click at [1251, 538] on div "Available 1 of 3 images 1 of 3 images 1 of 3 images Next Prev 1 2 3" at bounding box center [643, 618] width 1286 height 579
click at [1251, 549] on div "Available 1 of 3 images 1 of 3 images 1 of 3 images Next Prev 1 2 3" at bounding box center [643, 618] width 1286 height 579
click at [1251, 545] on div "Available 1 of 3 images 1 of 3 images 1 of 3 images Next Prev 1 2 3" at bounding box center [643, 618] width 1286 height 579
click at [1250, 537] on div "Available 1 of 3 images 1 of 3 images 1 of 3 images Next Prev 1 2 3" at bounding box center [643, 618] width 1286 height 579
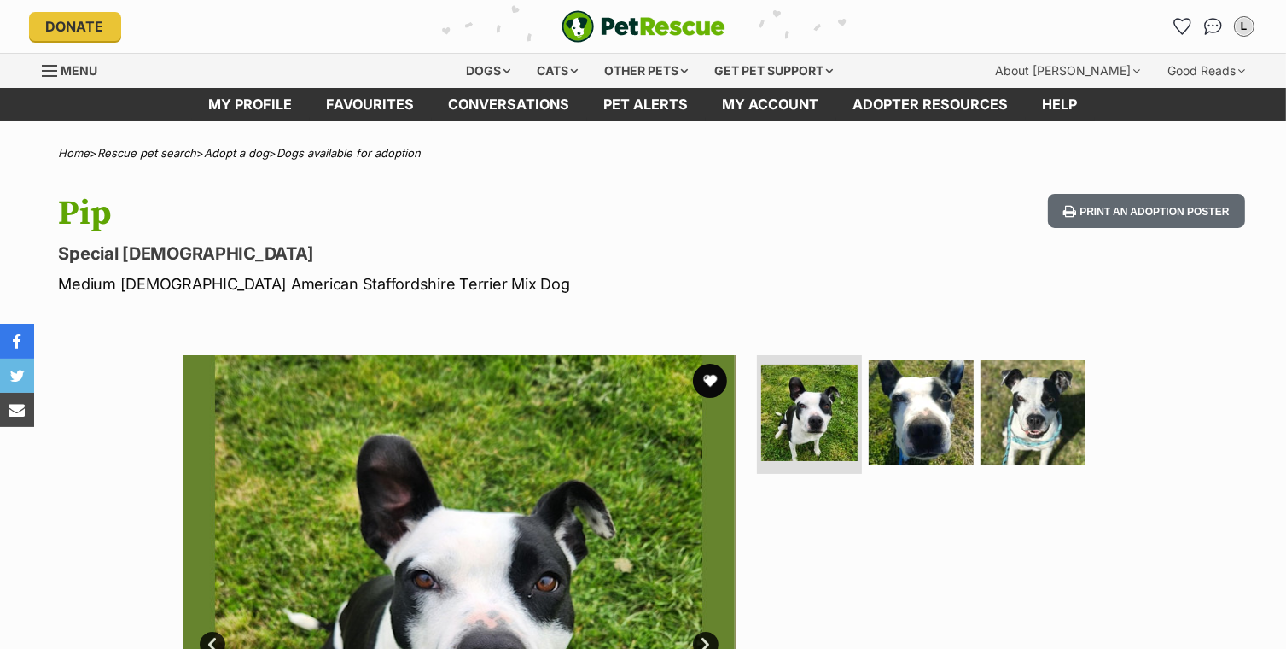
click at [1251, 535] on div "Available 1 of 3 images 1 of 3 images 1 of 3 images Next Prev 1 2 3" at bounding box center [643, 618] width 1286 height 579
click at [1250, 540] on div "Available 1 of 3 images 1 of 3 images 1 of 3 images Next Prev 1 2 3" at bounding box center [643, 618] width 1286 height 579
click at [1250, 537] on div "Available 1 of 3 images 1 of 3 images 1 of 3 images Next Prev 1 2 3" at bounding box center [643, 618] width 1286 height 579
click at [1250, 535] on div "Available 1 of 3 images 1 of 3 images 1 of 3 images Next Prev 1 2 3" at bounding box center [643, 618] width 1286 height 579
click at [1251, 524] on div "Available 1 of 3 images 1 of 3 images 1 of 3 images Next Prev 1 2 3" at bounding box center [643, 618] width 1286 height 579
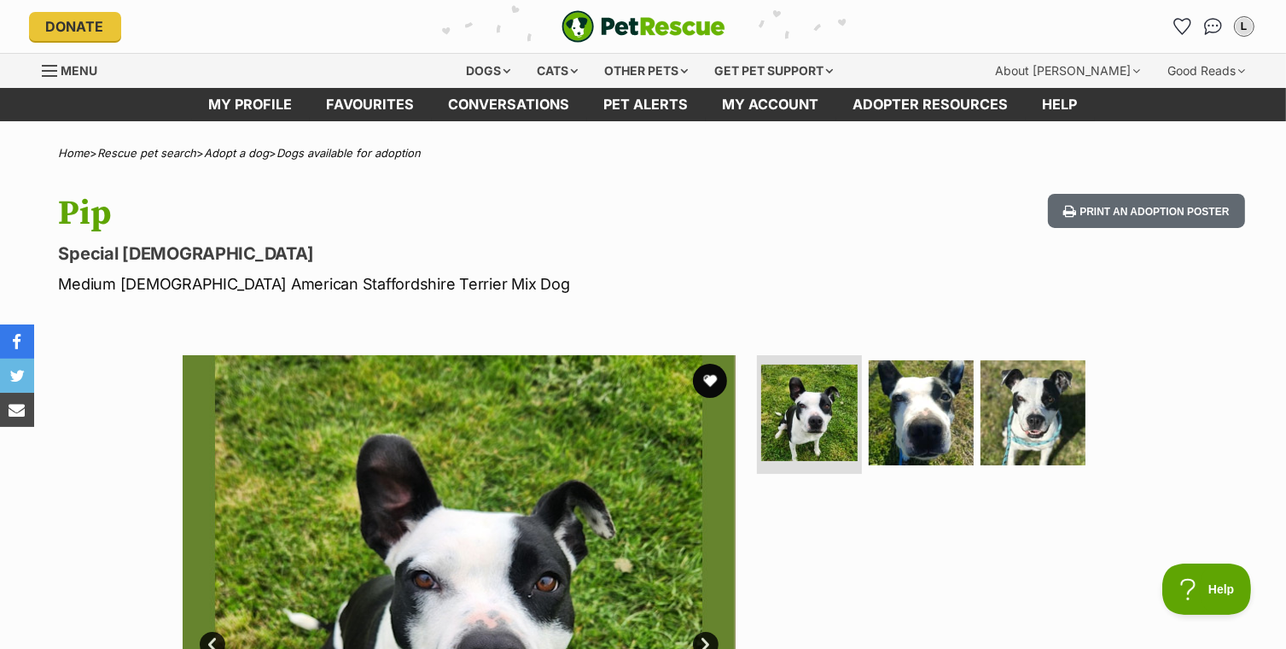
click at [1250, 532] on div "Available 1 of 3 images 1 of 3 images 1 of 3 images Next Prev 1 2 3" at bounding box center [643, 618] width 1286 height 579
click at [1250, 533] on div "Available 1 of 3 images 1 of 3 images 1 of 3 images Next Prev 1 2 3" at bounding box center [643, 618] width 1286 height 579
click at [1250, 534] on div "Available 1 of 3 images 1 of 3 images 1 of 3 images Next Prev 1 2 3" at bounding box center [643, 618] width 1286 height 579
click at [1250, 536] on div "Available 1 of 3 images 1 of 3 images 1 of 3 images Next Prev 1 2 3" at bounding box center [643, 618] width 1286 height 579
click at [1251, 534] on div "Available 1 of 3 images 1 of 3 images 1 of 3 images Next Prev 1 2 3" at bounding box center [643, 618] width 1286 height 579
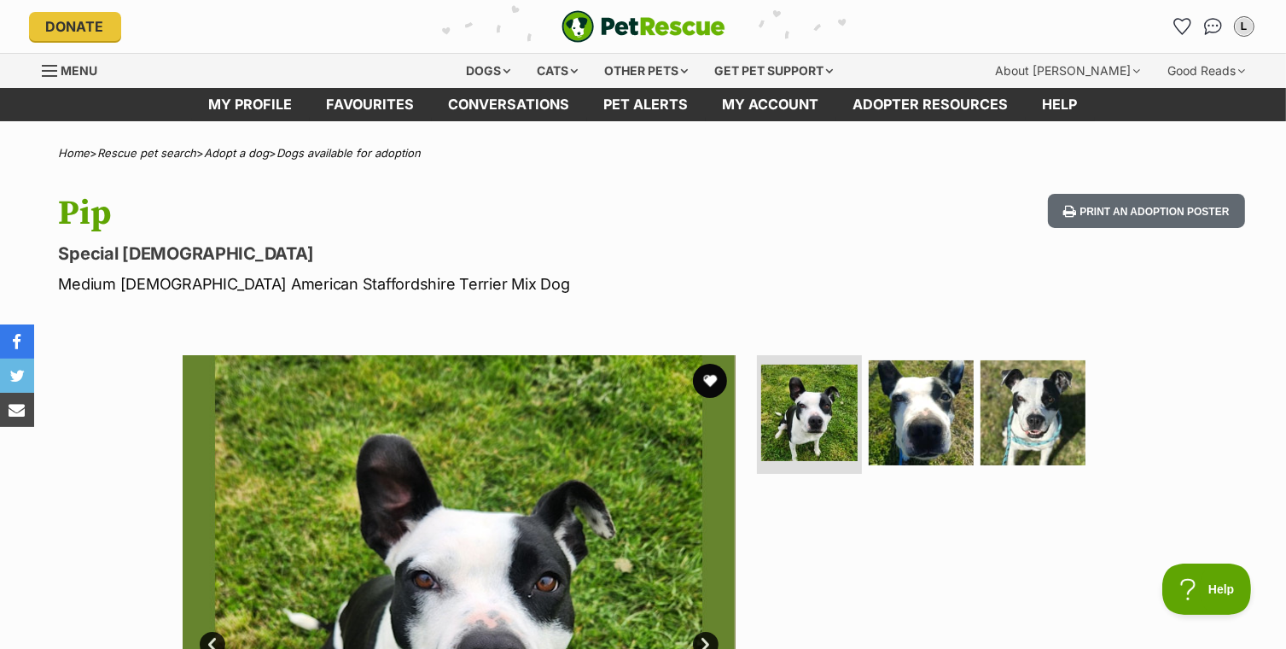
click at [1251, 532] on div "Available 1 of 3 images 1 of 3 images 1 of 3 images Next Prev 1 2 3" at bounding box center [643, 618] width 1286 height 579
click at [1250, 537] on div "Available 1 of 3 images 1 of 3 images 1 of 3 images Next Prev 1 2 3" at bounding box center [643, 618] width 1286 height 579
click at [1250, 533] on div "Available 1 of 3 images 1 of 3 images 1 of 3 images Next Prev 1 2 3" at bounding box center [643, 618] width 1286 height 579
click at [1250, 535] on div "Available 1 of 3 images 1 of 3 images 1 of 3 images Next Prev 1 2 3" at bounding box center [643, 618] width 1286 height 579
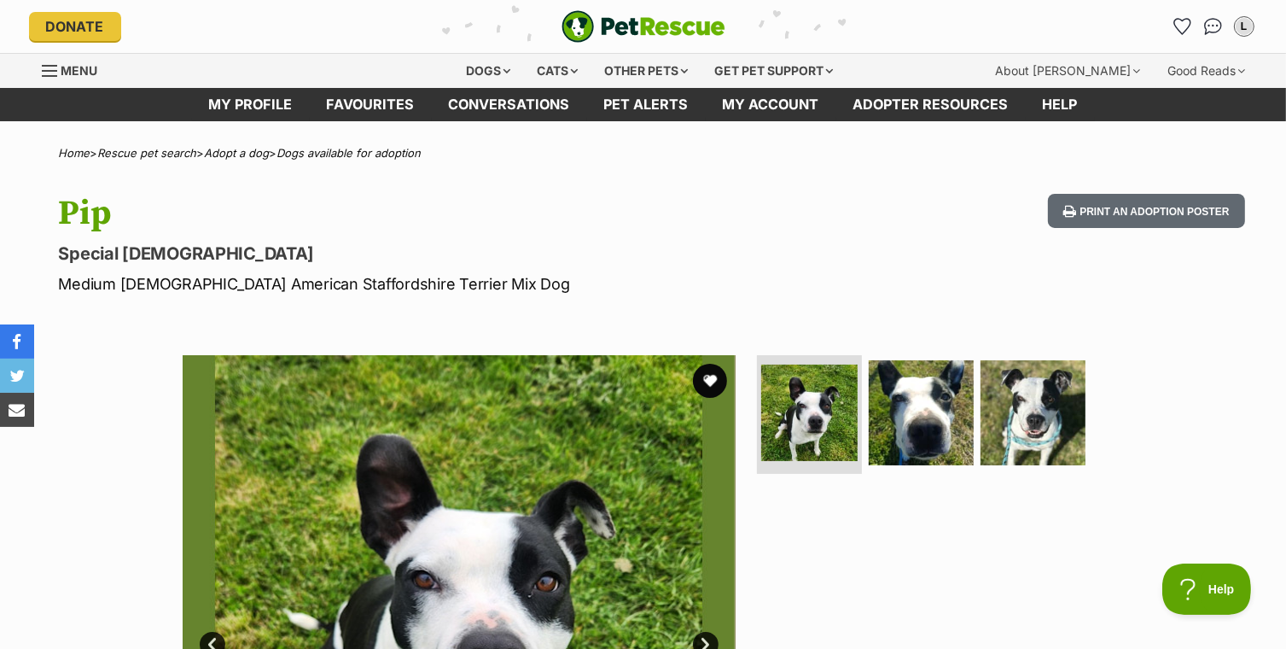
click at [1250, 538] on div "Available 1 of 3 images 1 of 3 images 1 of 3 images Next Prev 1 2 3" at bounding box center [643, 618] width 1286 height 579
click at [1250, 535] on div "Available 1 of 3 images 1 of 3 images 1 of 3 images Next Prev 1 2 3" at bounding box center [643, 618] width 1286 height 579
click at [929, 549] on div at bounding box center [929, 631] width 350 height 553
click at [961, 542] on div at bounding box center [929, 631] width 350 height 553
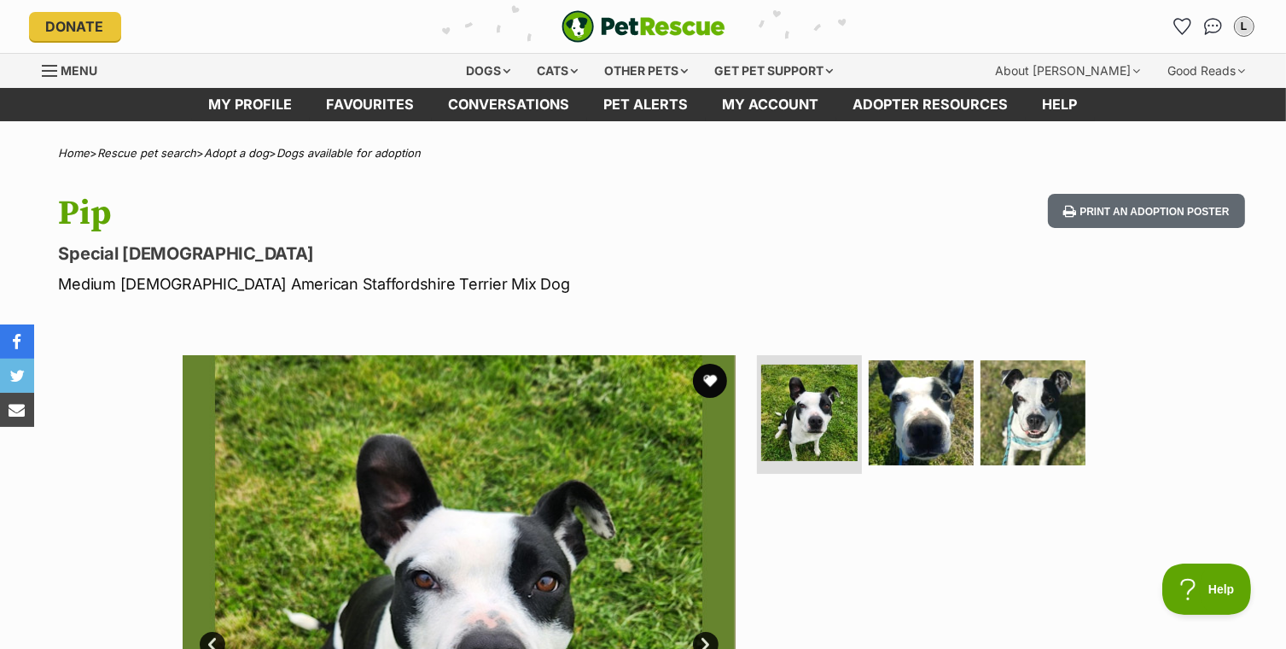
click at [1251, 533] on div "Available 1 of 3 images 1 of 3 images 1 of 3 images Next Prev 1 2 3" at bounding box center [643, 618] width 1286 height 579
click at [1251, 537] on div "Available 1 of 3 images 1 of 3 images 1 of 3 images Next Prev 1 2 3" at bounding box center [643, 618] width 1286 height 579
click at [1251, 535] on div "Available 1 of 3 images 1 of 3 images 1 of 3 images Next Prev 1 2 3" at bounding box center [643, 618] width 1286 height 579
click at [1250, 539] on div "Available 1 of 3 images 1 of 3 images 1 of 3 images Next Prev 1 2 3" at bounding box center [643, 618] width 1286 height 579
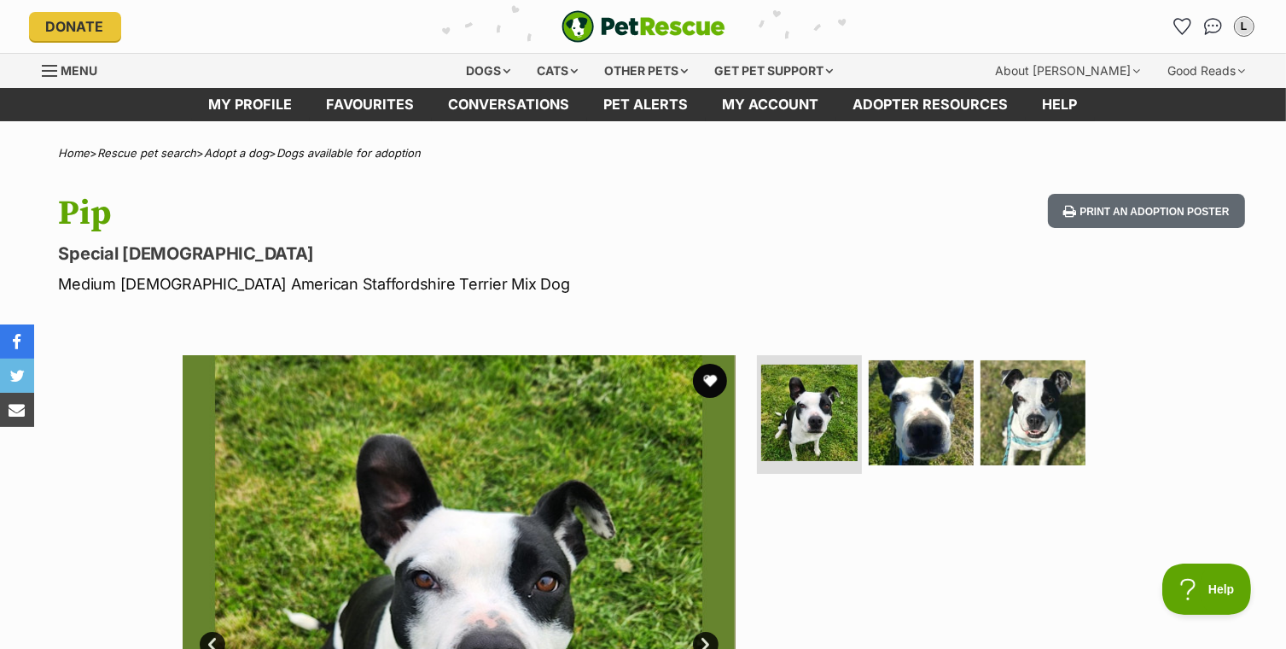
click at [1250, 537] on div "Available 1 of 3 images 1 of 3 images 1 of 3 images Next Prev 1 2 3" at bounding box center [643, 618] width 1286 height 579
click at [1251, 539] on div "Available 1 of 3 images 1 of 3 images 1 of 3 images Next Prev 1 2 3" at bounding box center [643, 618] width 1286 height 579
click at [1251, 535] on div "Available 1 of 3 images 1 of 3 images 1 of 3 images Next Prev 1 2 3" at bounding box center [643, 618] width 1286 height 579
click at [1250, 535] on div "Available 1 of 3 images 1 of 3 images 1 of 3 images Next Prev 1 2 3" at bounding box center [643, 618] width 1286 height 579
click at [1251, 540] on div "Available 1 of 3 images 1 of 3 images 1 of 3 images Next Prev 1 2 3" at bounding box center [643, 618] width 1286 height 579
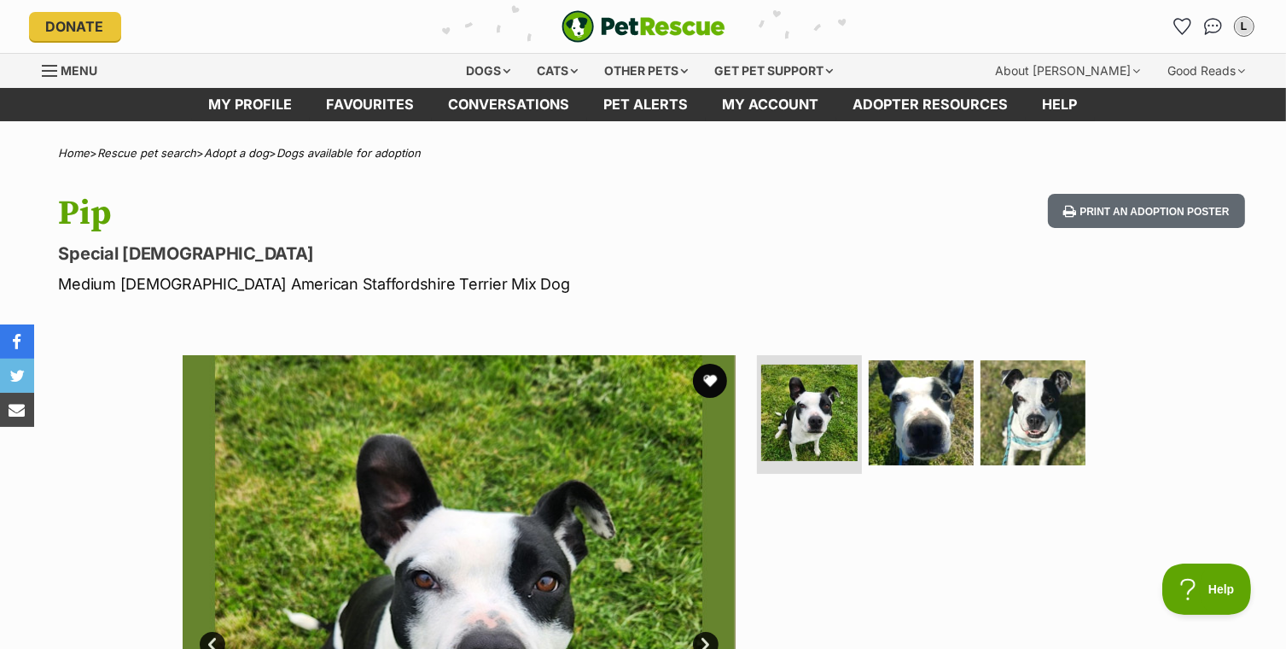
click at [1250, 537] on div "Available 1 of 3 images 1 of 3 images 1 of 3 images Next Prev 1 2 3" at bounding box center [643, 618] width 1286 height 579
click at [1250, 536] on div "Available 1 of 3 images 1 of 3 images 1 of 3 images Next Prev 1 2 3" at bounding box center [643, 618] width 1286 height 579
click at [1251, 540] on div "Available 1 of 3 images 1 of 3 images 1 of 3 images Next Prev 1 2 3" at bounding box center [643, 618] width 1286 height 579
click at [1250, 536] on div "Available 1 of 3 images 1 of 3 images 1 of 3 images Next Prev 1 2 3" at bounding box center [643, 618] width 1286 height 579
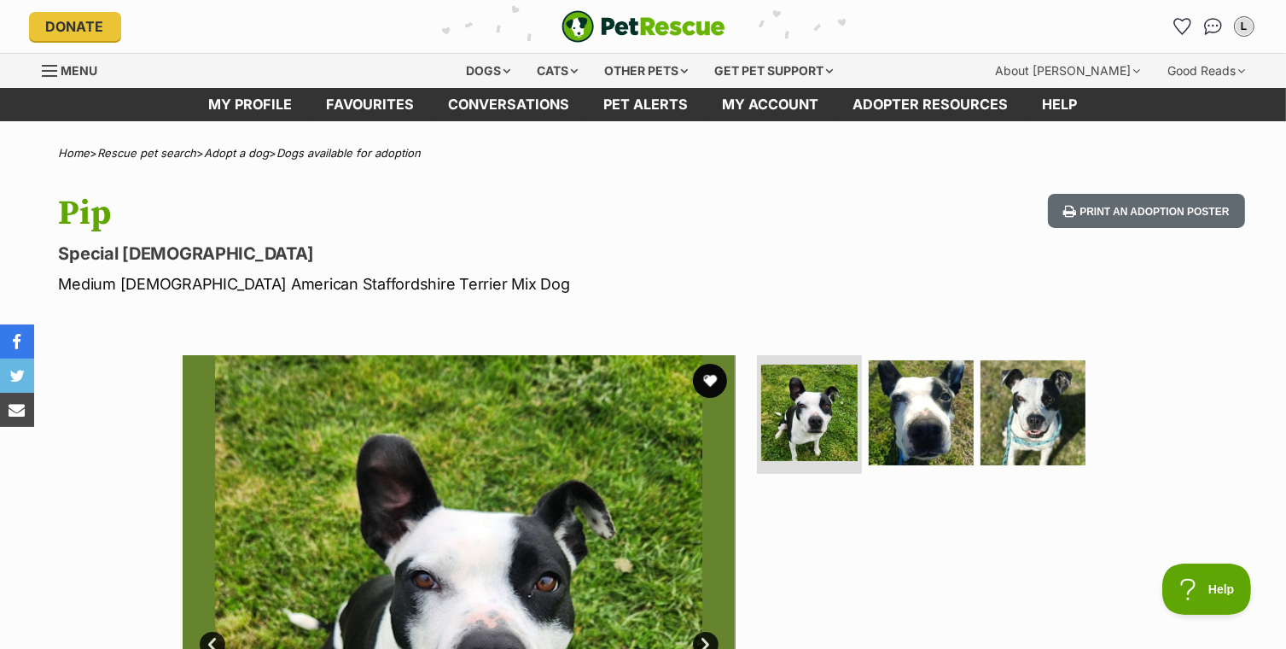
click at [1250, 535] on div "Available 1 of 3 images 1 of 3 images 1 of 3 images Next Prev 1 2 3" at bounding box center [643, 618] width 1286 height 579
click at [1250, 545] on div "Available 1 of 3 images 1 of 3 images 1 of 3 images Next Prev 1 2 3" at bounding box center [643, 618] width 1286 height 579
click at [1250, 537] on div "Available 1 of 3 images 1 of 3 images 1 of 3 images Next Prev 1 2 3" at bounding box center [643, 618] width 1286 height 579
click at [1250, 539] on div "Available 1 of 3 images 1 of 3 images 1 of 3 images Next Prev 1 2 3" at bounding box center [643, 618] width 1286 height 579
click at [1251, 535] on div "Available 1 of 3 images 1 of 3 images 1 of 3 images Next Prev 1 2 3" at bounding box center [643, 618] width 1286 height 579
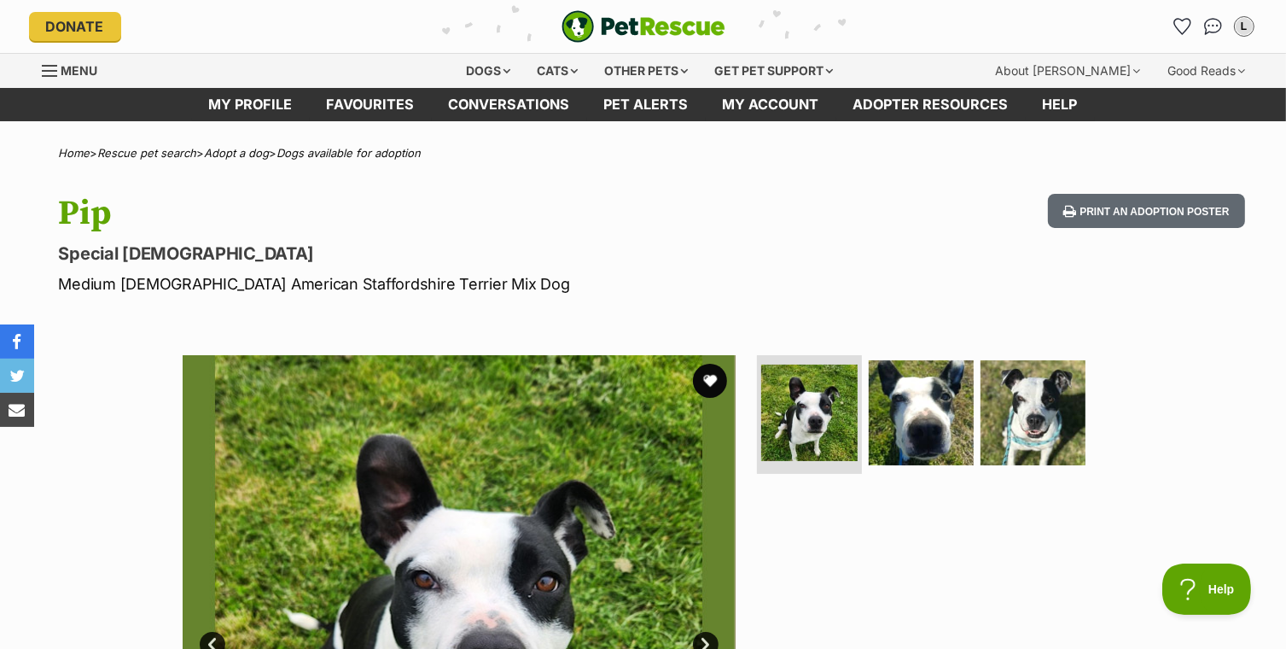
click at [1251, 536] on div "Available 1 of 3 images 1 of 3 images 1 of 3 images Next Prev 1 2 3" at bounding box center [643, 618] width 1286 height 579
click at [1250, 533] on div "Available 1 of 3 images 1 of 3 images 1 of 3 images Next Prev 1 2 3" at bounding box center [643, 618] width 1286 height 579
click at [1251, 535] on div "Available 1 of 3 images 1 of 3 images 1 of 3 images Next Prev 1 2 3" at bounding box center [643, 618] width 1286 height 579
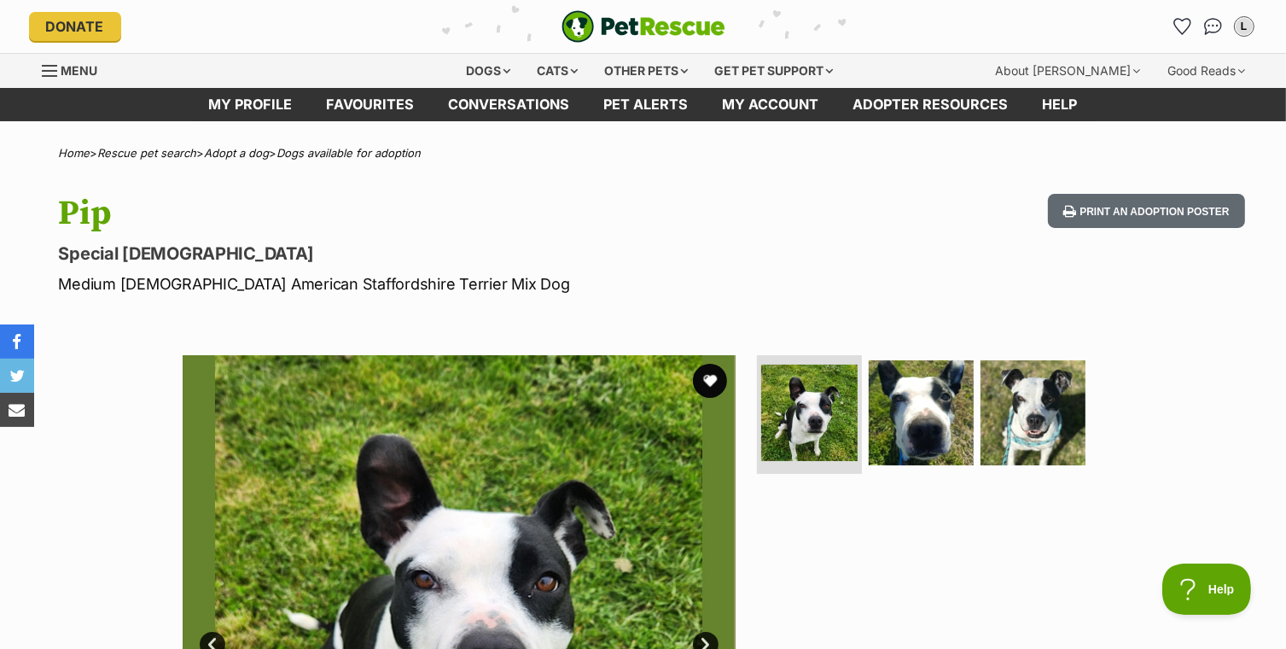
click at [1250, 539] on div "Available 1 of 3 images 1 of 3 images 1 of 3 images Next Prev 1 2 3" at bounding box center [643, 618] width 1286 height 579
click at [1250, 533] on div "Available 1 of 3 images 1 of 3 images 1 of 3 images Next Prev 1 2 3" at bounding box center [643, 618] width 1286 height 579
click at [1251, 536] on div "Available 1 of 3 images 1 of 3 images 1 of 3 images Next Prev 1 2 3" at bounding box center [643, 618] width 1286 height 579
click at [1250, 539] on div "Available 1 of 3 images 1 of 3 images 1 of 3 images Next Prev 1 2 3" at bounding box center [643, 618] width 1286 height 579
click at [1250, 542] on div "Available 1 of 3 images 1 of 3 images 1 of 3 images Next Prev 1 2 3" at bounding box center [643, 618] width 1286 height 579
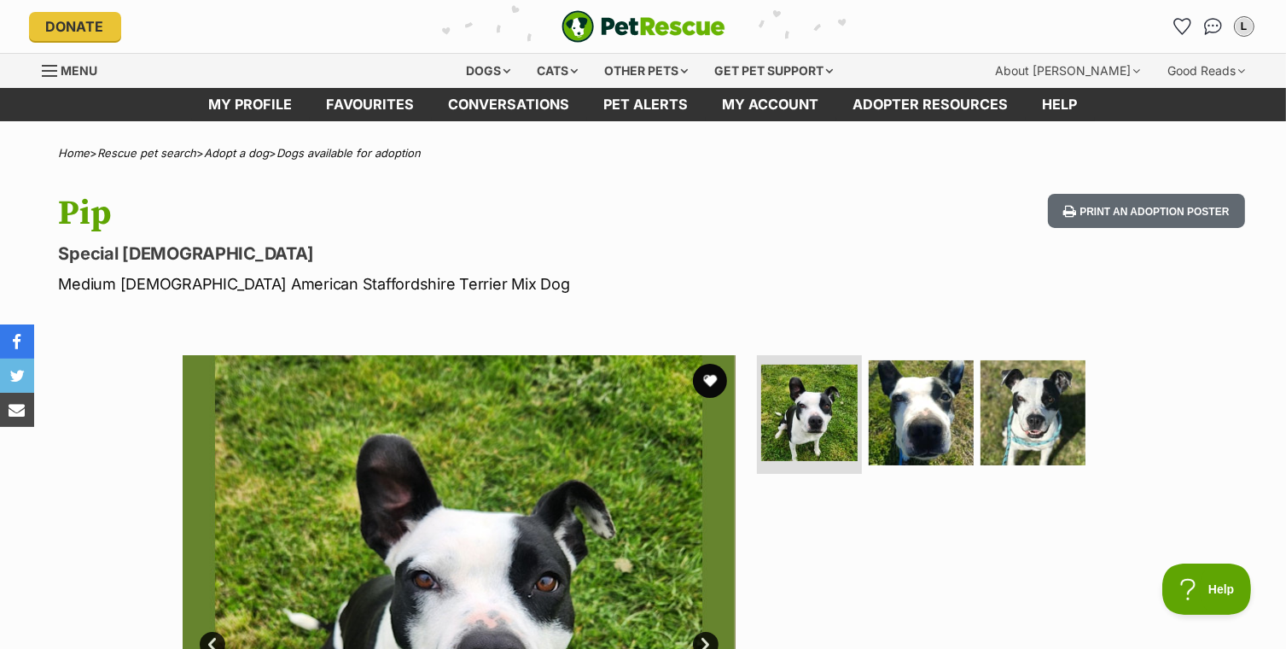
click at [1250, 536] on div "Available 1 of 3 images 1 of 3 images 1 of 3 images Next Prev 1 2 3" at bounding box center [643, 618] width 1286 height 579
click at [1251, 533] on div "Available 1 of 3 images 1 of 3 images 1 of 3 images Next Prev 1 2 3" at bounding box center [643, 618] width 1286 height 579
click at [1251, 534] on div "Available 1 of 3 images 1 of 3 images 1 of 3 images Next Prev 1 2 3" at bounding box center [643, 618] width 1286 height 579
click at [1251, 537] on div "Available 1 of 3 images 1 of 3 images 1 of 3 images Next Prev 1 2 3" at bounding box center [643, 618] width 1286 height 579
click at [1251, 535] on div "Available 1 of 3 images 1 of 3 images 1 of 3 images Next Prev 1 2 3" at bounding box center [643, 618] width 1286 height 579
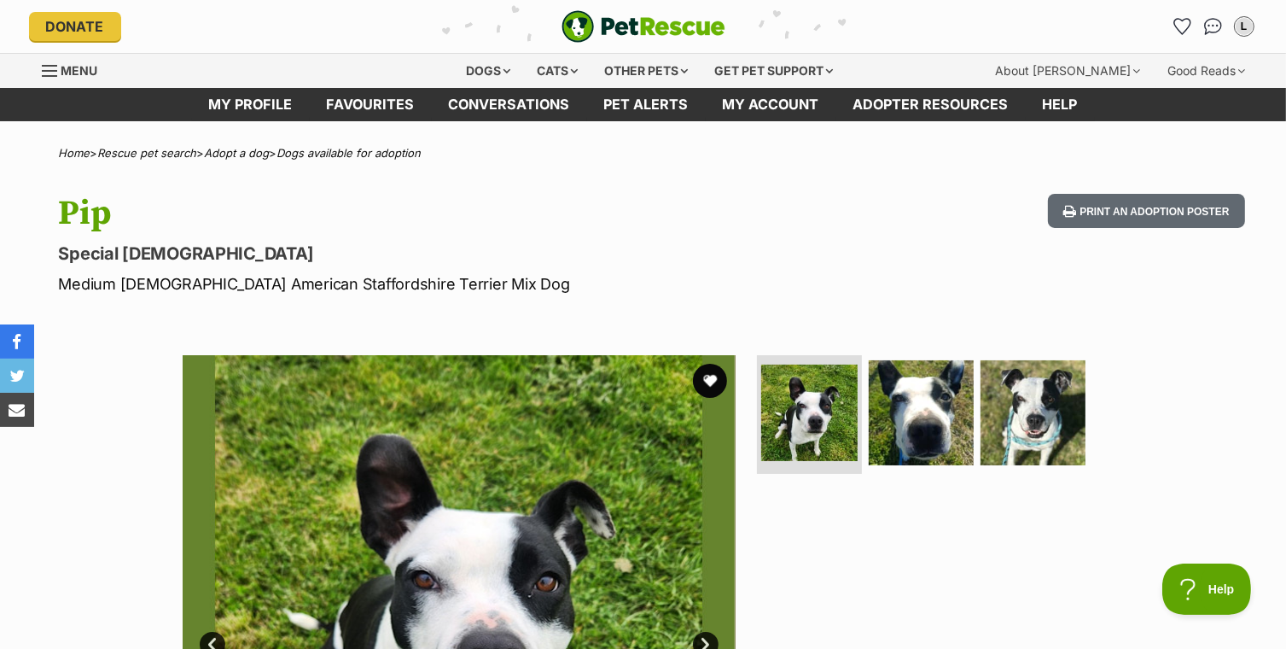
click at [1250, 534] on div "Available 1 of 3 images 1 of 3 images 1 of 3 images Next Prev 1 2 3" at bounding box center [643, 618] width 1286 height 579
click at [1250, 542] on div "Available 1 of 3 images 1 of 3 images 1 of 3 images Next Prev 1 2 3" at bounding box center [643, 618] width 1286 height 579
click at [1256, 541] on div "Available 1 of 3 images 1 of 3 images 1 of 3 images Next Prev 1 2 3" at bounding box center [643, 618] width 1286 height 579
click at [1252, 534] on div "Available 1 of 3 images 1 of 3 images 1 of 3 images Next Prev 1 2 3" at bounding box center [643, 618] width 1286 height 579
click at [1251, 535] on div "Available 1 of 3 images 1 of 3 images 1 of 3 images Next Prev 1 2 3" at bounding box center [643, 618] width 1286 height 579
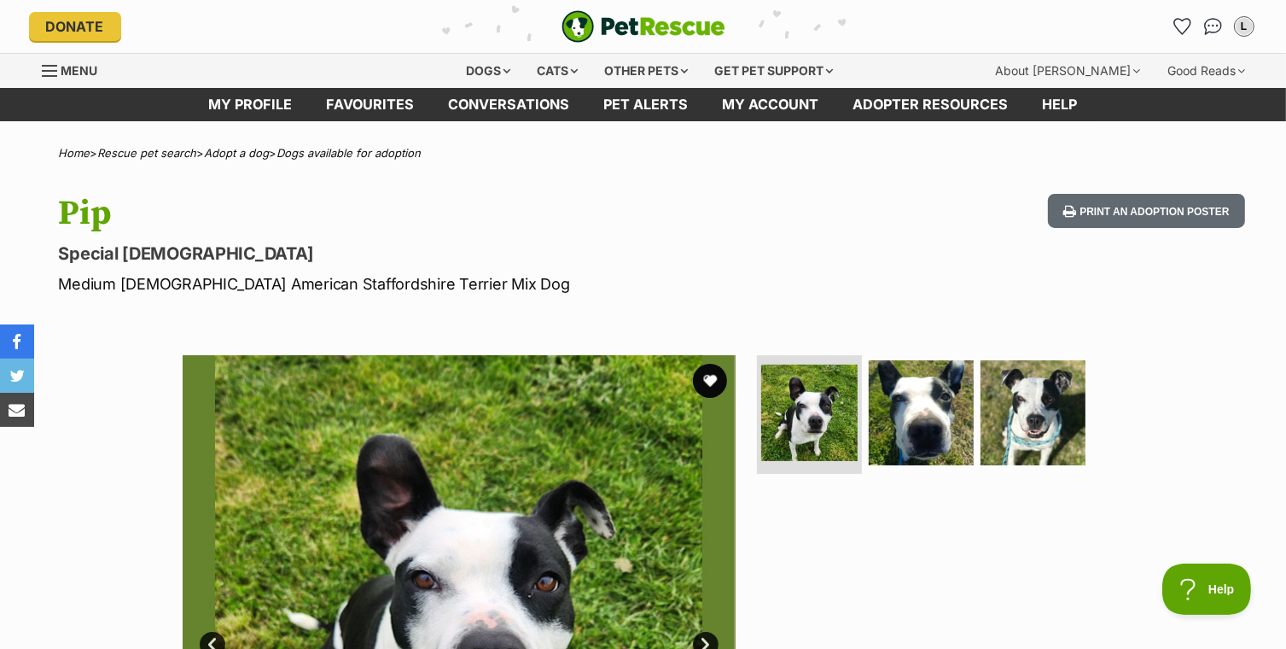
click at [1251, 539] on div "Available 1 of 3 images 1 of 3 images 1 of 3 images Next Prev 1 2 3" at bounding box center [643, 618] width 1286 height 579
click at [1251, 540] on div "Available 1 of 3 images 1 of 3 images 1 of 3 images Next Prev 1 2 3" at bounding box center [643, 618] width 1286 height 579
click at [1251, 535] on div "Available 1 of 3 images 1 of 3 images 1 of 3 images Next Prev 1 2 3" at bounding box center [643, 618] width 1286 height 579
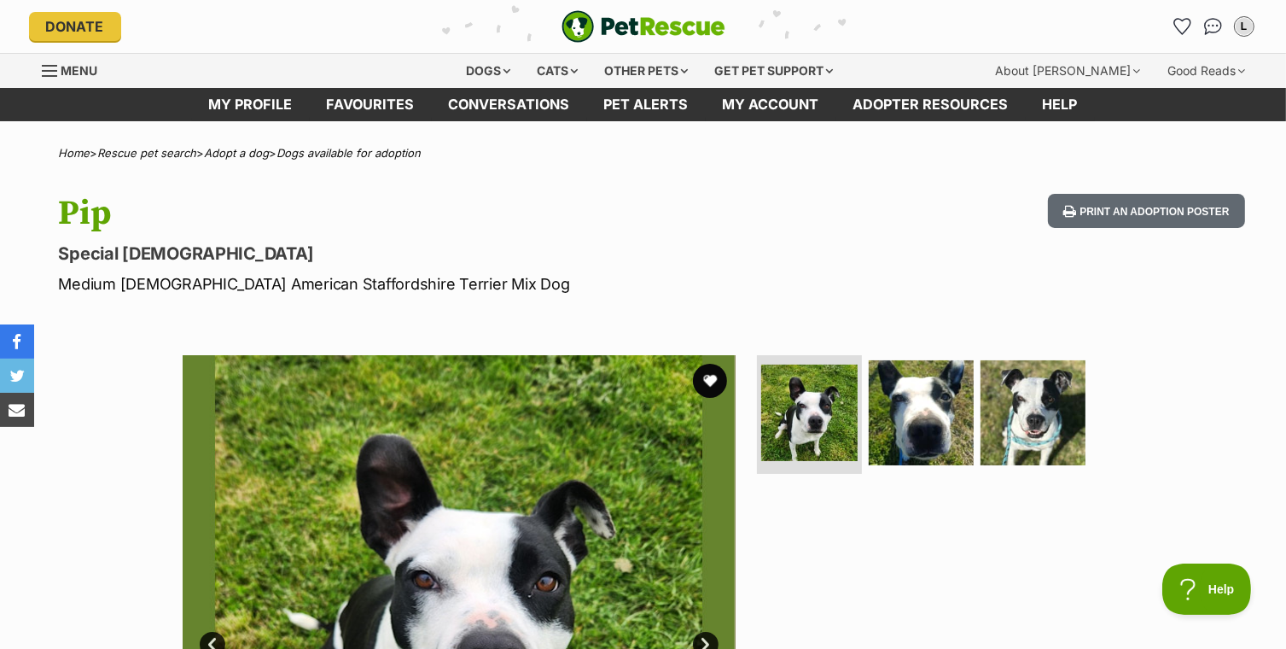
click at [1251, 537] on div "Available 1 of 3 images 1 of 3 images 1 of 3 images Next Prev 1 2 3" at bounding box center [643, 618] width 1286 height 579
click at [1251, 539] on div "Available 1 of 3 images 1 of 3 images 1 of 3 images Next Prev 1 2 3" at bounding box center [643, 618] width 1286 height 579
click at [1250, 533] on div "Available 1 of 3 images 1 of 3 images 1 of 3 images Next Prev 1 2 3" at bounding box center [643, 618] width 1286 height 579
click at [1250, 535] on div "Available 1 of 3 images 1 of 3 images 1 of 3 images Next Prev 1 2 3" at bounding box center [643, 618] width 1286 height 579
click at [1250, 536] on div "Available 1 of 3 images 1 of 3 images 1 of 3 images Next Prev 1 2 3" at bounding box center [643, 618] width 1286 height 579
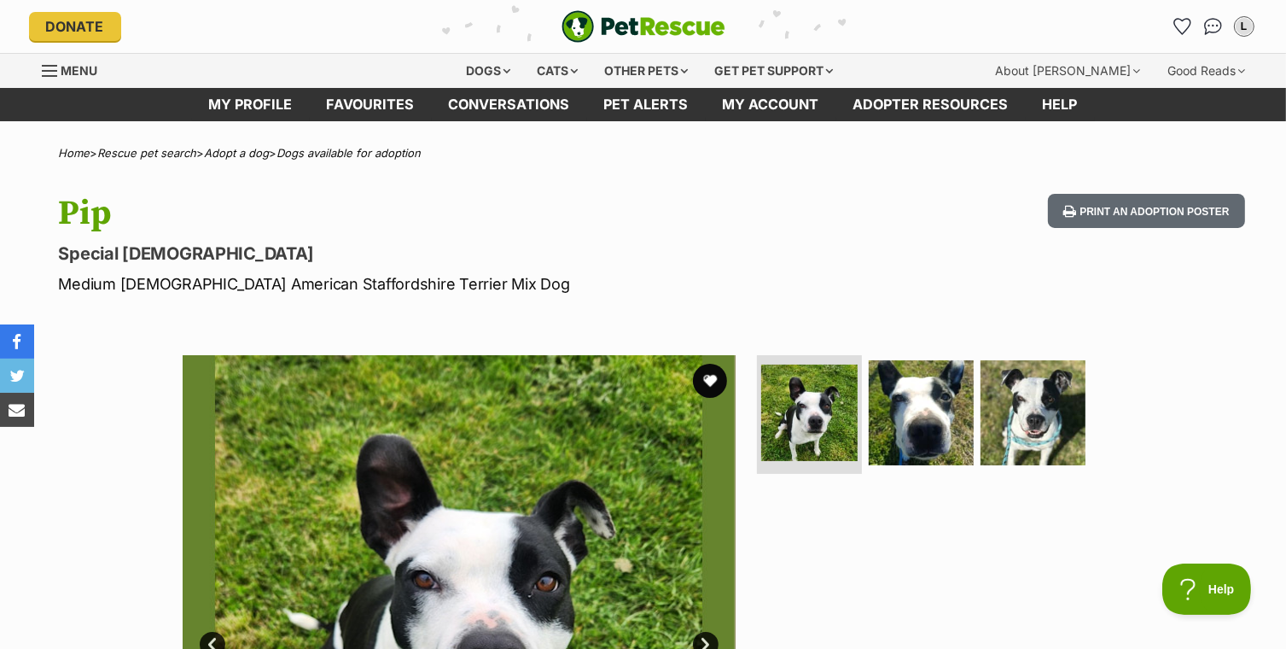
click at [1251, 534] on div "Available 1 of 3 images 1 of 3 images 1 of 3 images Next Prev 1 2 3" at bounding box center [643, 618] width 1286 height 579
click at [1251, 533] on div "Available 1 of 3 images 1 of 3 images 1 of 3 images Next Prev 1 2 3" at bounding box center [643, 618] width 1286 height 579
click at [1250, 533] on div "Available 1 of 3 images 1 of 3 images 1 of 3 images Next Prev 1 2 3" at bounding box center [643, 618] width 1286 height 579
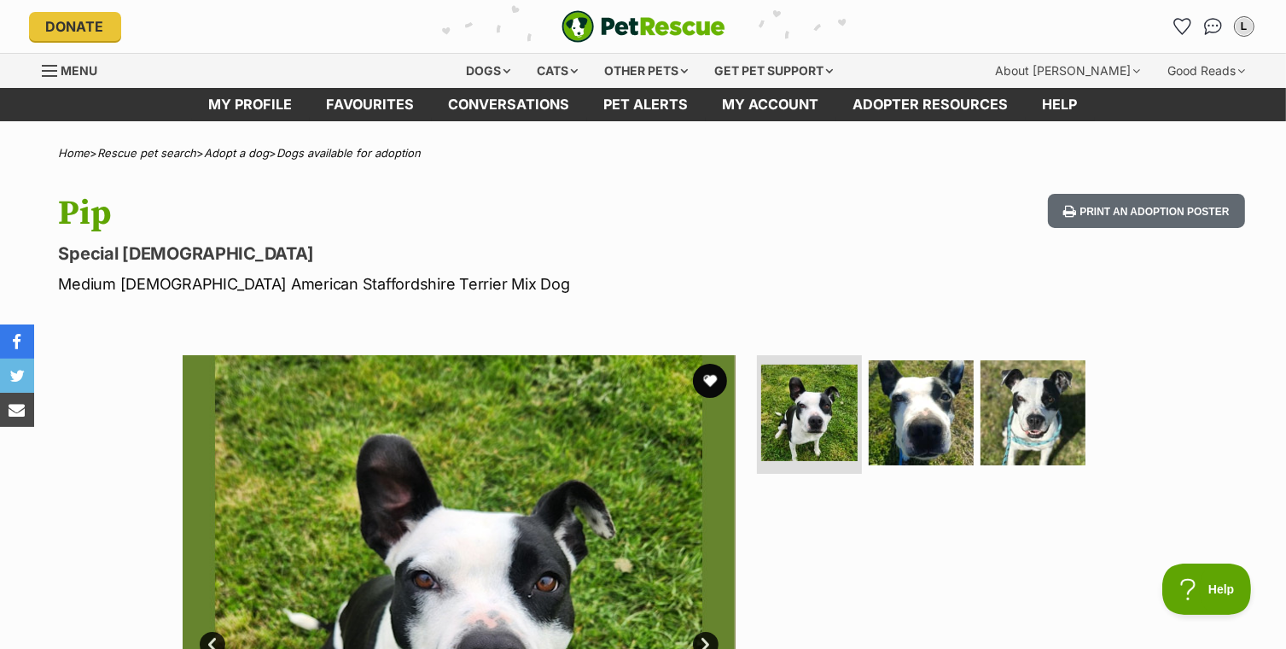
click div "Available 1 of 3 images 1 of 3 images 1 of 3 images Next Prev 1 2 3"
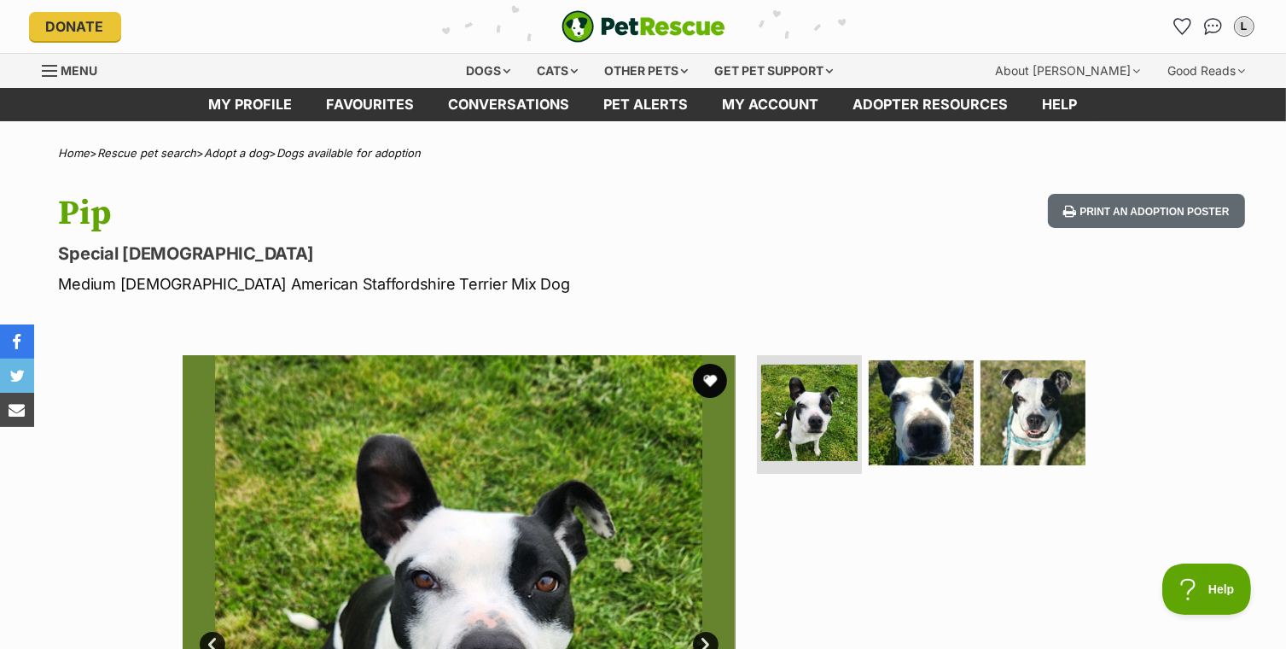
click div "Available 1 of 3 images 1 of 3 images 1 of 3 images Next Prev 1 2 3"
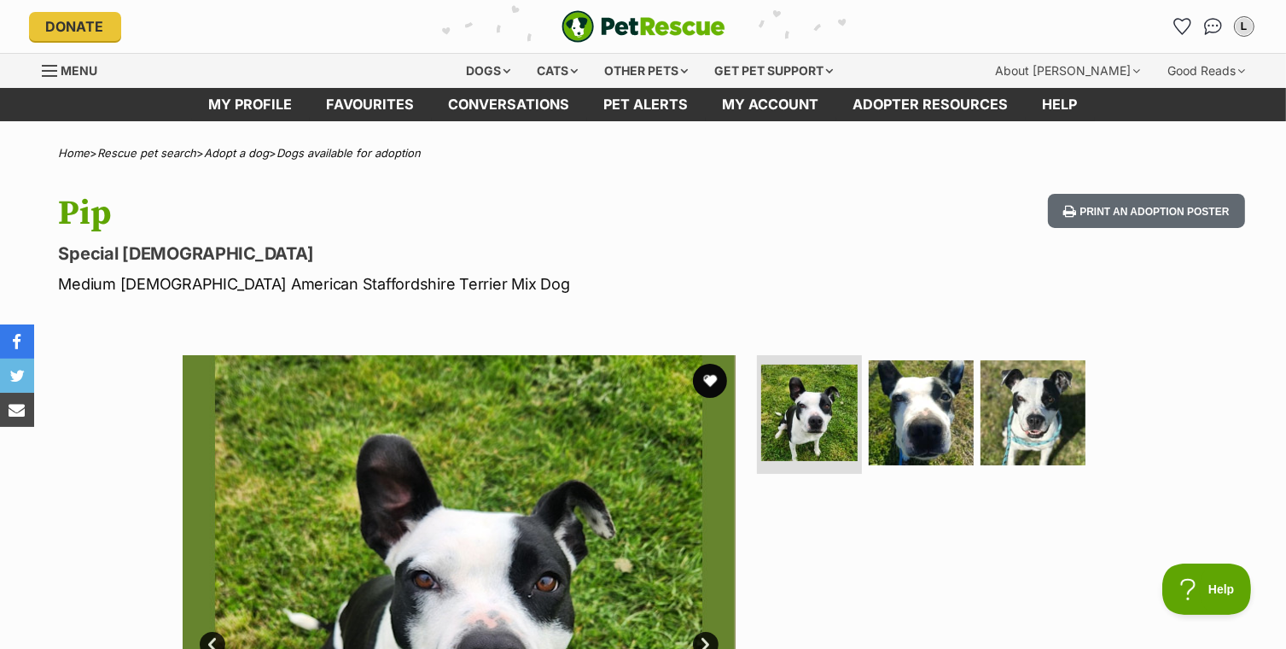
click div "Available 1 of 3 images 1 of 3 images 1 of 3 images Next Prev 1 2 3"
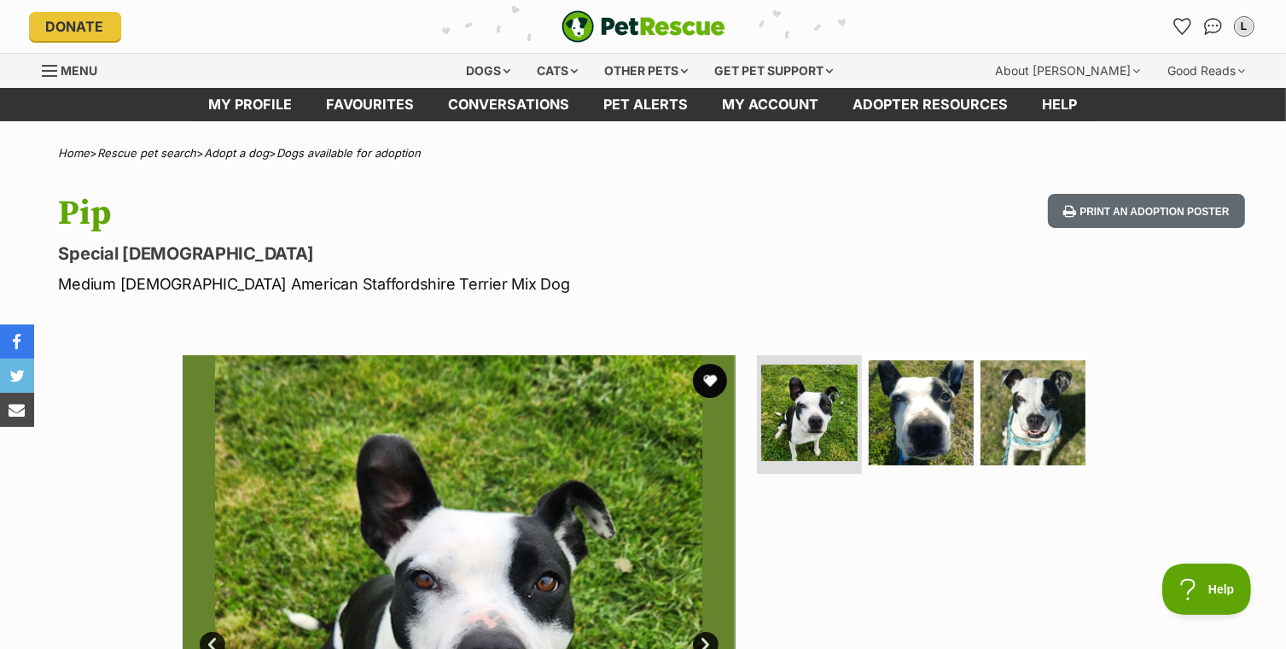
click div "Available 1 of 3 images 1 of 3 images 1 of 3 images Next Prev 1 2 3"
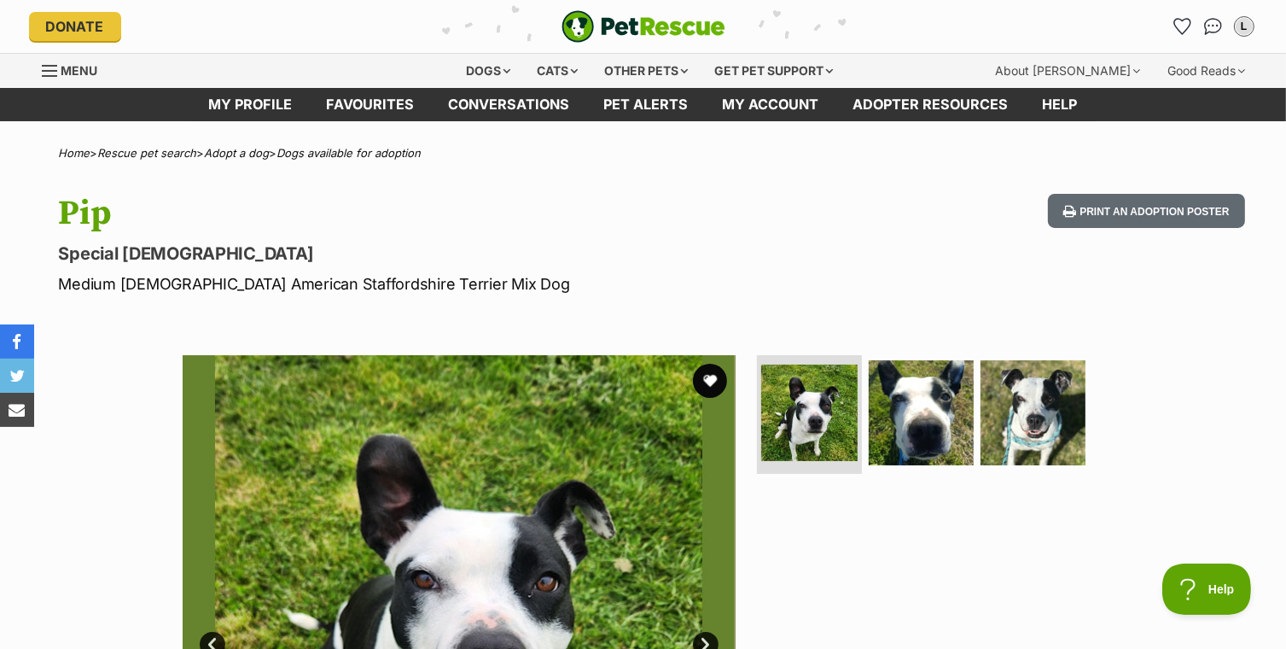
click div "Available 1 of 3 images 1 of 3 images 1 of 3 images Next Prev 1 2 3"
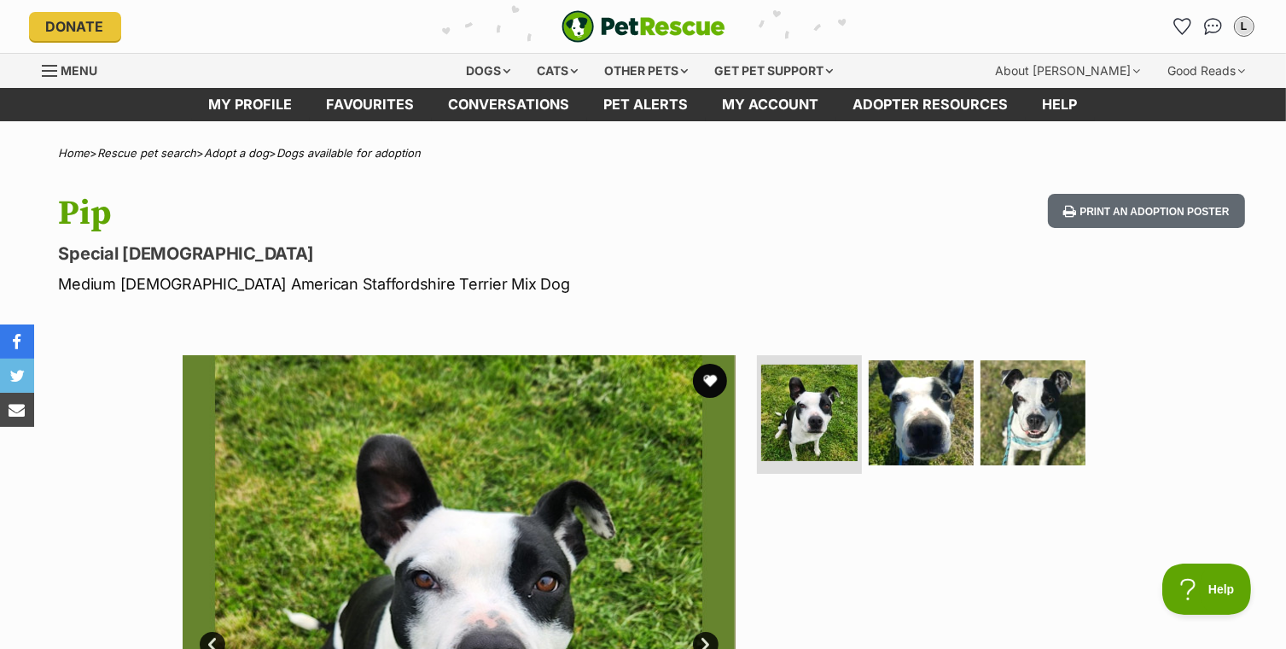
click div "Available 1 of 3 images 1 of 3 images 1 of 3 images Next Prev 1 2 3"
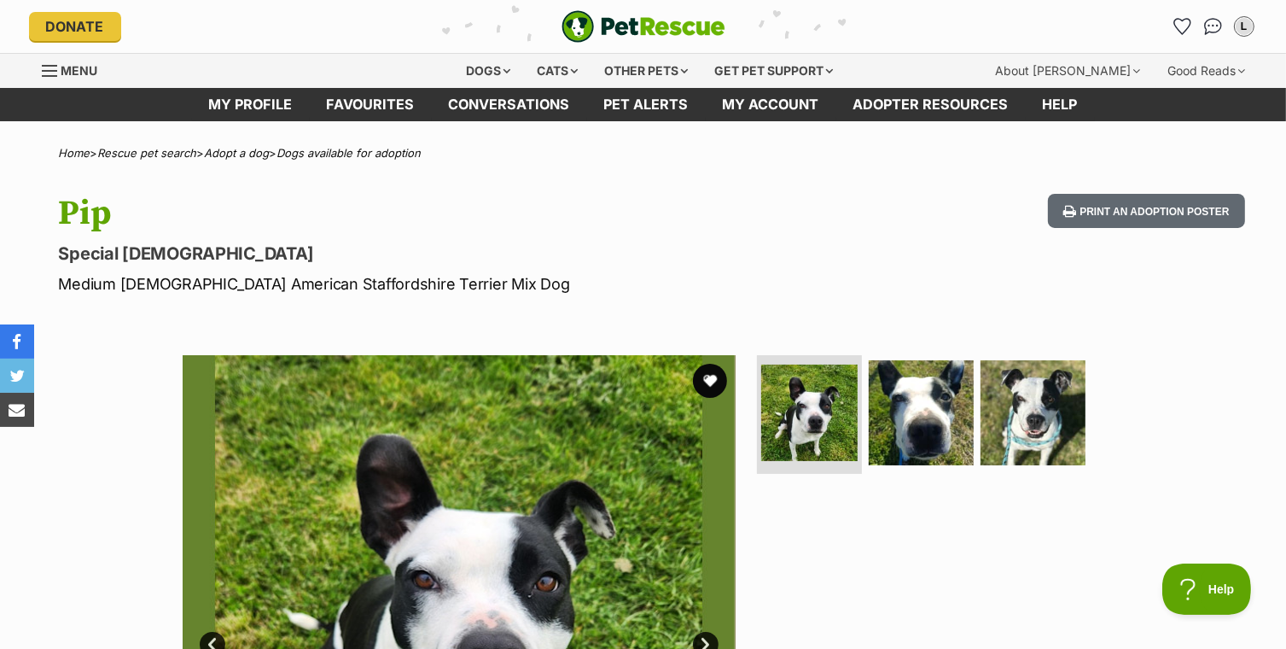
click div "Available 1 of 3 images 1 of 3 images 1 of 3 images Next Prev 1 2 3"
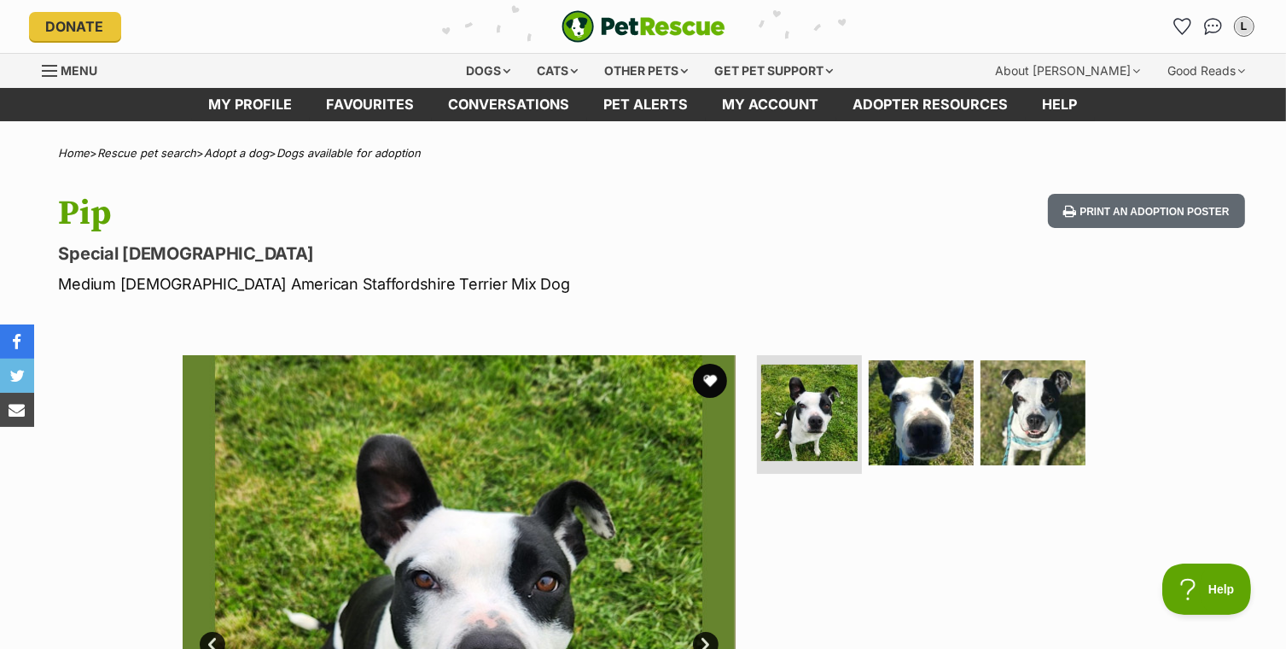
click div "Available 1 of 3 images 1 of 3 images 1 of 3 images Next Prev 1 2 3"
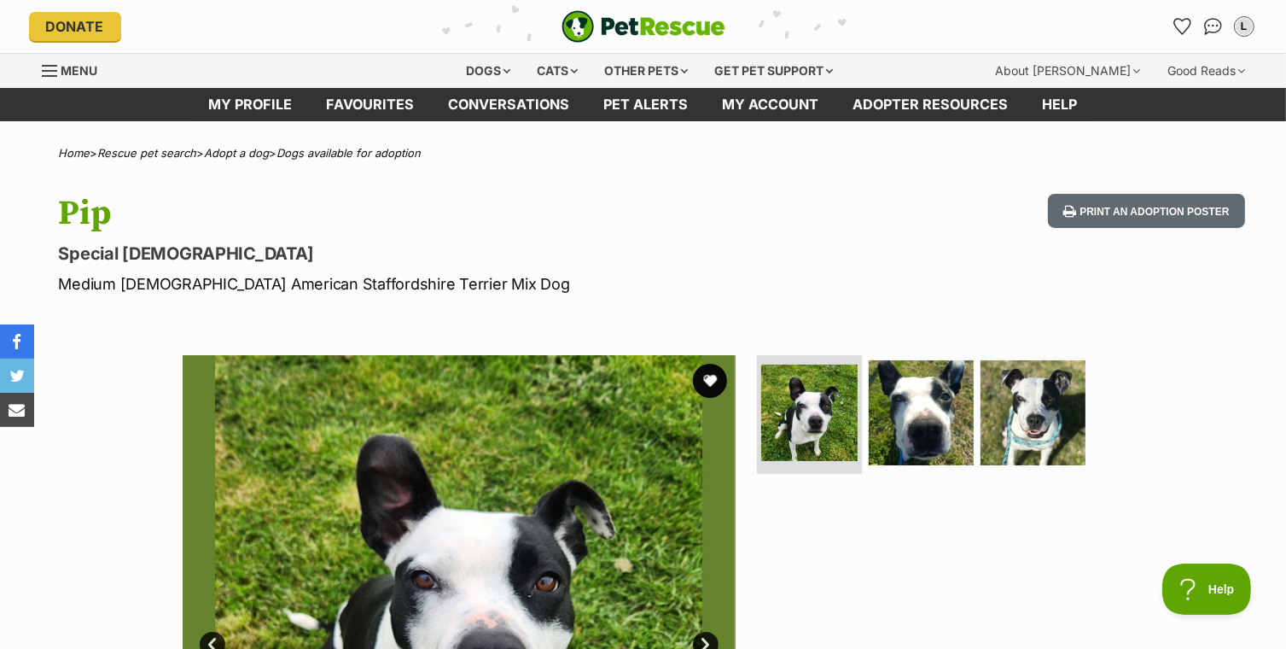
click div "Available 1 of 3 images 1 of 3 images 1 of 3 images Next Prev 1 2 3"
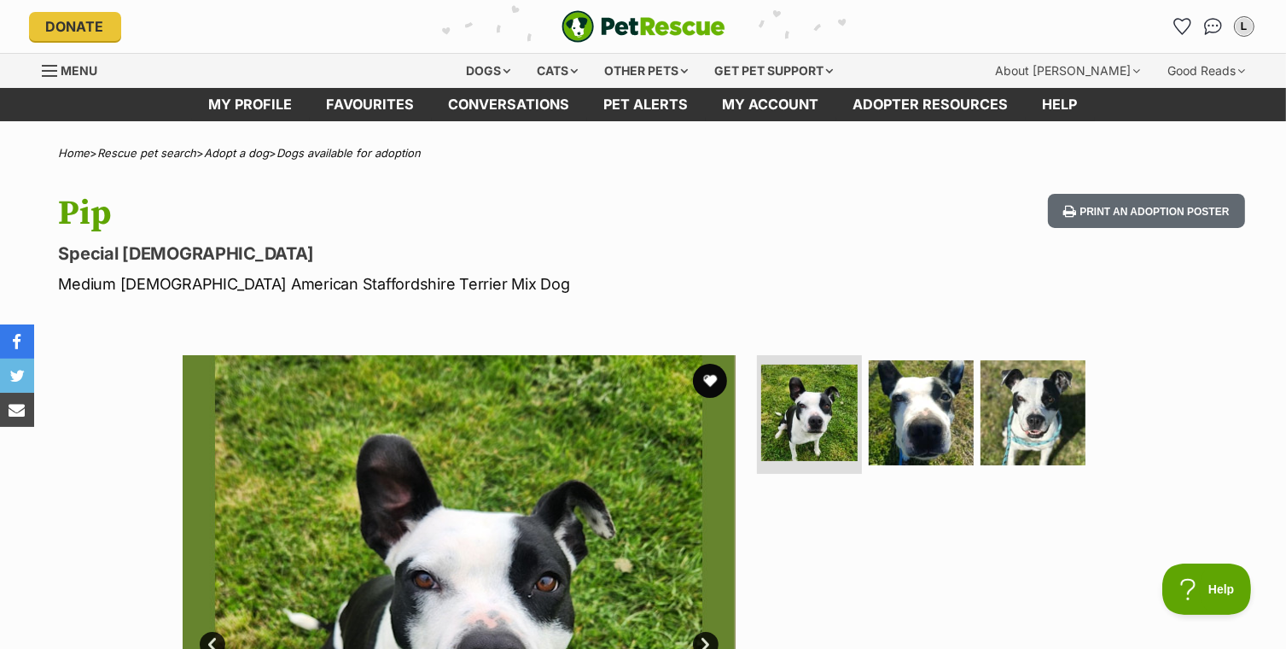
click div "Available 1 of 3 images 1 of 3 images 1 of 3 images Next Prev 1 2 3"
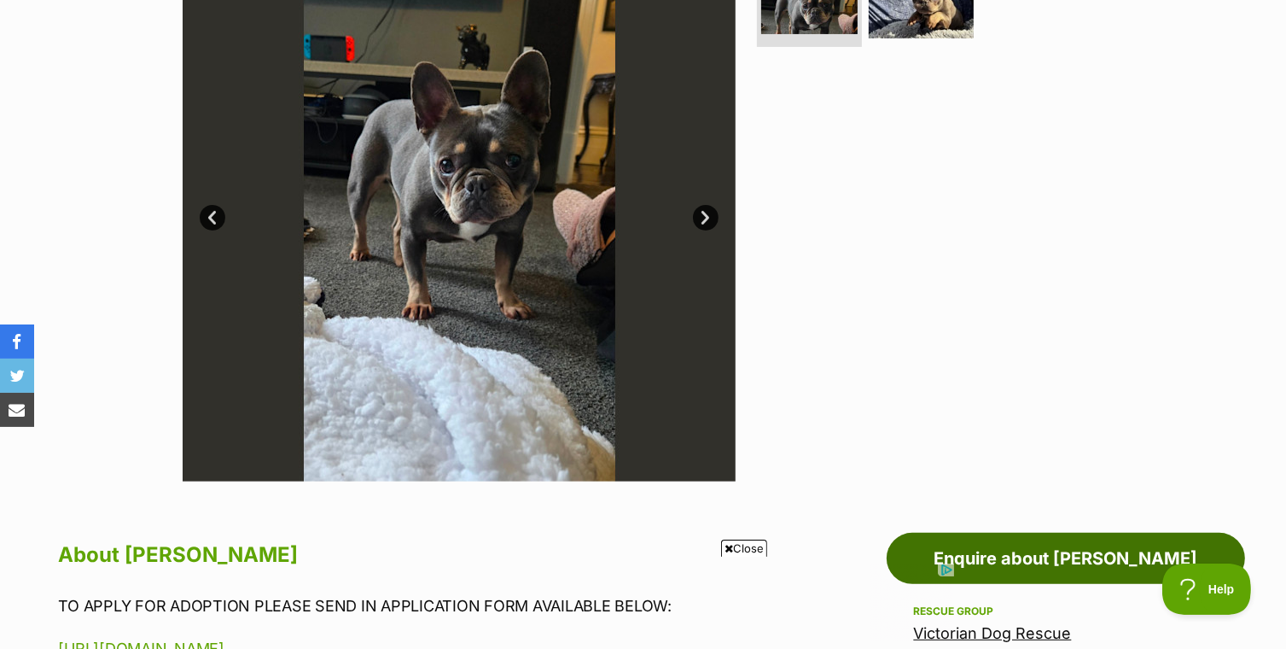
click at [1025, 556] on link "Enquire about [PERSON_NAME]" at bounding box center [1066, 558] width 358 height 51
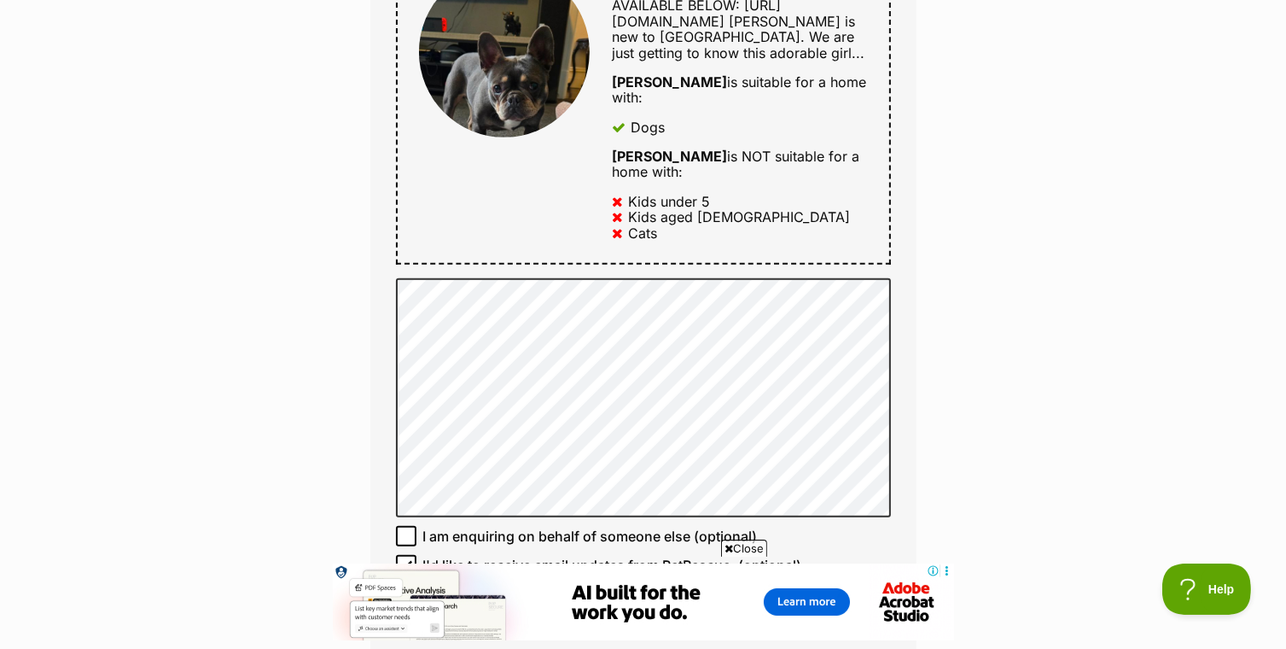
scroll to position [683, 0]
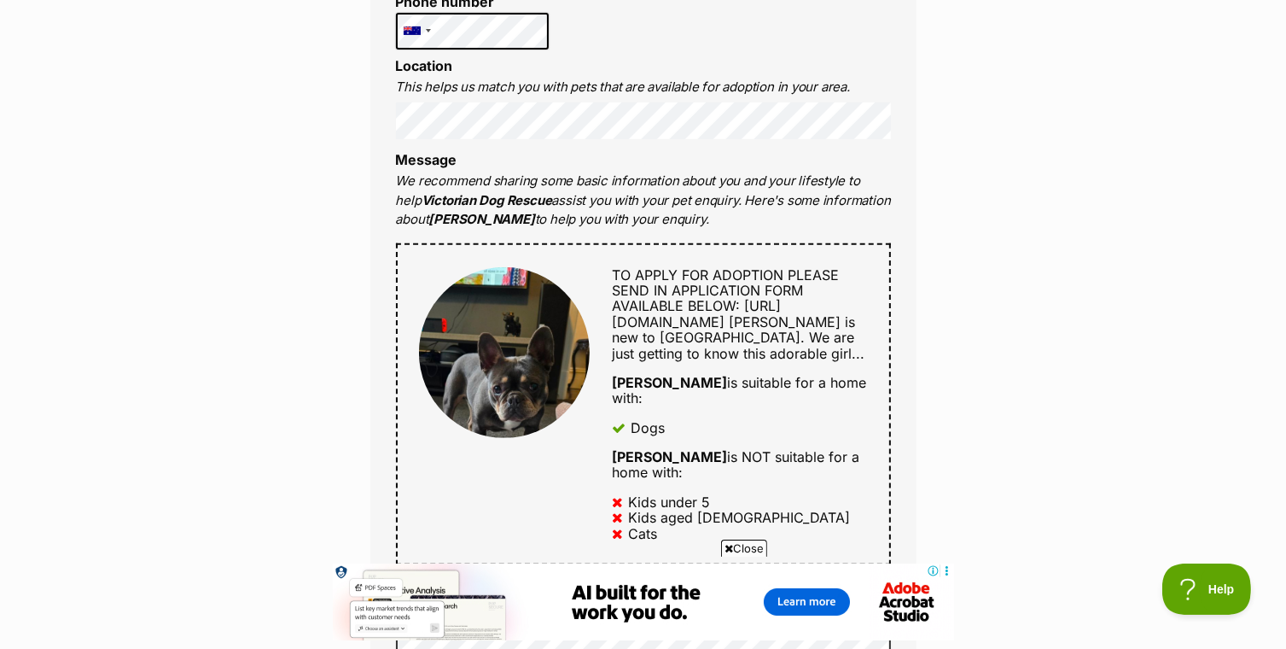
drag, startPoint x: 655, startPoint y: 336, endPoint x: 608, endPoint y: 322, distance: 49.1
click at [608, 322] on div "TO APPLY FOR ADOPTION PLEASE SEND IN APPLICATION FORM AVAILABLE BELOW: https://…" at bounding box center [728, 404] width 277 height 274
copy span "https://www.victoriandogrescue.org.au/adopt"
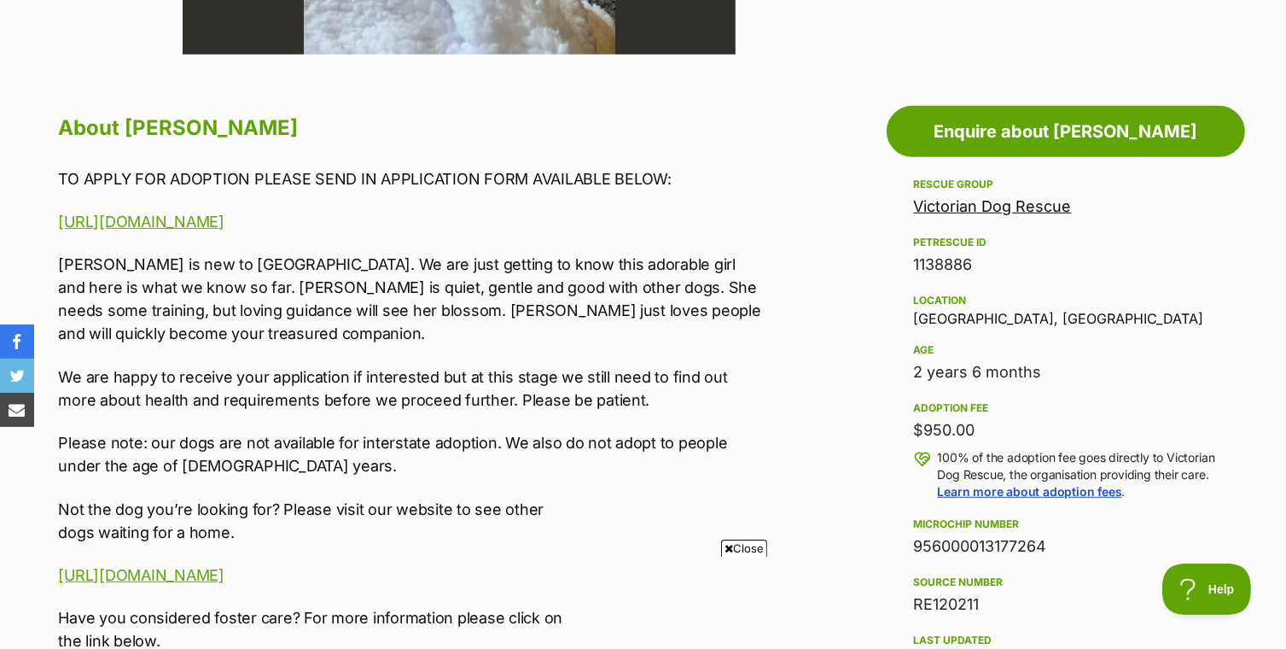
drag, startPoint x: 1050, startPoint y: 549, endPoint x: 913, endPoint y: 548, distance: 136.6
click at [912, 548] on aside "Rescue group Victorian Dog Rescue PetRescue ID 1138886 Location [GEOGRAPHIC_DAT…" at bounding box center [1066, 577] width 358 height 807
copy div "956000013177264"
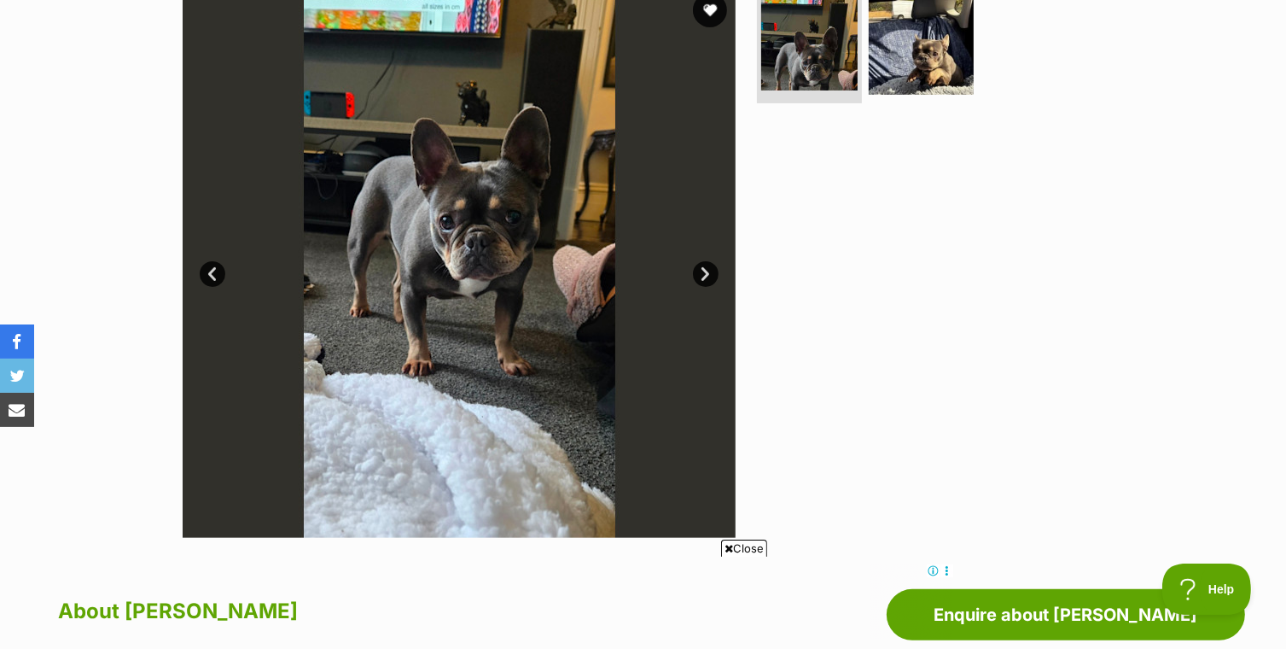
scroll to position [341, 0]
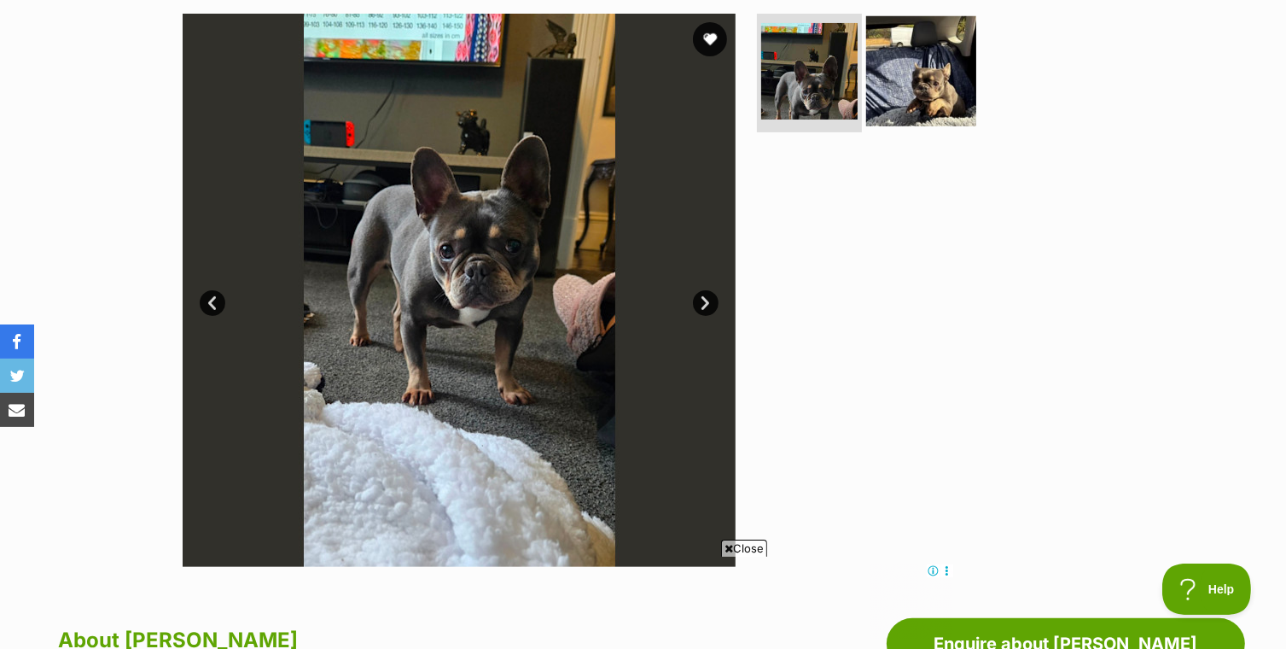
click at [909, 84] on img at bounding box center [921, 70] width 110 height 110
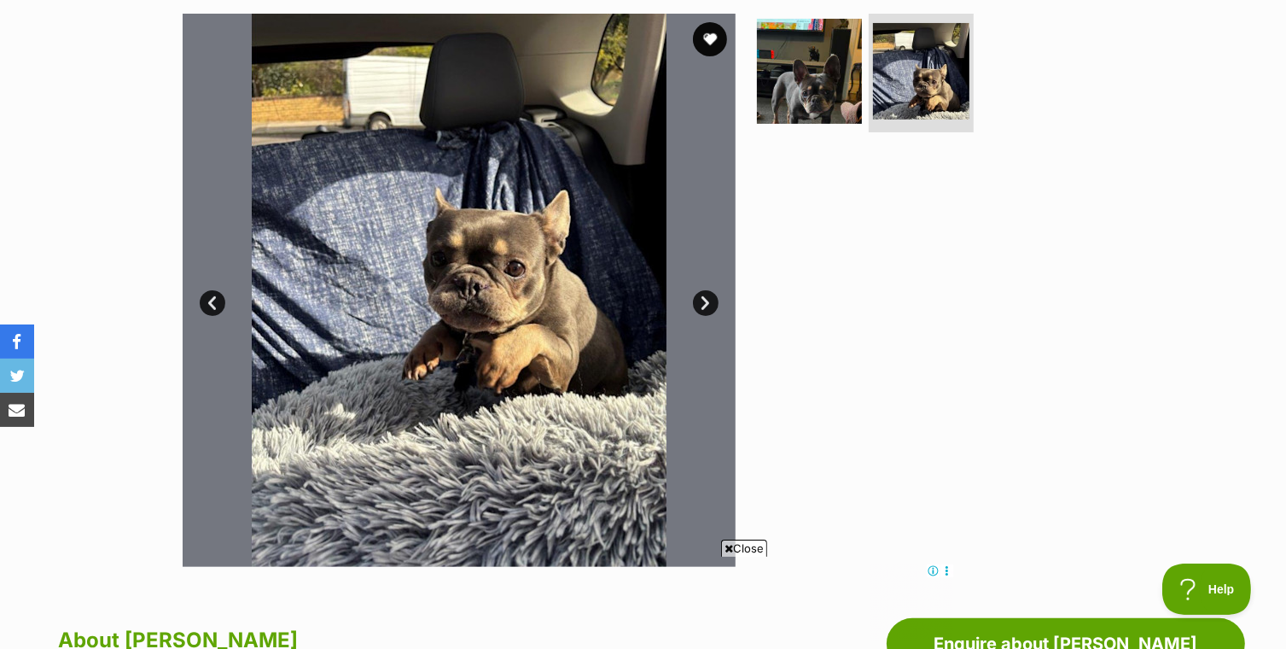
click at [211, 304] on link "Prev" at bounding box center [213, 303] width 26 height 26
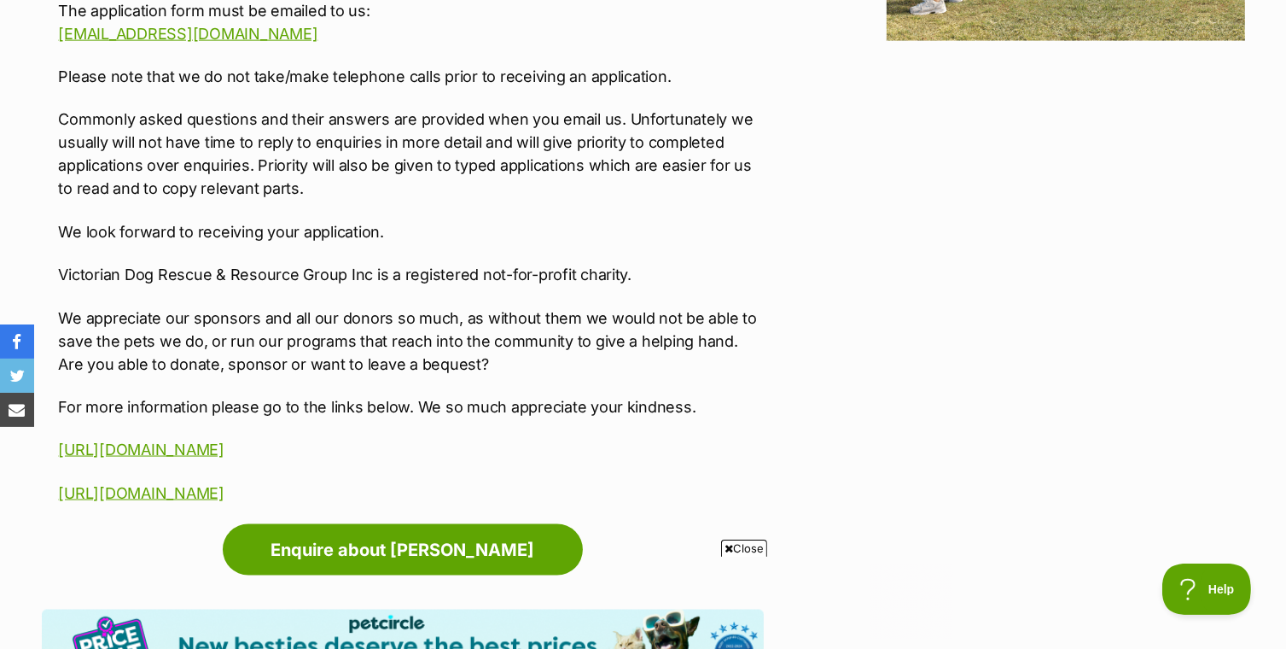
scroll to position [0, 0]
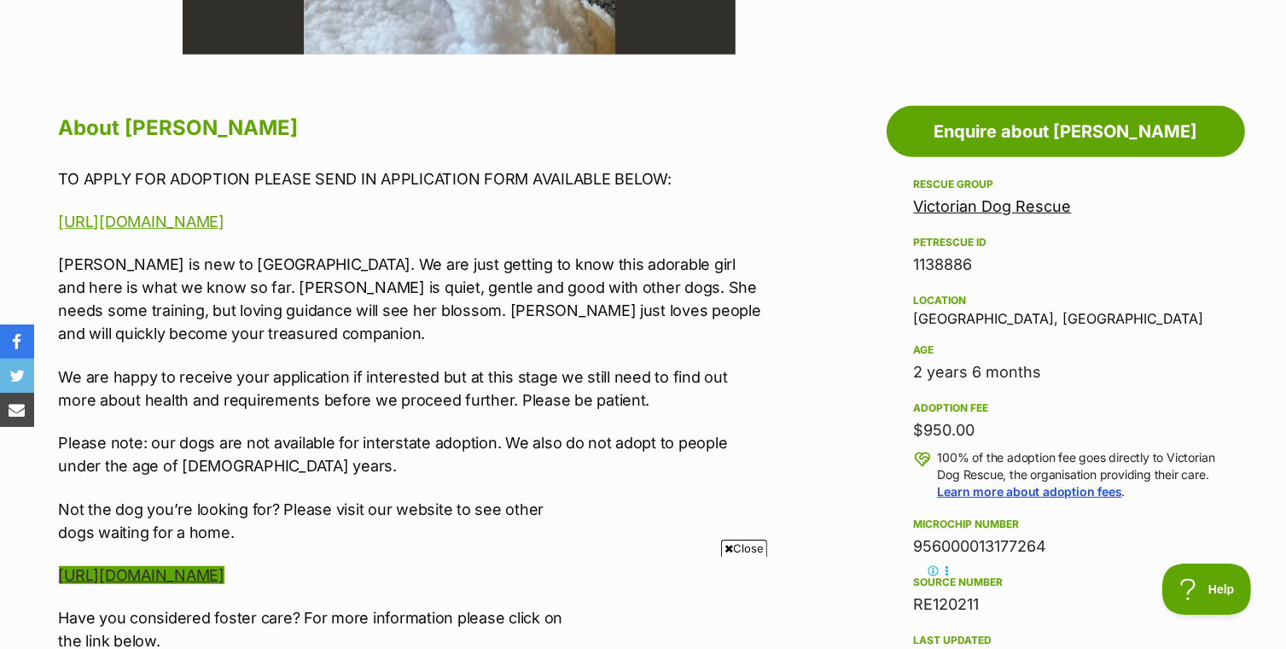
click at [224, 566] on link "[URL][DOMAIN_NAME]" at bounding box center [142, 575] width 166 height 18
